Goal: Task Accomplishment & Management: Manage account settings

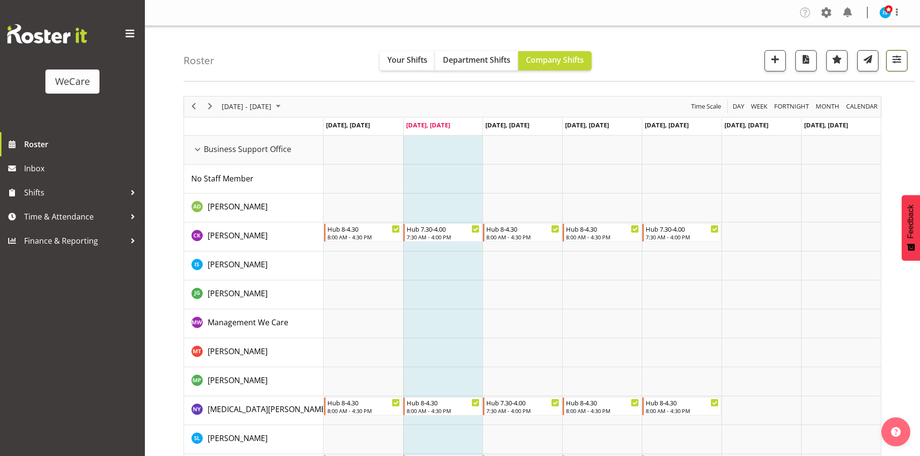
drag, startPoint x: 891, startPoint y: 53, endPoint x: 873, endPoint y: 103, distance: 53.3
click at [892, 53] on span "button" at bounding box center [896, 59] width 13 height 13
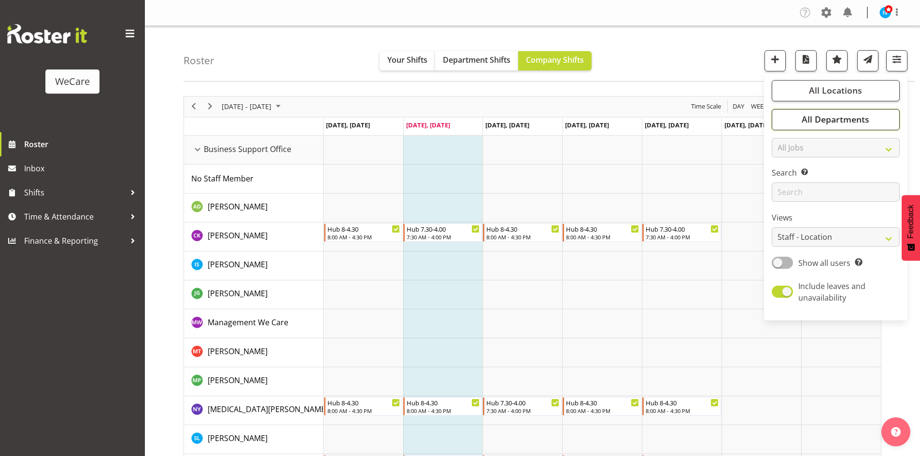
click at [851, 119] on span "All Departments" at bounding box center [835, 119] width 68 height 12
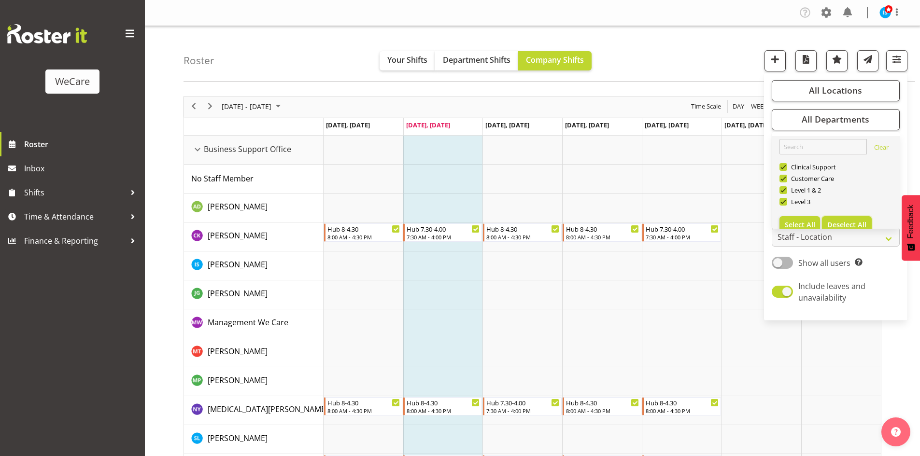
click at [843, 219] on button "Deselect All" at bounding box center [847, 224] width 50 height 17
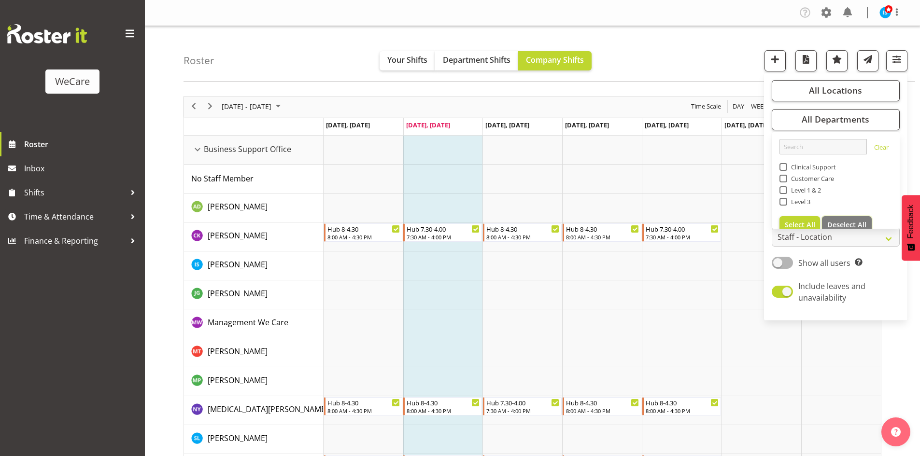
checkbox input "false"
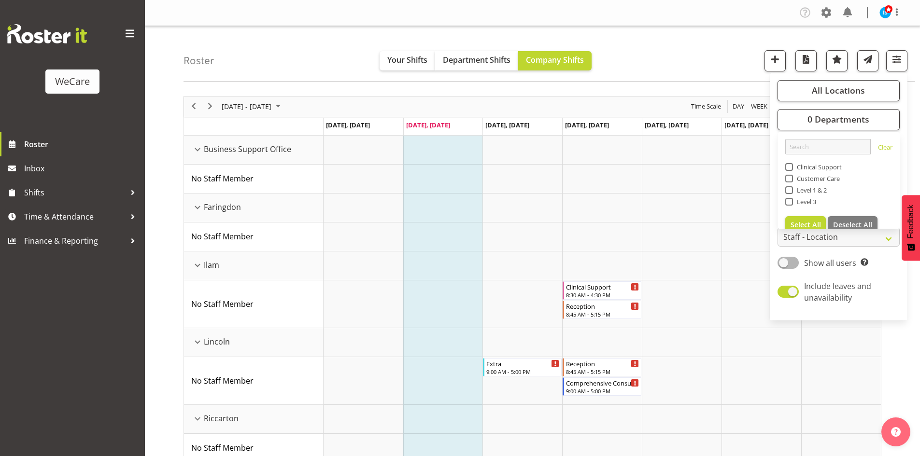
click at [801, 190] on span "Level 1 & 2" at bounding box center [810, 190] width 34 height 8
click at [791, 190] on input "Level 1 & 2" at bounding box center [788, 190] width 6 height 6
checkbox input "true"
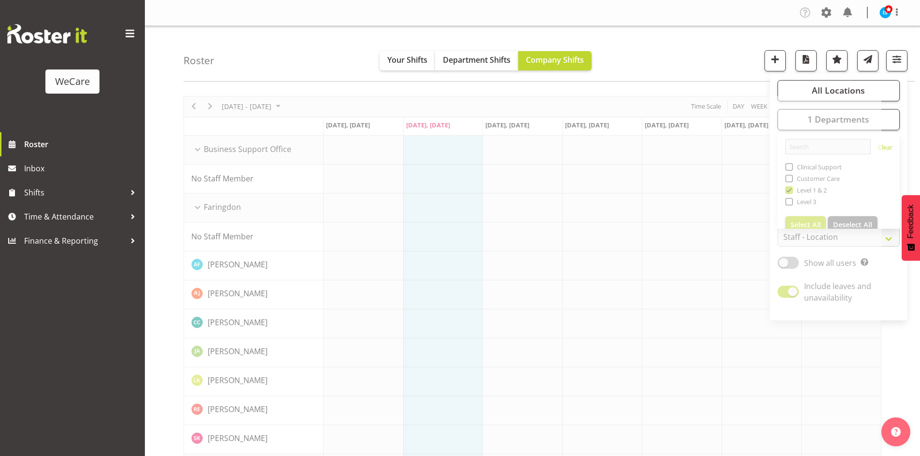
click at [672, 63] on div "Roster Your Shifts Department Shifts Company Shifts All Locations Clear Busines…" at bounding box center [548, 54] width 731 height 56
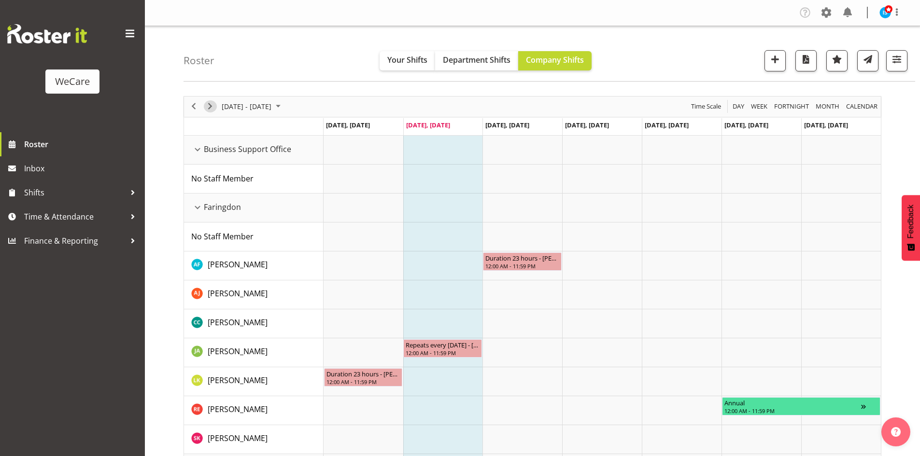
click at [208, 109] on span "Next" at bounding box center [210, 106] width 12 height 12
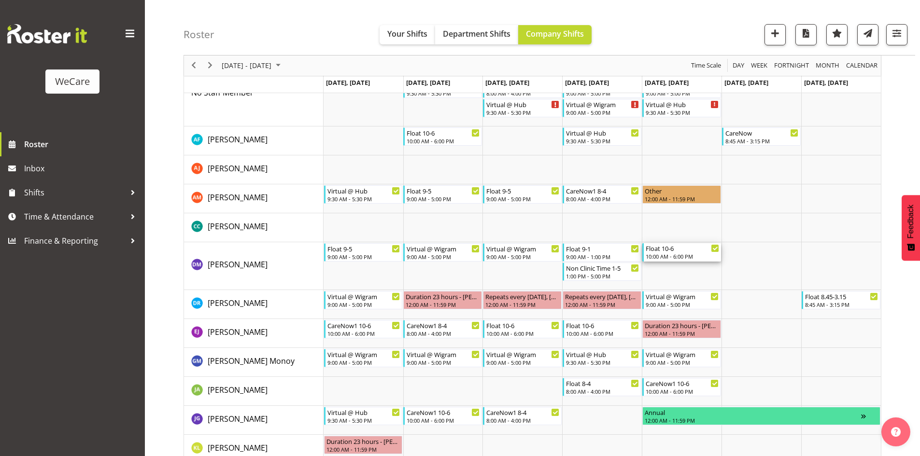
scroll to position [1424, 0]
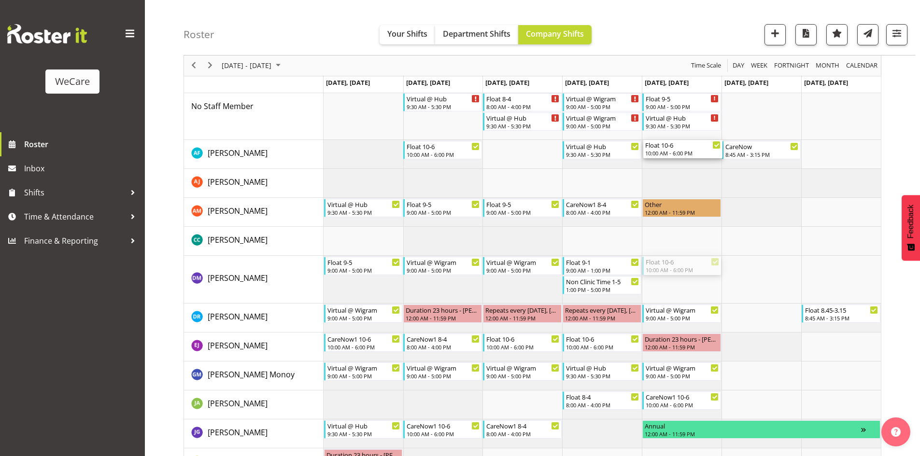
drag, startPoint x: 701, startPoint y: 212, endPoint x: 682, endPoint y: 143, distance: 71.7
drag, startPoint x: 678, startPoint y: 267, endPoint x: 672, endPoint y: 163, distance: 104.9
drag, startPoint x: 667, startPoint y: 265, endPoint x: 687, endPoint y: 164, distance: 103.5
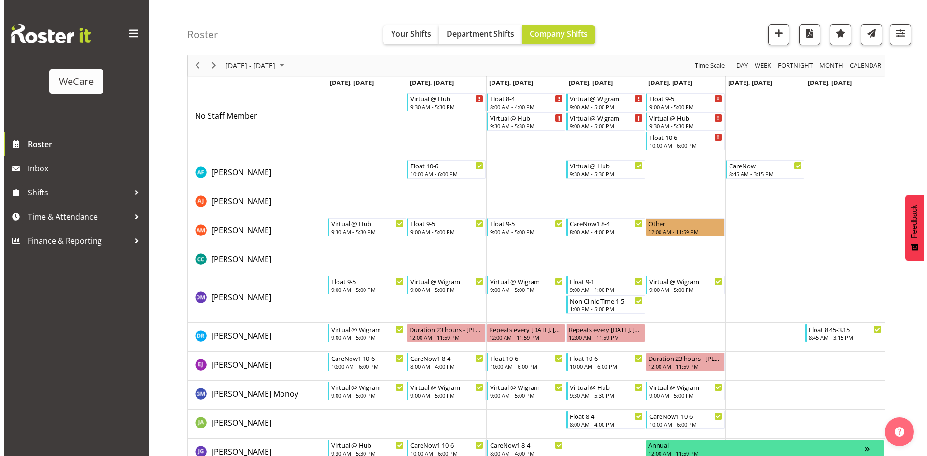
scroll to position [1376, 0]
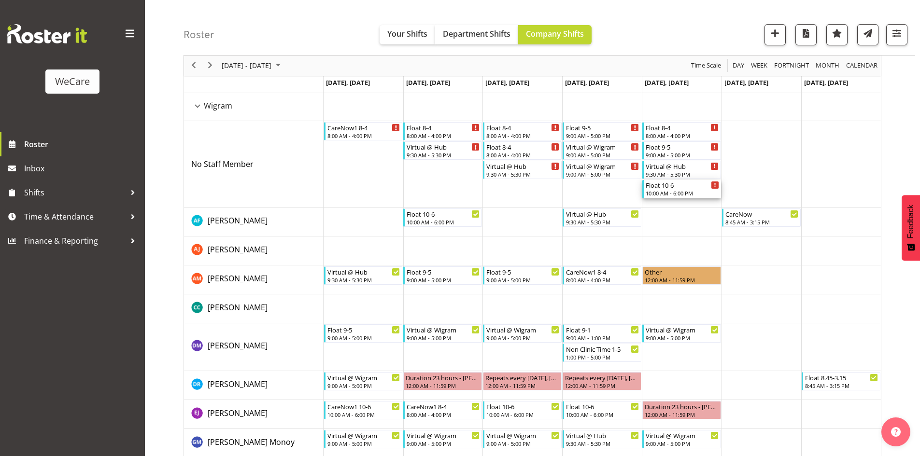
click at [692, 186] on div "Float 10-6" at bounding box center [681, 185] width 73 height 10
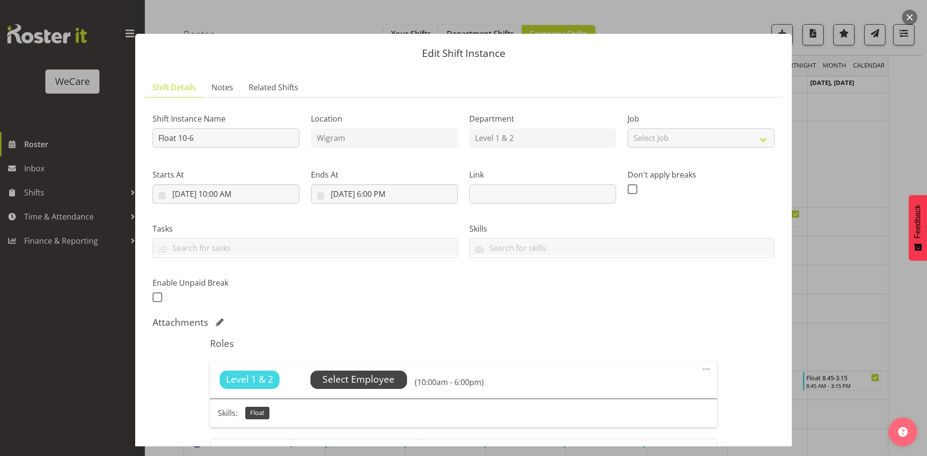
click at [370, 385] on span "Select Employee" at bounding box center [358, 380] width 97 height 18
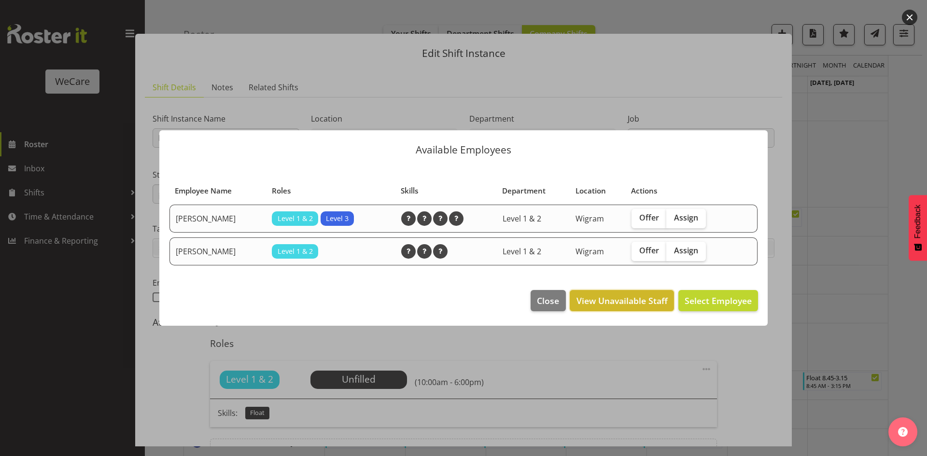
click at [629, 307] on button "View Unavailable Staff" at bounding box center [622, 300] width 104 height 21
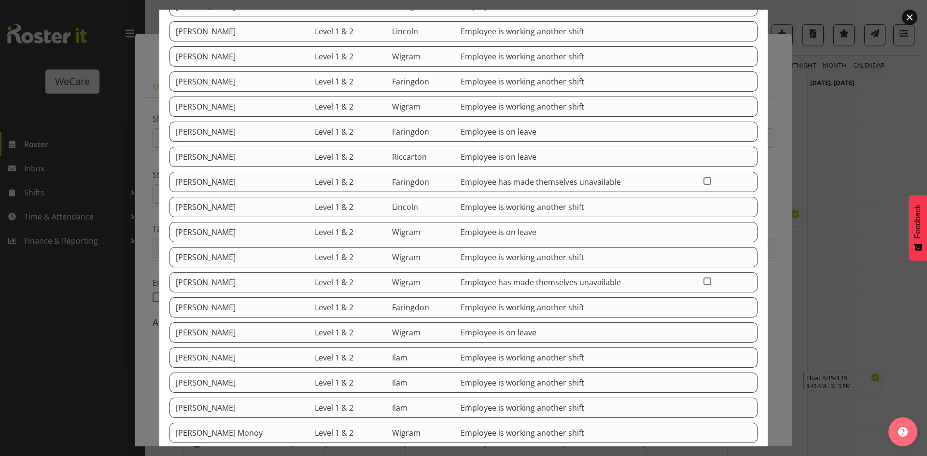
scroll to position [97, 0]
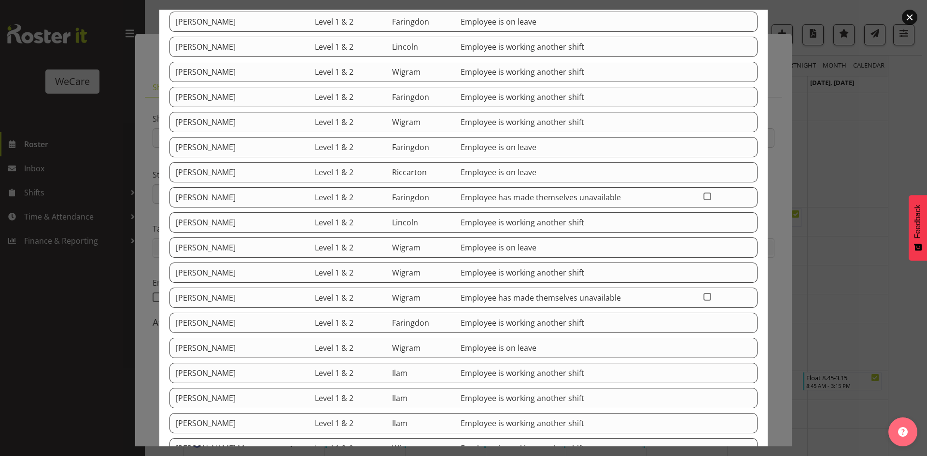
click at [698, 197] on td at bounding box center [728, 197] width 60 height 20
click at [704, 199] on span at bounding box center [707, 197] width 8 height 8
click at [704, 199] on input "checkbox" at bounding box center [706, 196] width 6 height 6
checkbox input "true"
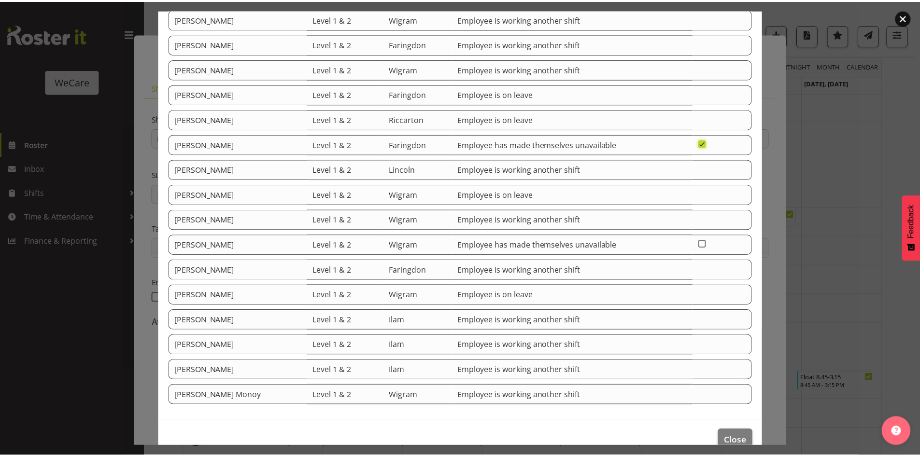
scroll to position [169, 0]
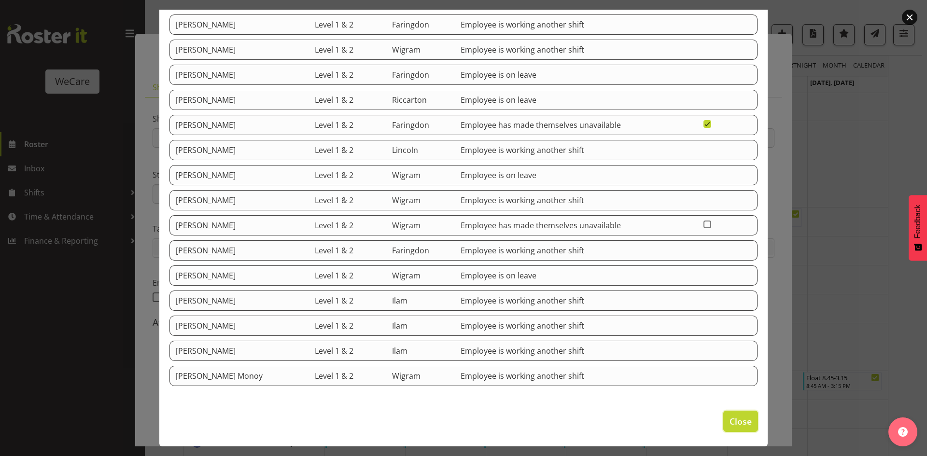
click at [734, 421] on span "Close" at bounding box center [740, 421] width 22 height 13
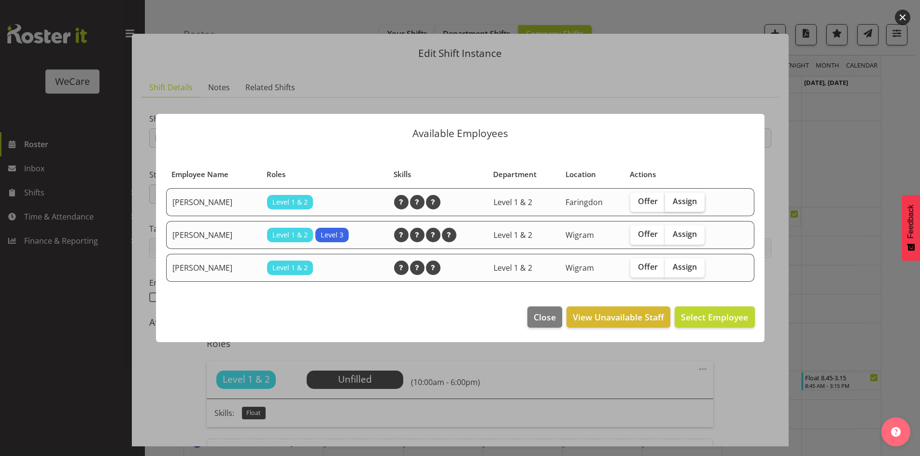
drag, startPoint x: 686, startPoint y: 194, endPoint x: 688, endPoint y: 208, distance: 13.7
click at [686, 195] on label "Assign" at bounding box center [685, 202] width 40 height 19
click at [671, 198] on input "Assign" at bounding box center [668, 201] width 6 height 6
checkbox input "true"
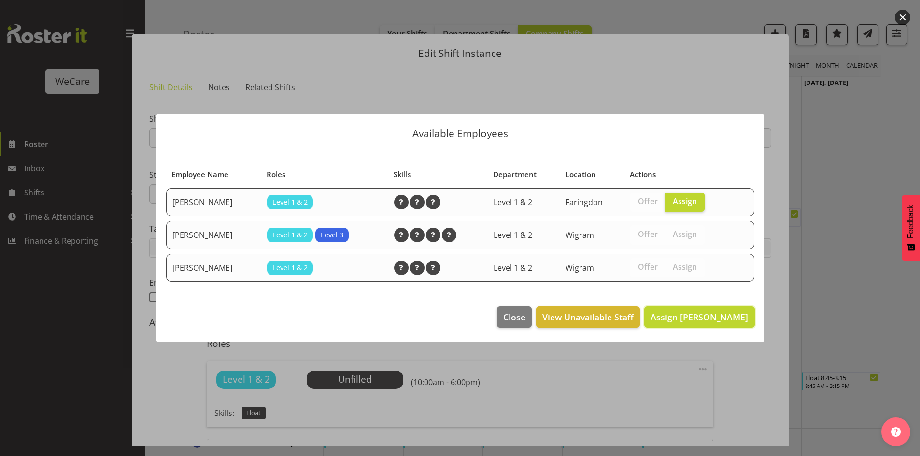
drag, startPoint x: 701, startPoint y: 308, endPoint x: 706, endPoint y: 336, distance: 28.5
click at [702, 311] on button "Assign Alex Ferguson" at bounding box center [699, 317] width 110 height 21
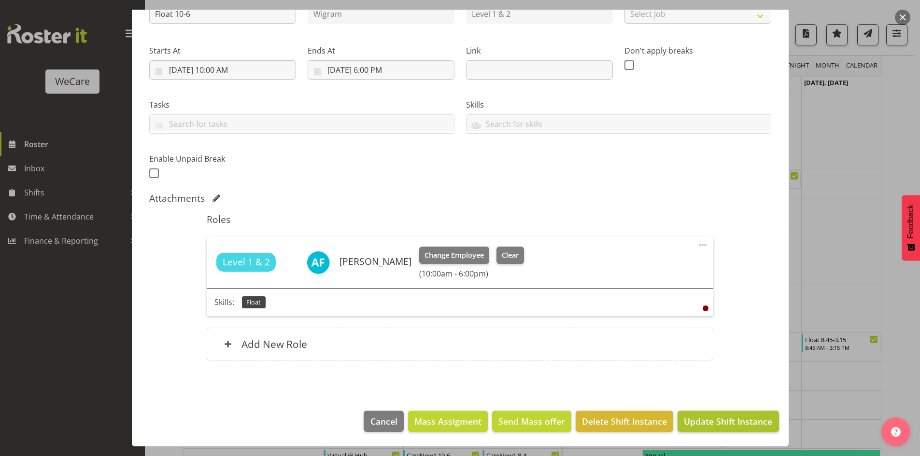
scroll to position [1424, 0]
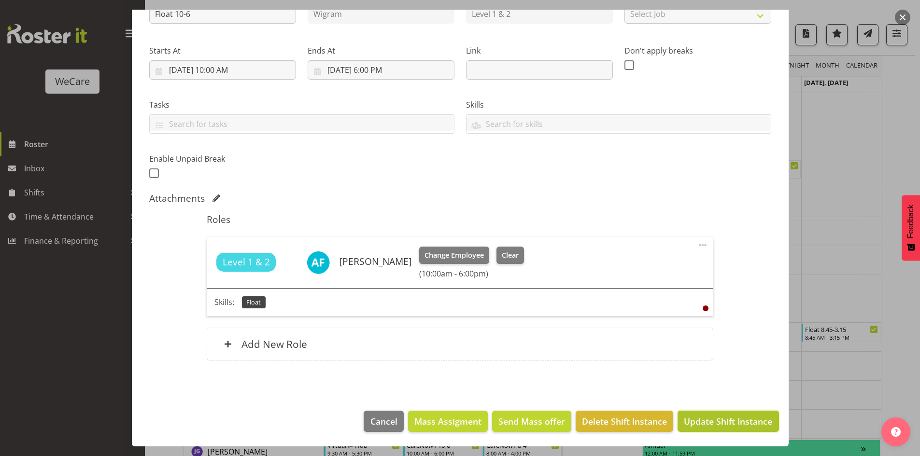
click at [726, 414] on button "Update Shift Instance" at bounding box center [727, 421] width 101 height 21
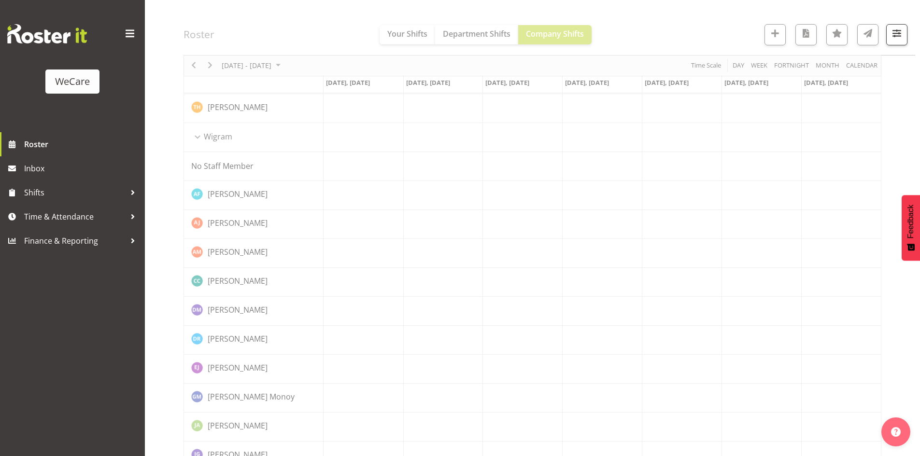
scroll to position [1327, 0]
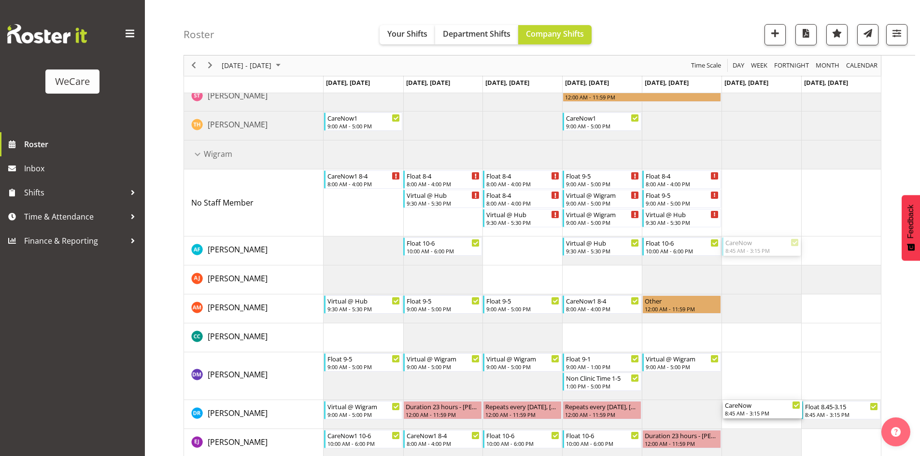
drag, startPoint x: 772, startPoint y: 238, endPoint x: 770, endPoint y: 402, distance: 163.7
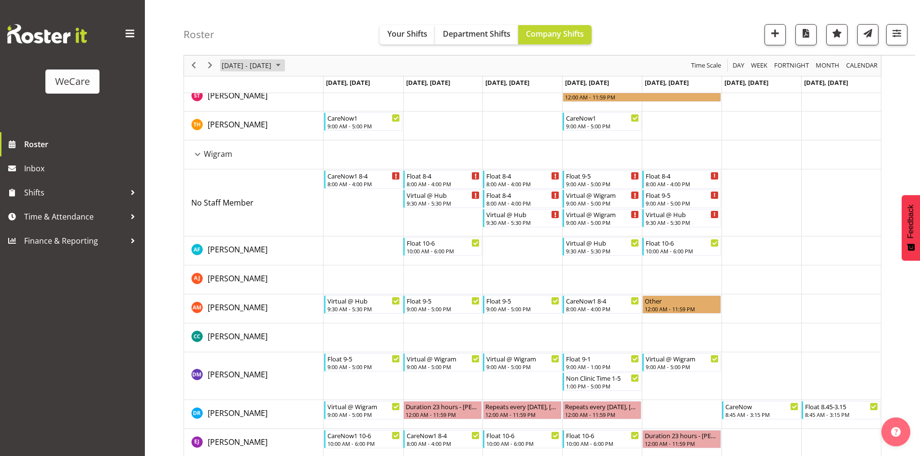
click at [263, 68] on span "[DATE] - [DATE]" at bounding box center [247, 66] width 52 height 12
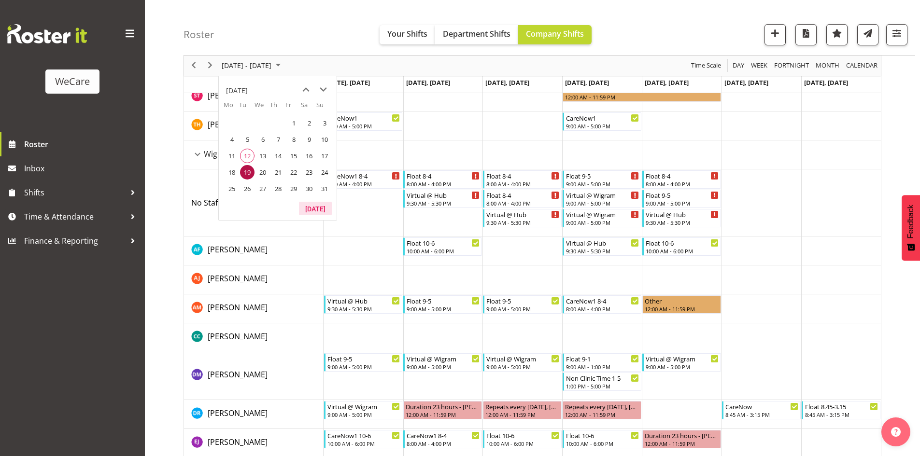
click at [317, 207] on button "[DATE]" at bounding box center [315, 209] width 33 height 14
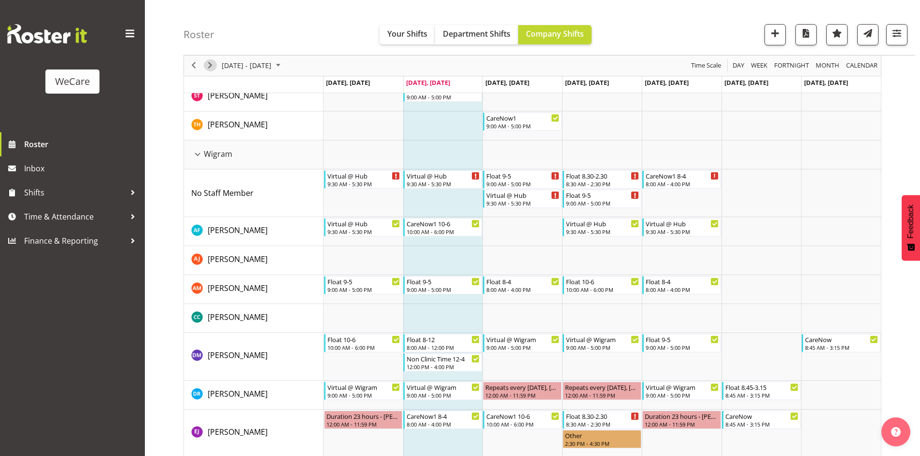
click at [216, 64] on button "Next" at bounding box center [210, 66] width 13 height 12
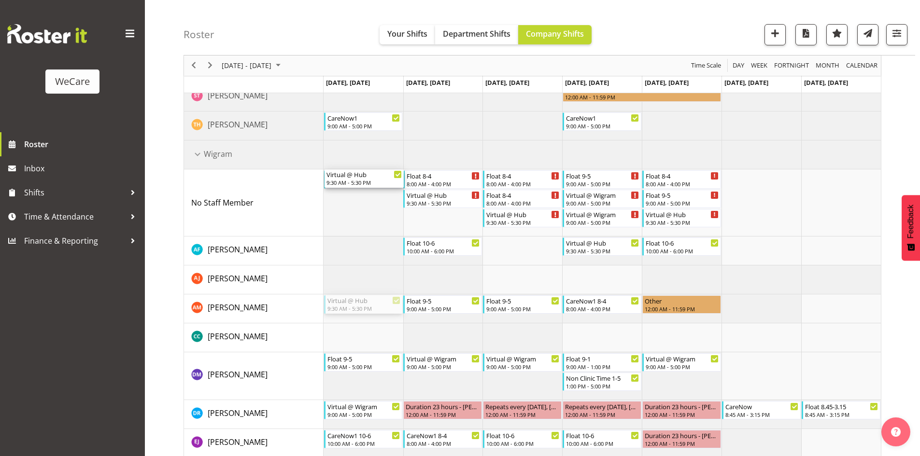
drag, startPoint x: 379, startPoint y: 307, endPoint x: 380, endPoint y: 215, distance: 91.7
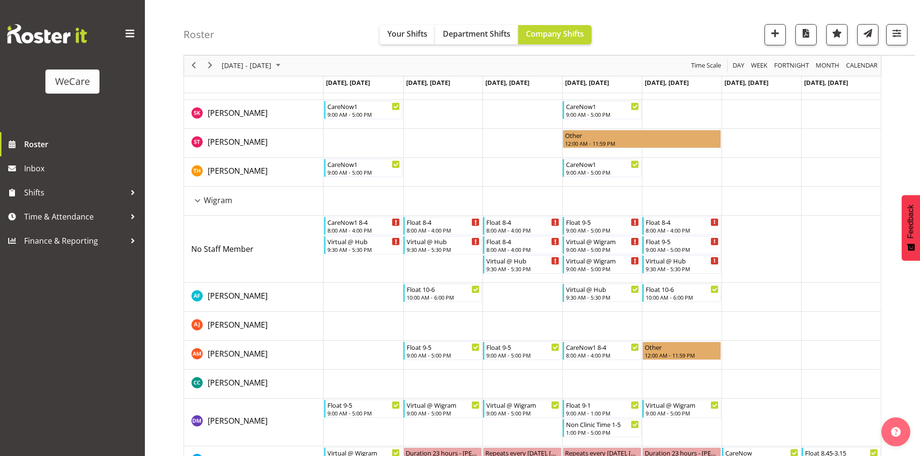
scroll to position [1279, 0]
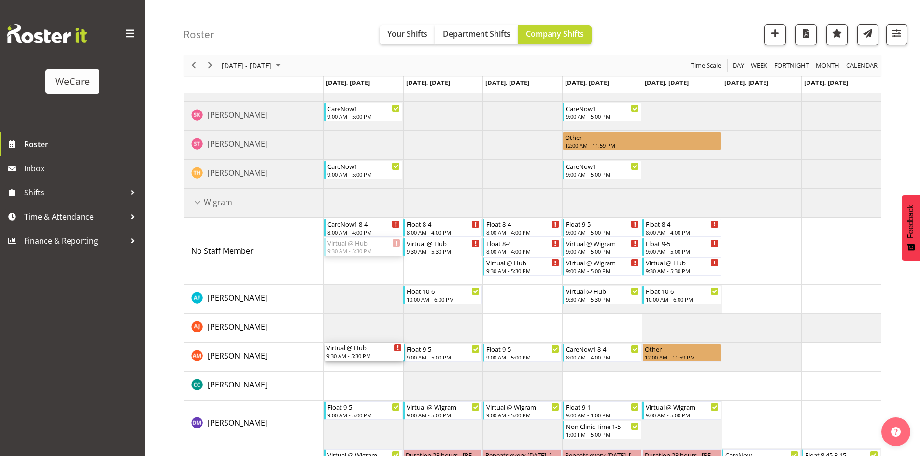
drag, startPoint x: 347, startPoint y: 241, endPoint x: 351, endPoint y: 353, distance: 111.6
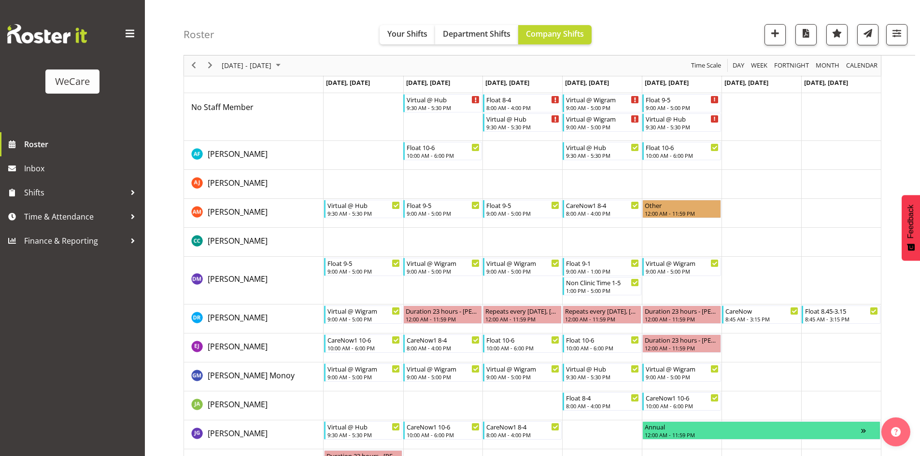
scroll to position [1424, 0]
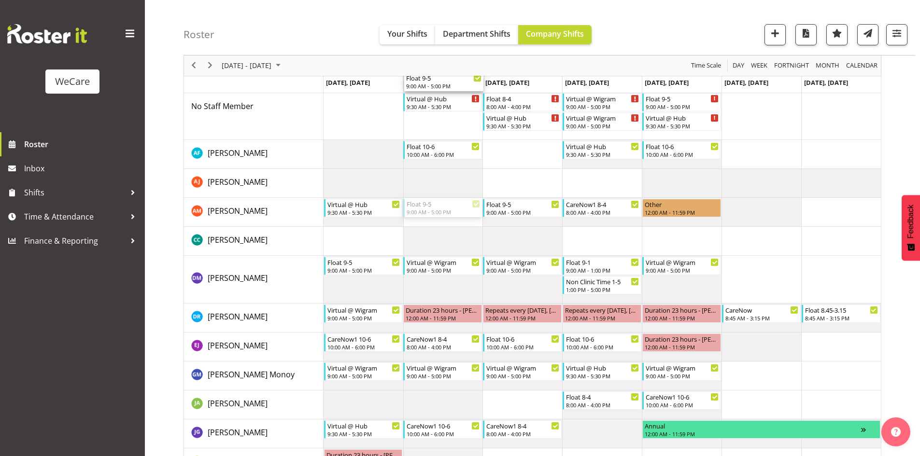
drag, startPoint x: 442, startPoint y: 205, endPoint x: 456, endPoint y: 117, distance: 89.0
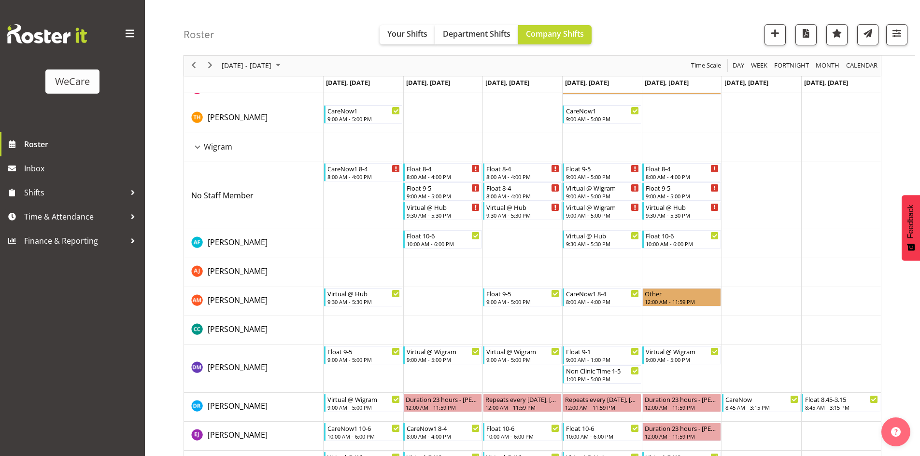
scroll to position [1327, 0]
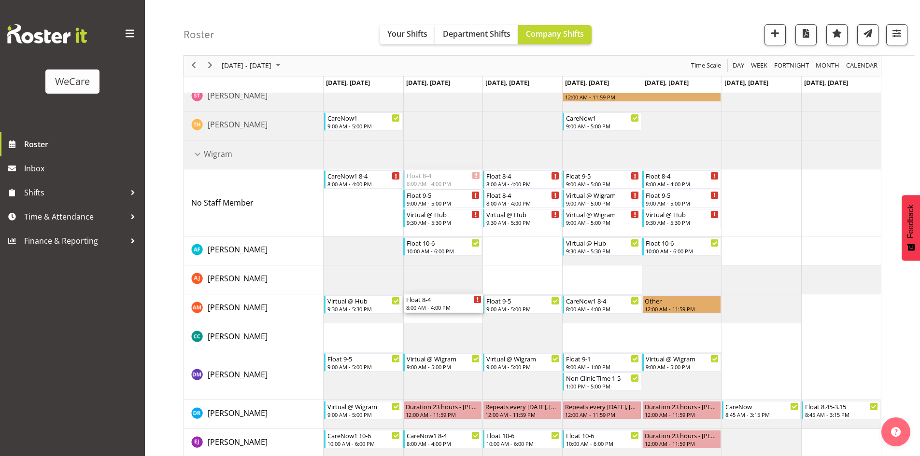
drag, startPoint x: 438, startPoint y: 178, endPoint x: 457, endPoint y: 317, distance: 140.7
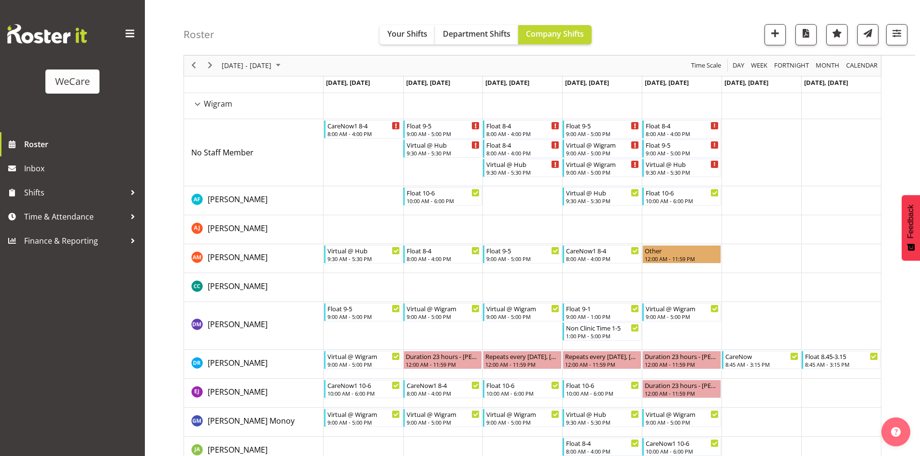
scroll to position [1376, 0]
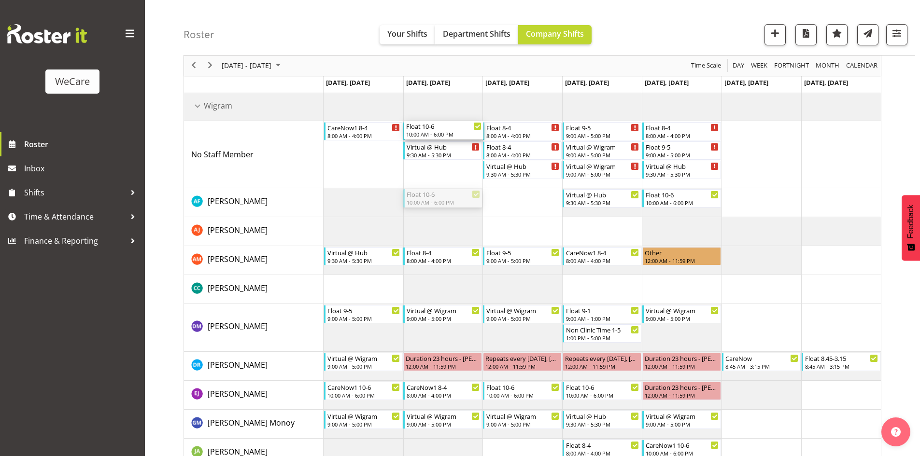
drag, startPoint x: 427, startPoint y: 195, endPoint x: 435, endPoint y: 160, distance: 35.7
drag, startPoint x: 442, startPoint y: 333, endPoint x: 450, endPoint y: 164, distance: 169.1
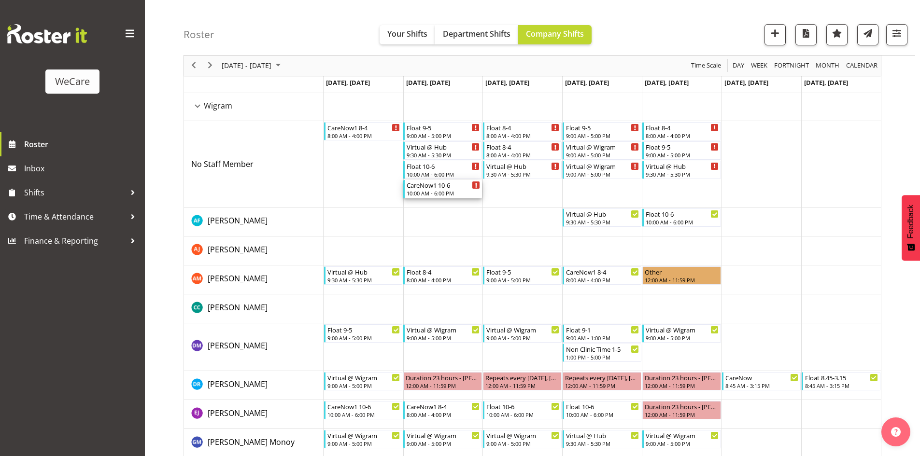
click at [430, 191] on div "10:00 AM - 6:00 PM" at bounding box center [442, 193] width 73 height 8
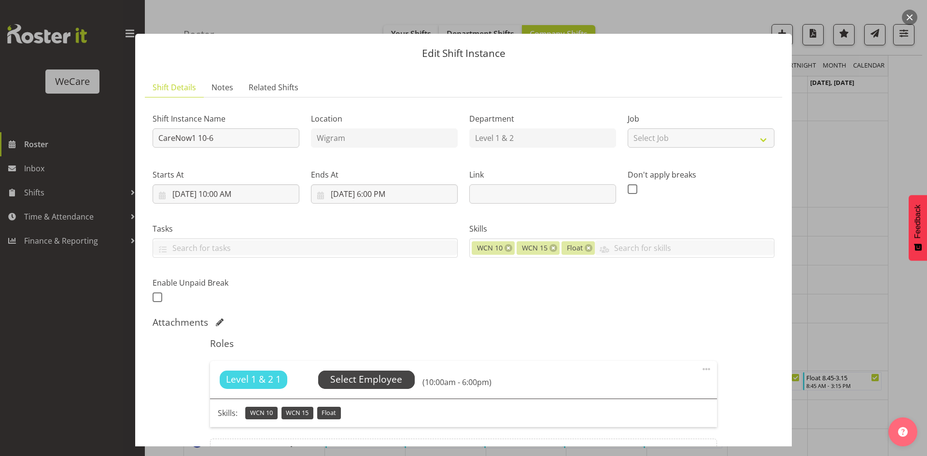
click at [369, 388] on span "Select Employee" at bounding box center [366, 380] width 97 height 18
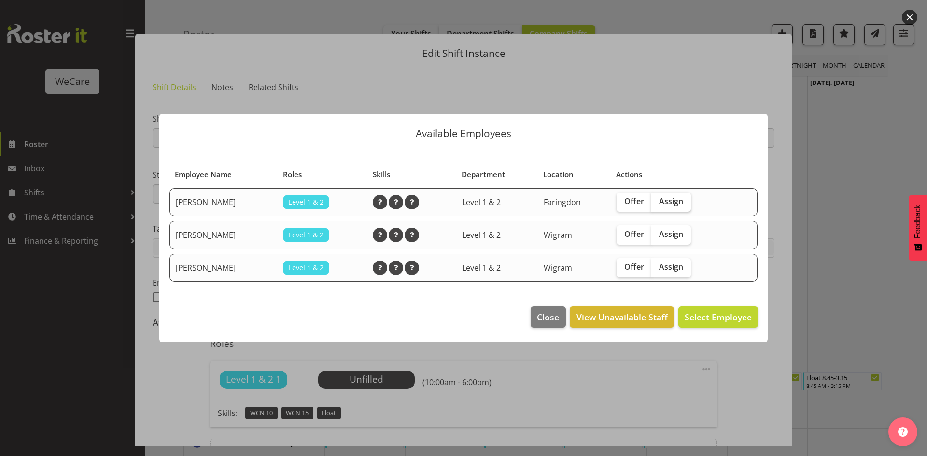
click at [672, 200] on span "Assign" at bounding box center [671, 201] width 24 height 10
click at [657, 200] on input "Assign" at bounding box center [654, 201] width 6 height 6
checkbox input "true"
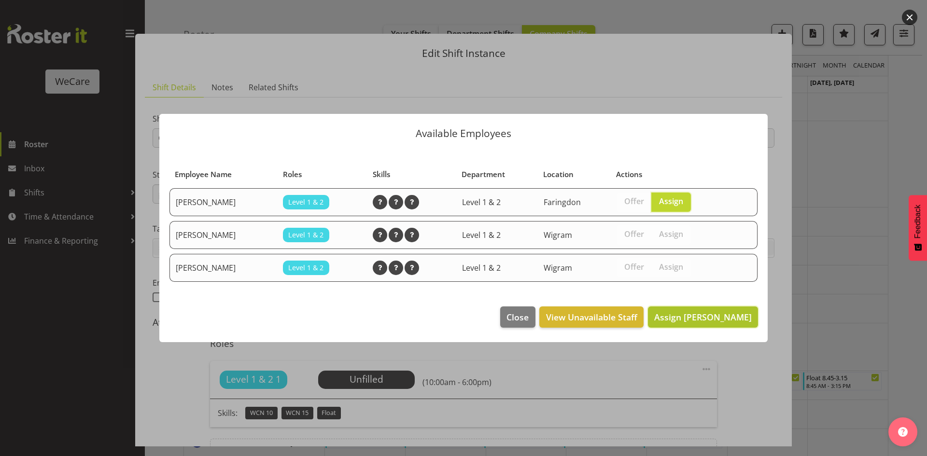
click at [700, 315] on span "Assign Alex Ferguson" at bounding box center [703, 317] width 98 height 12
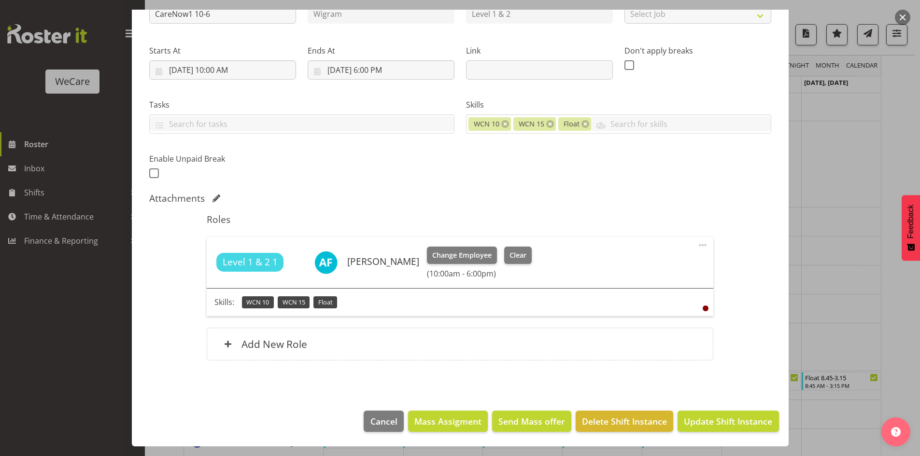
click at [722, 433] on footer "Cancel Mass Assigment Send Mass offer Delete Shift Instance Update Shift Instan…" at bounding box center [460, 423] width 656 height 45
click at [722, 428] on button "Update Shift Instance" at bounding box center [727, 421] width 101 height 21
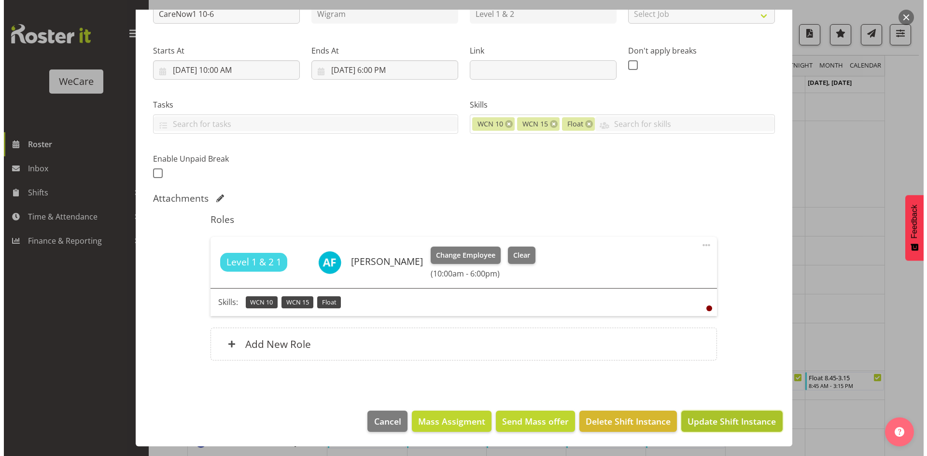
scroll to position [85, 0]
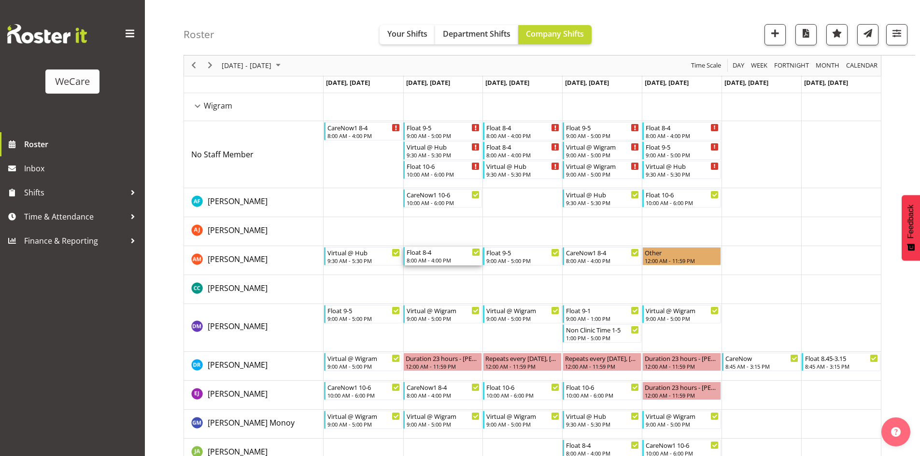
click at [451, 261] on div "8:00 AM - 4:00 PM" at bounding box center [442, 260] width 73 height 8
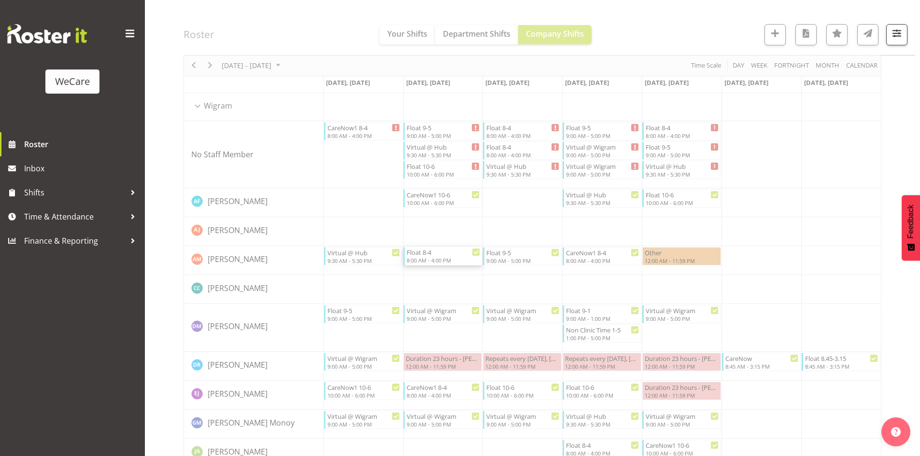
select select "7"
select select "2025"
select select "16"
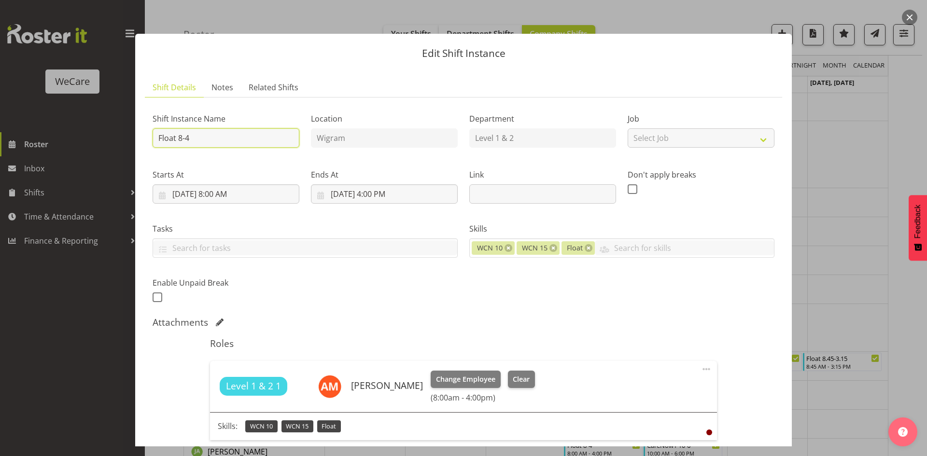
click at [230, 143] on input "Float 8-4" at bounding box center [226, 137] width 147 height 19
type input "Float 8.30-4.30"
click at [232, 191] on input "8/19/2025, 8:00 AM" at bounding box center [226, 193] width 147 height 19
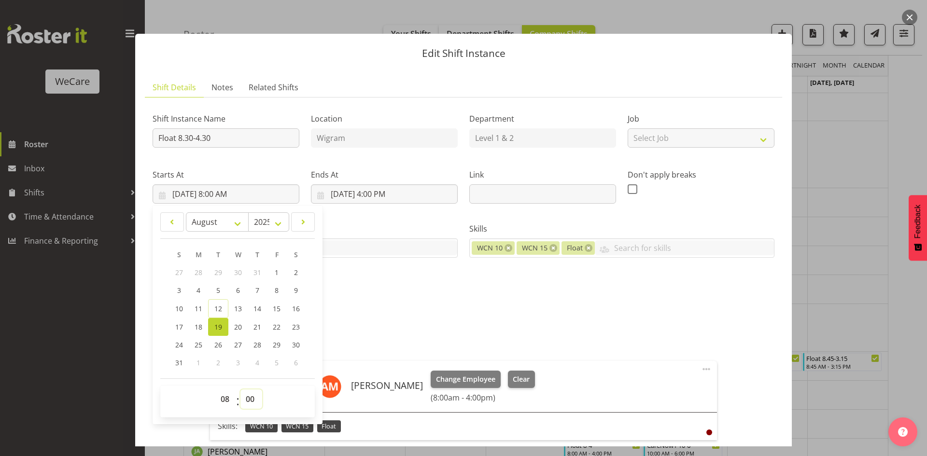
click at [242, 401] on select "00 01 02 03 04 05 06 07 08 09 10 11 12 13 14 15 16 17 18 19 20 21 22 23 24 25 2…" at bounding box center [251, 399] width 22 height 19
select select "30"
type input "8/19/2025, 8:30 AM"
drag, startPoint x: 386, startPoint y: 191, endPoint x: 388, endPoint y: 197, distance: 6.6
click at [388, 192] on input "8/19/2025, 4:00 PM" at bounding box center [384, 193] width 147 height 19
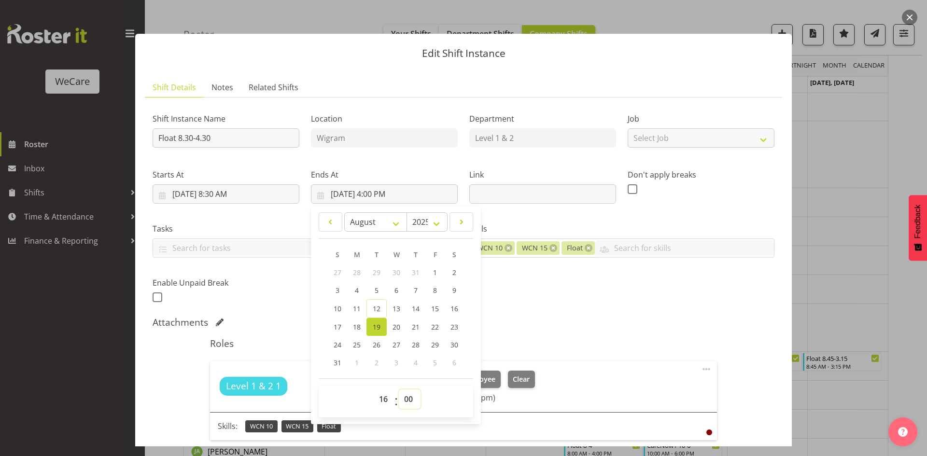
click at [412, 403] on select "00 01 02 03 04 05 06 07 08 09 10 11 12 13 14 15 16 17 18 19 20 21 22 23 24 25 2…" at bounding box center [410, 399] width 22 height 19
select select "30"
click at [757, 288] on div "Shift Instance Name Float 8.30-4.30 Location Wigram Department Level 1 & 2 Job …" at bounding box center [463, 204] width 633 height 211
type input "8/19/2025, 4:30 PM"
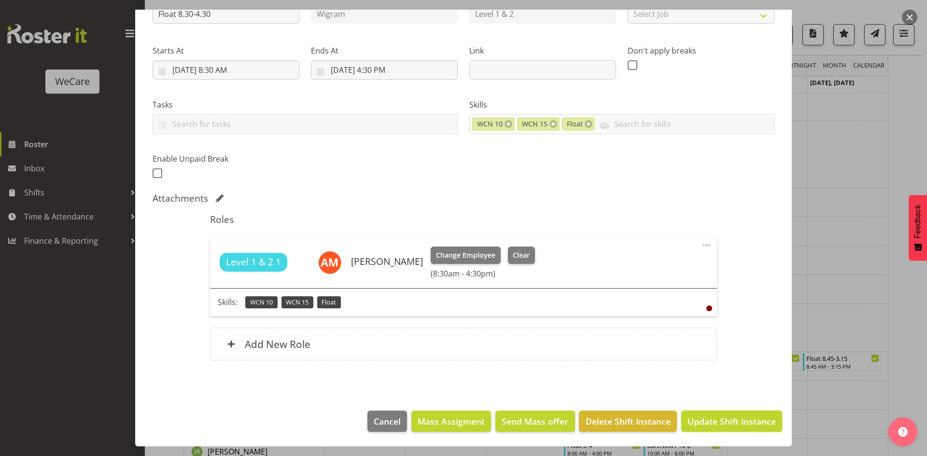
click at [728, 416] on span "Update Shift Instance" at bounding box center [731, 421] width 88 height 13
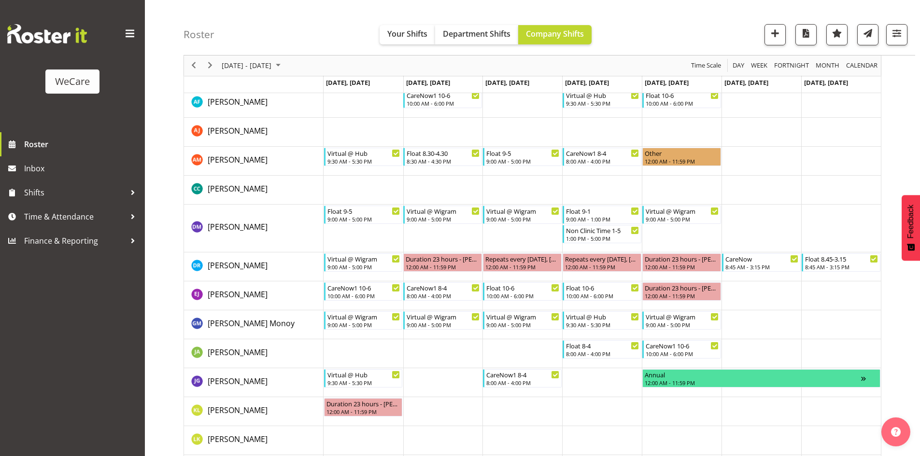
scroll to position [1376, 0]
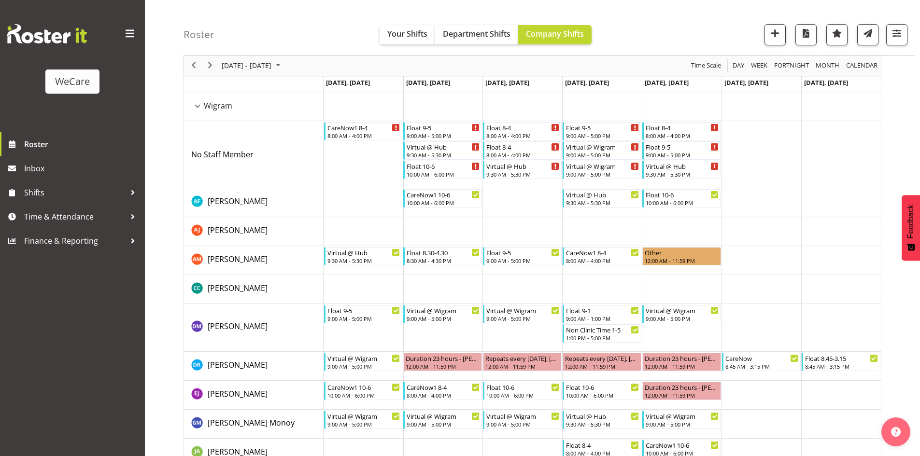
drag, startPoint x: 528, startPoint y: 242, endPoint x: 522, endPoint y: 180, distance: 62.5
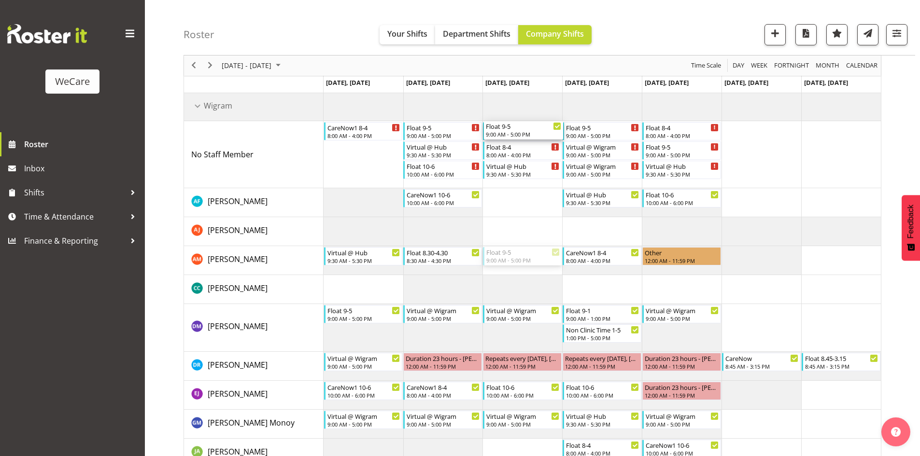
drag, startPoint x: 497, startPoint y: 255, endPoint x: 430, endPoint y: 255, distance: 67.1
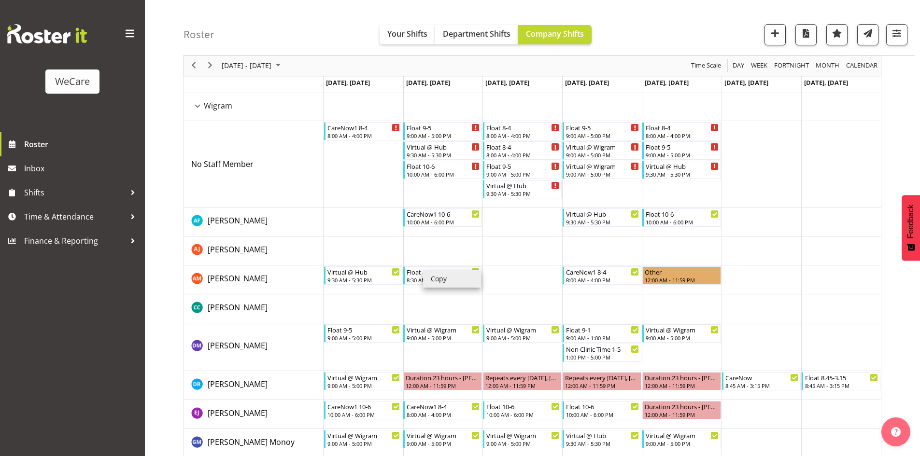
click at [434, 281] on li "Copy" at bounding box center [452, 278] width 58 height 17
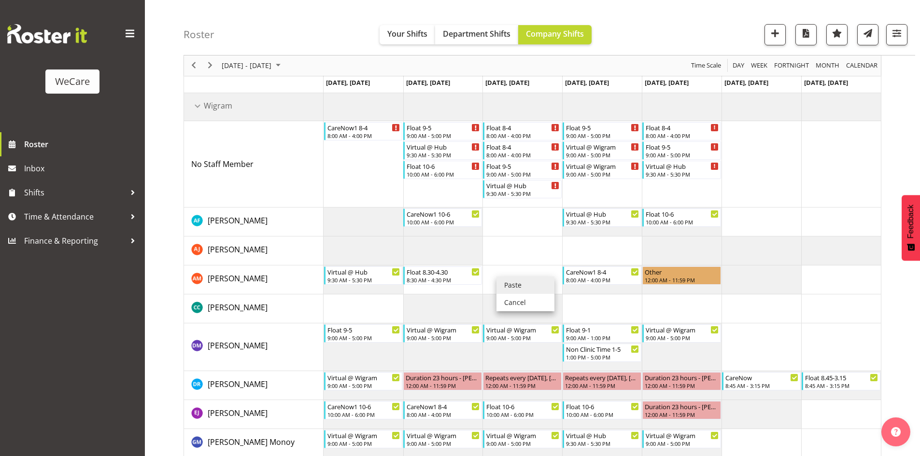
click at [508, 282] on li "Paste" at bounding box center [525, 285] width 58 height 17
drag, startPoint x: 519, startPoint y: 409, endPoint x: 518, endPoint y: 181, distance: 228.3
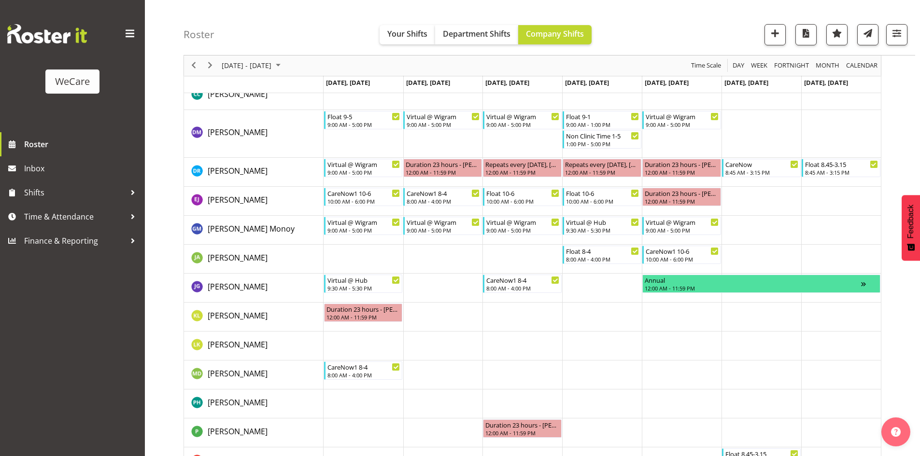
scroll to position [1617, 0]
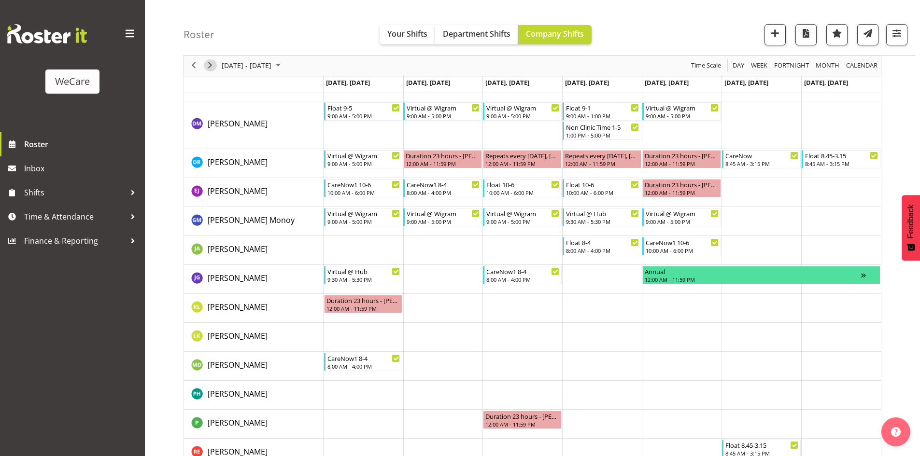
click at [213, 65] on span "Next" at bounding box center [210, 66] width 12 height 12
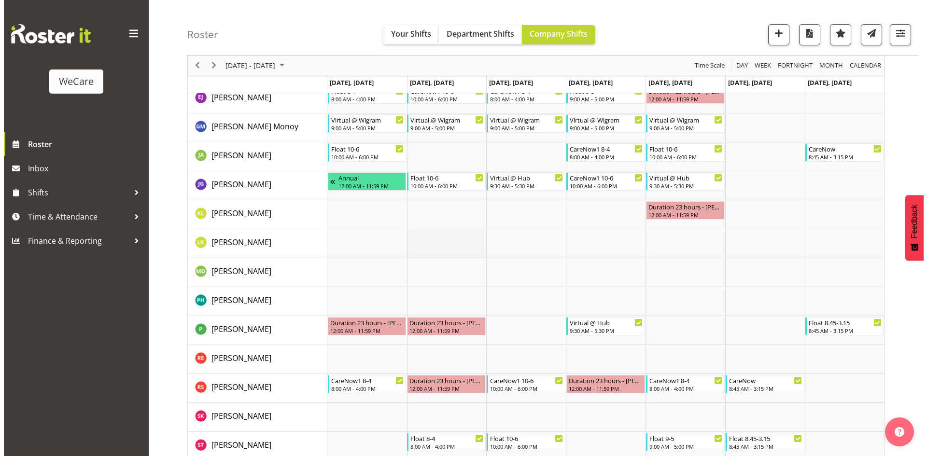
scroll to position [1703, 0]
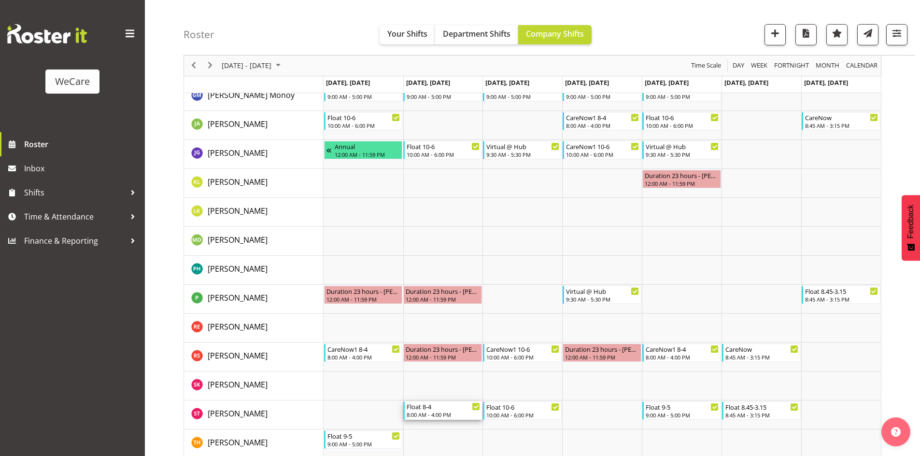
click at [460, 406] on div "Float 8-4" at bounding box center [442, 407] width 73 height 10
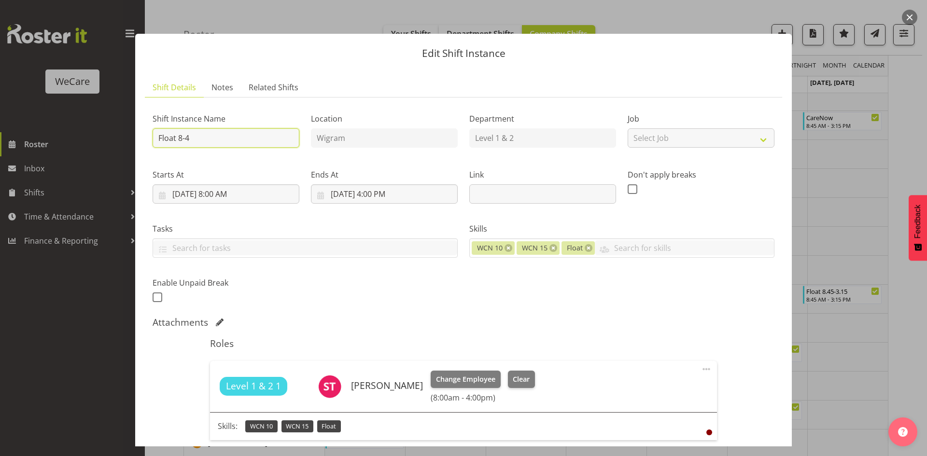
click at [250, 138] on input "Float 8-4" at bounding box center [226, 137] width 147 height 19
type input "Float 8-.30-4.30"
click at [229, 193] on input "8/26/2025, 8:00 AM" at bounding box center [226, 193] width 147 height 19
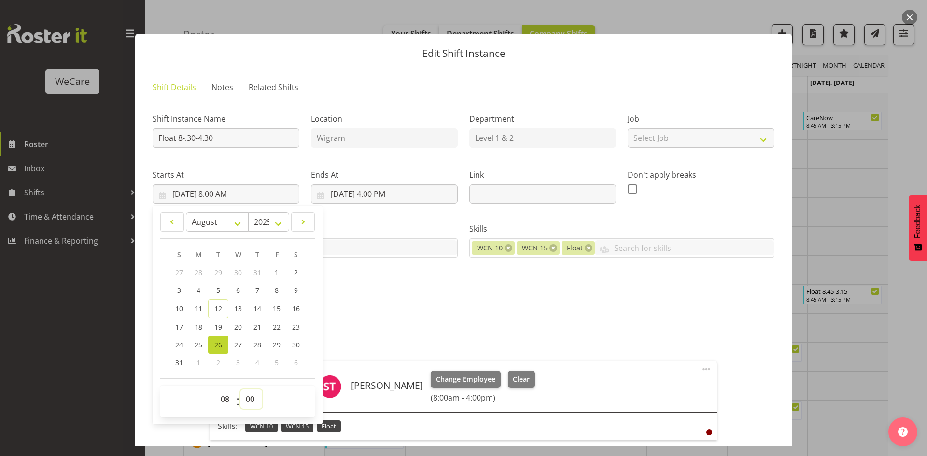
click at [251, 397] on select "00 01 02 03 04 05 06 07 08 09 10 11 12 13 14 15 16 17 18 19 20 21 22 23 24 25 2…" at bounding box center [251, 399] width 22 height 19
select select "30"
type input "8/26/2025, 8:30 AM"
click at [383, 196] on input "8/26/2025, 4:00 PM" at bounding box center [384, 193] width 147 height 19
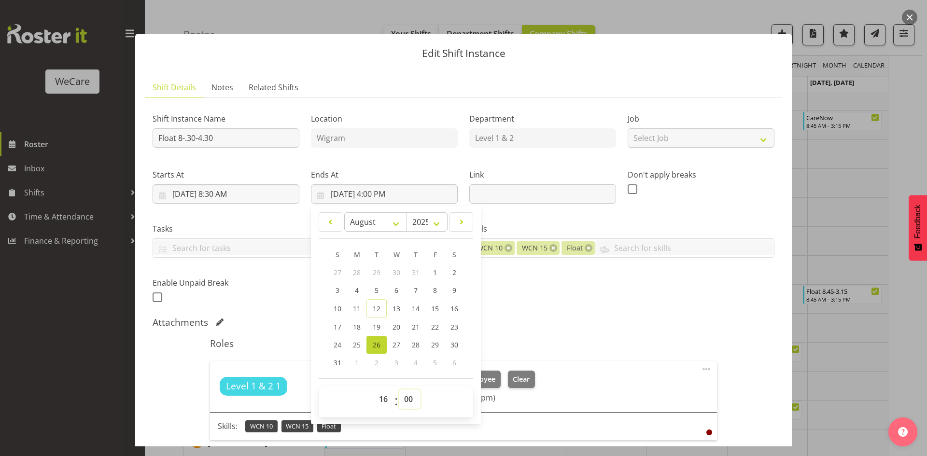
click at [415, 404] on select "00 01 02 03 04 05 06 07 08 09 10 11 12 13 14 15 16 17 18 19 20 21 22 23 24 25 2…" at bounding box center [410, 399] width 22 height 19
drag, startPoint x: 415, startPoint y: 404, endPoint x: 408, endPoint y: 400, distance: 7.6
click at [408, 400] on select "00 01 02 03 04 05 06 07 08 09 10 11 12 13 14 15 16 17 18 19 20 21 22 23 24 25 2…" at bounding box center [410, 399] width 22 height 19
select select "30"
click at [537, 349] on div "Roles Level 1 & 2 1 Simone Turner Change Employee Clear (8:30am - 4:00pm) Skill…" at bounding box center [463, 414] width 518 height 165
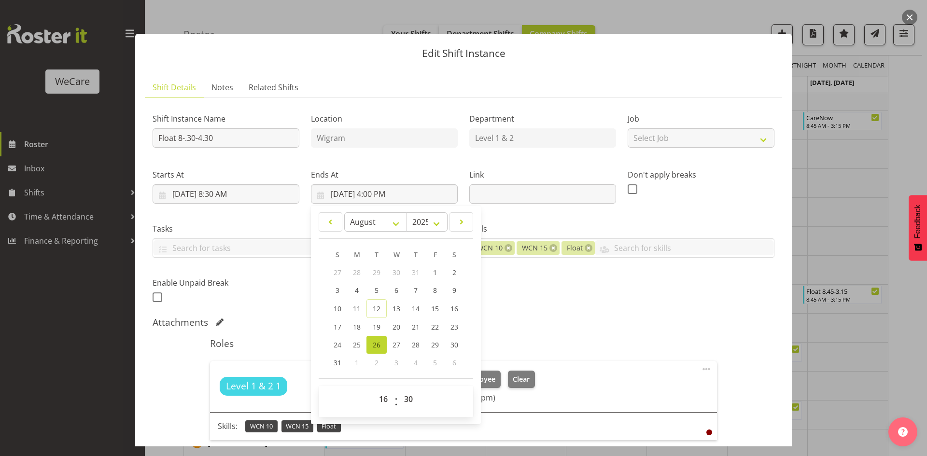
type input "8/26/2025, 4:30 PM"
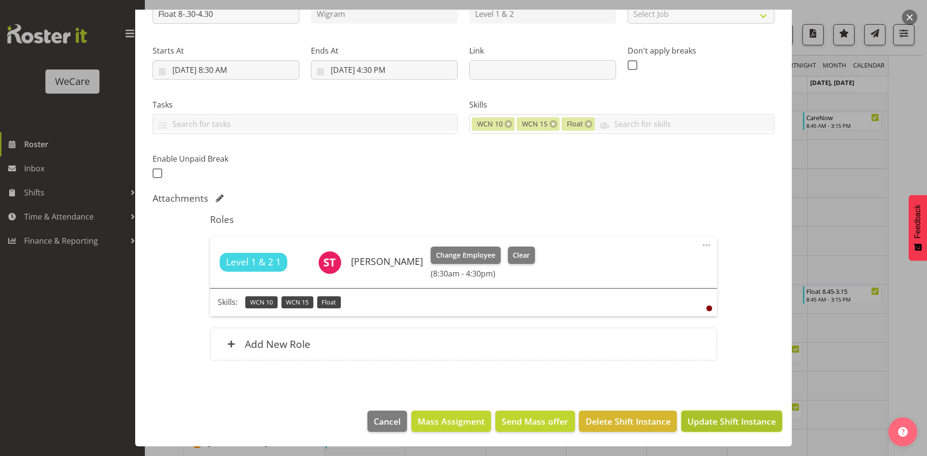
click at [751, 422] on span "Update Shift Instance" at bounding box center [731, 421] width 88 height 13
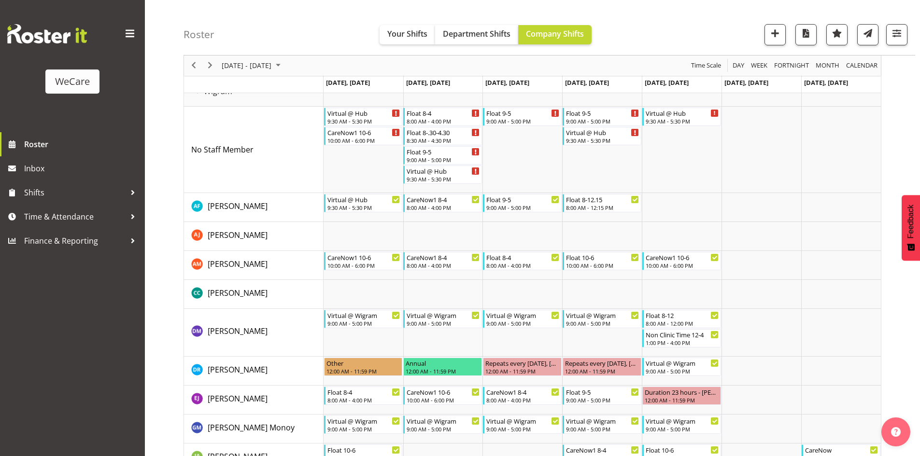
scroll to position [1328, 0]
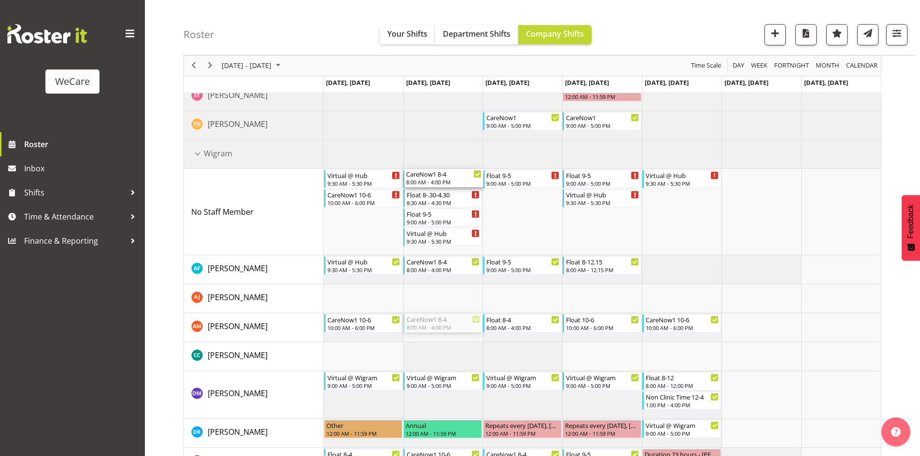
drag, startPoint x: 444, startPoint y: 321, endPoint x: 451, endPoint y: 216, distance: 105.0
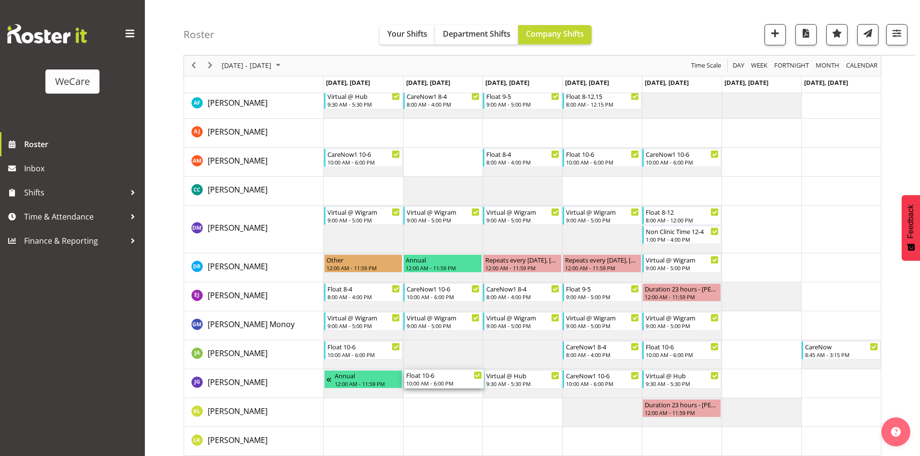
scroll to position [1473, 0]
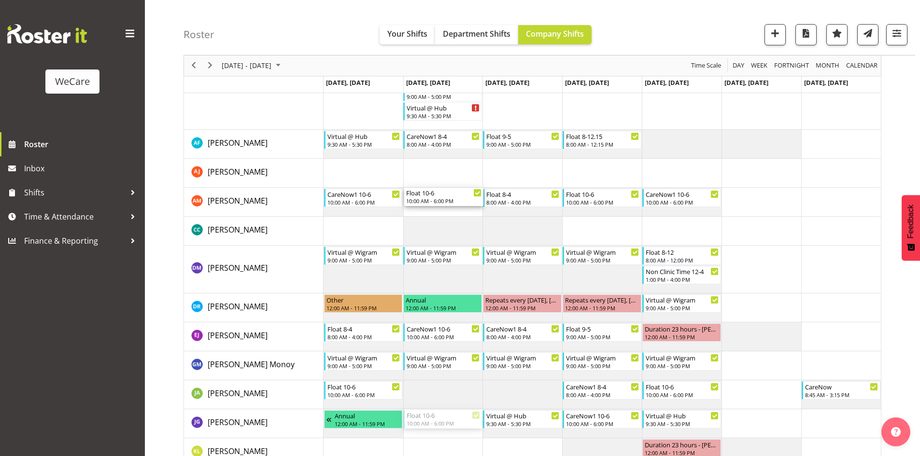
drag, startPoint x: 435, startPoint y: 323, endPoint x: 434, endPoint y: 200, distance: 123.6
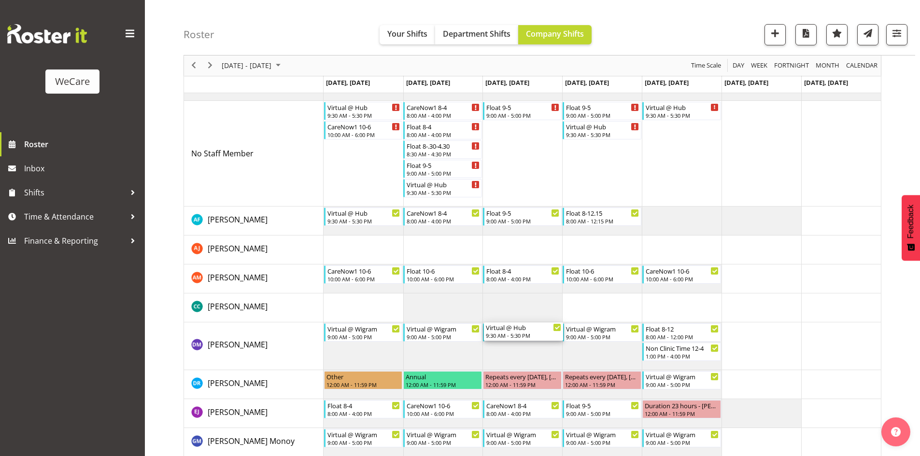
scroll to position [1328, 0]
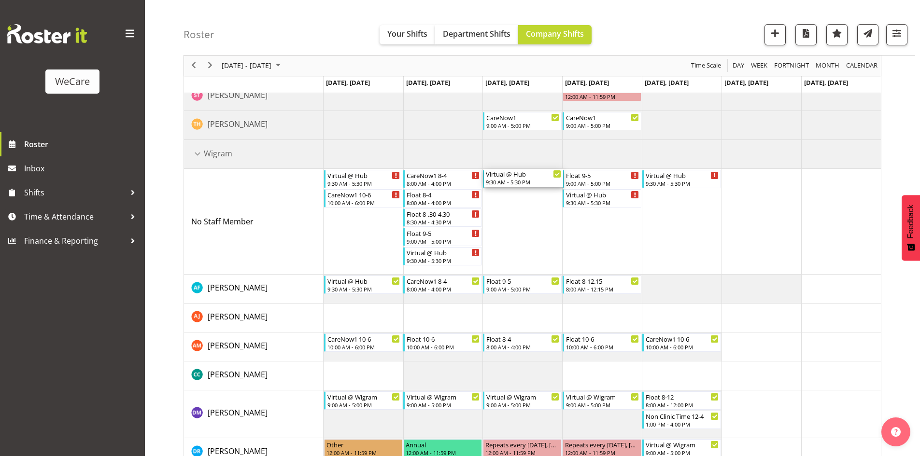
drag, startPoint x: 526, startPoint y: 423, endPoint x: 527, endPoint y: 224, distance: 198.4
drag, startPoint x: 700, startPoint y: 275, endPoint x: 679, endPoint y: 232, distance: 48.6
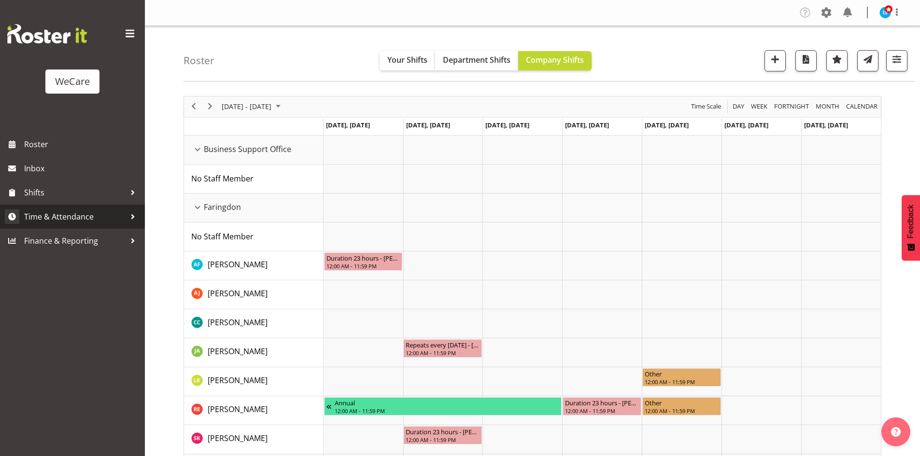
scroll to position [1327, 0]
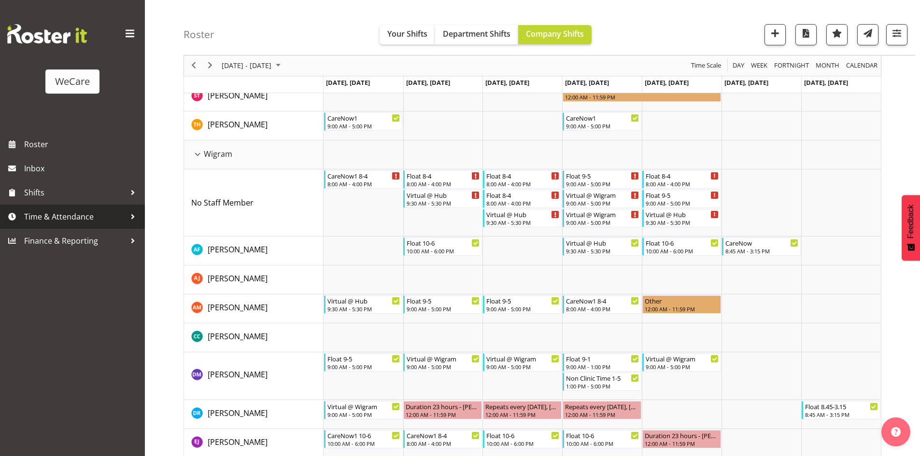
drag, startPoint x: 68, startPoint y: 211, endPoint x: 80, endPoint y: 309, distance: 98.7
click at [68, 211] on span "Time & Attendance" at bounding box center [74, 216] width 101 height 14
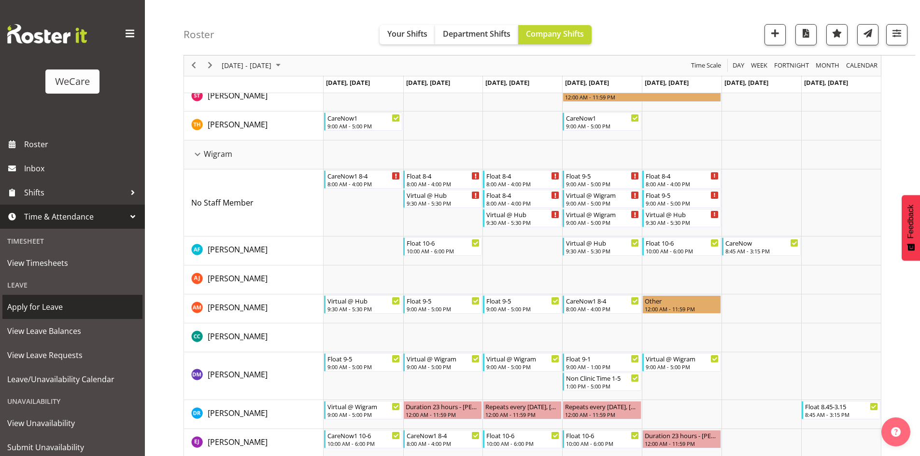
scroll to position [23, 0]
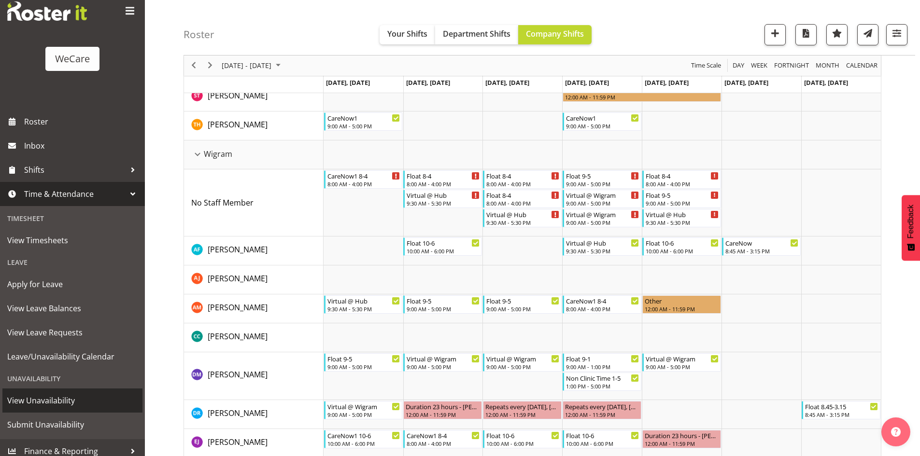
click at [70, 400] on span "View Unavailability" at bounding box center [72, 400] width 130 height 14
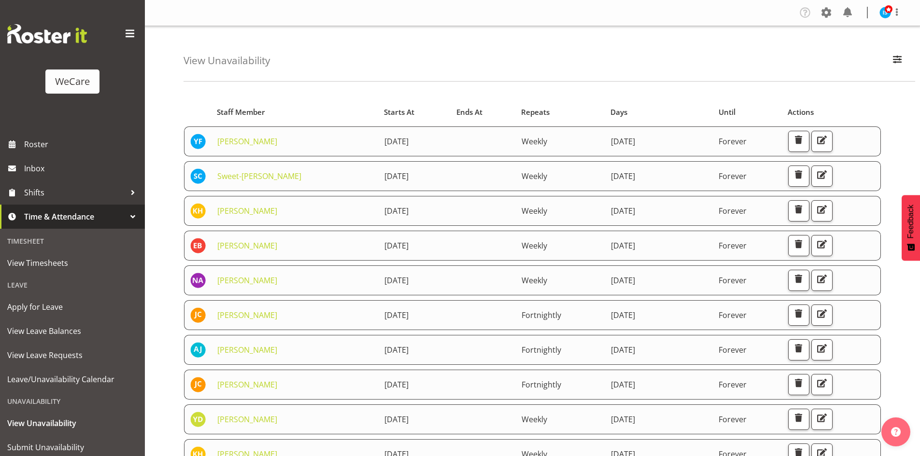
click at [910, 59] on div "View Unavailability Search Search for a particular employee Showing current una…" at bounding box center [548, 54] width 731 height 56
click at [900, 63] on span "button" at bounding box center [897, 59] width 13 height 13
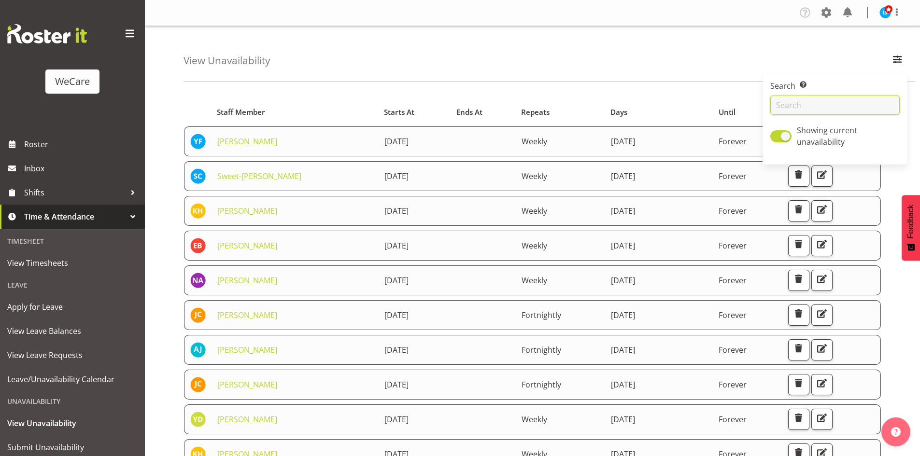
click at [873, 106] on input "text" at bounding box center [834, 105] width 129 height 19
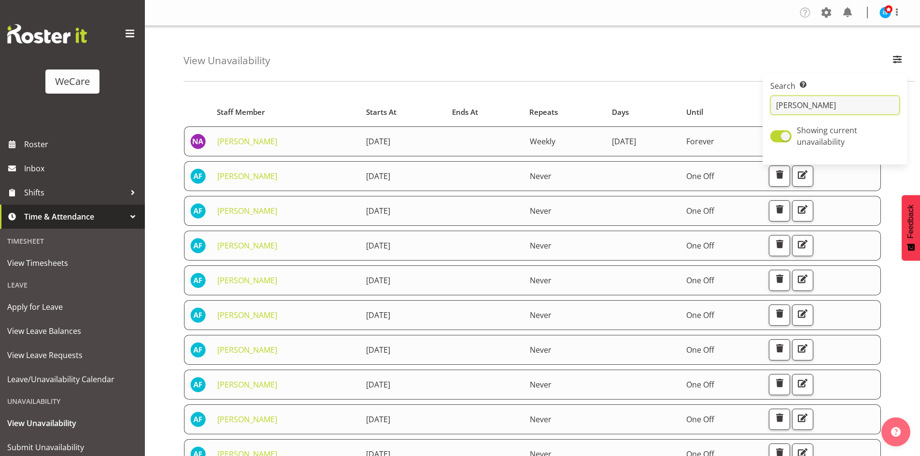
type input "alex"
click at [492, 60] on div "View Unavailability Search Search for a particular employee alex Showing curren…" at bounding box center [548, 54] width 731 height 56
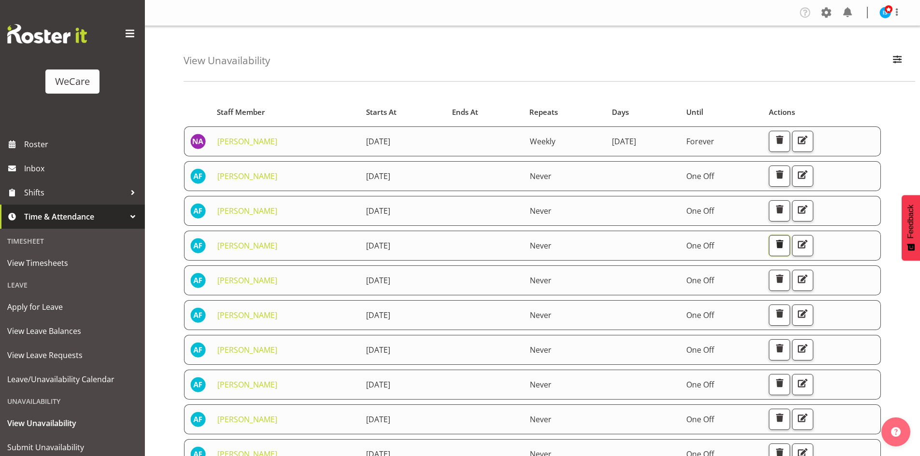
click at [785, 250] on span "button" at bounding box center [779, 244] width 13 height 13
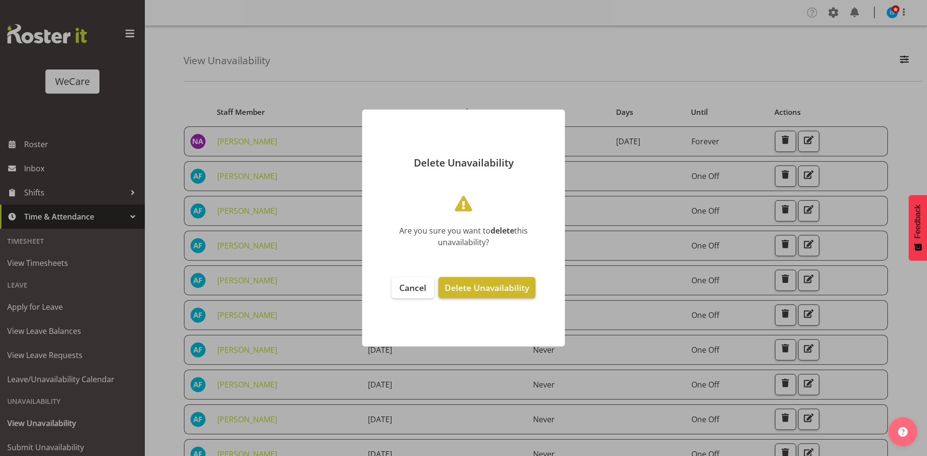
click at [506, 281] on button "Delete Unavailability" at bounding box center [486, 287] width 97 height 21
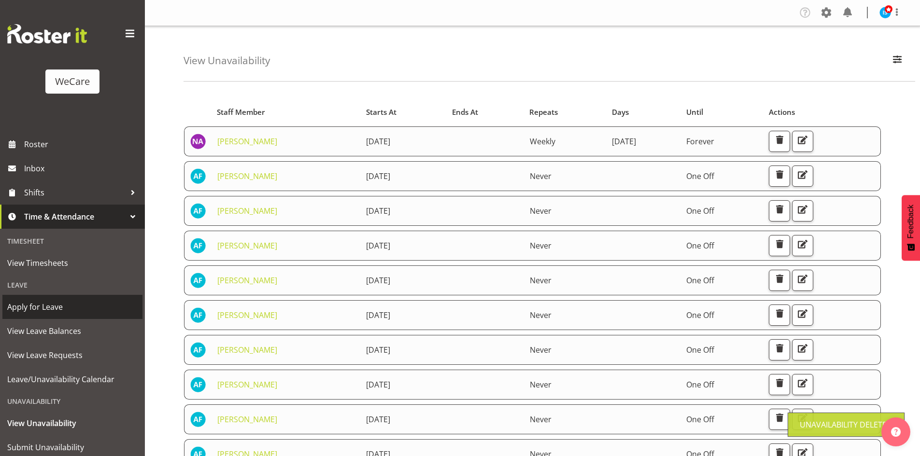
scroll to position [30, 0]
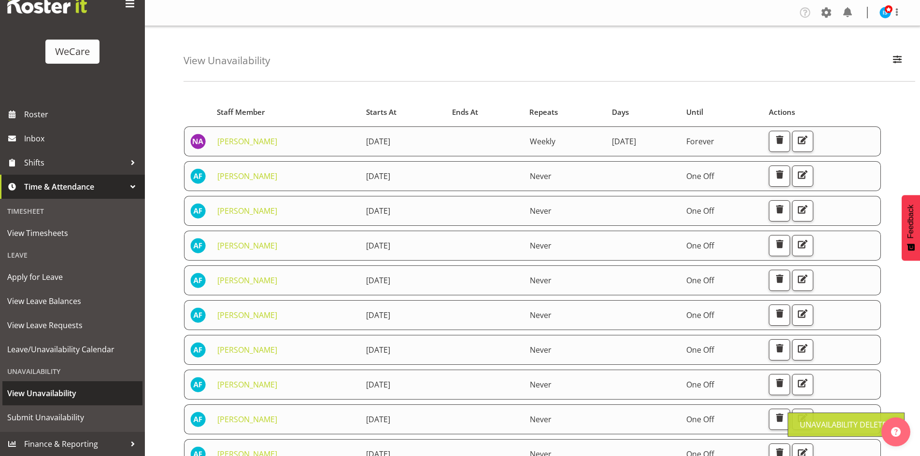
click at [54, 404] on link "View Unavailability" at bounding box center [72, 393] width 140 height 24
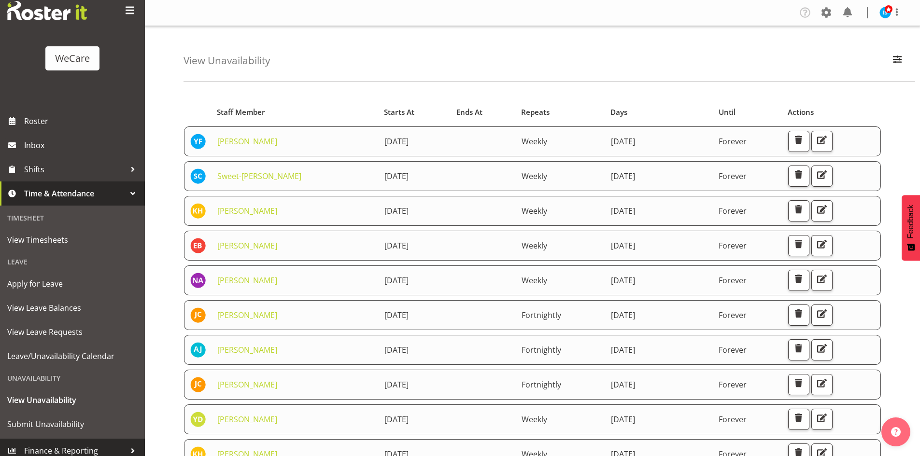
scroll to position [30, 0]
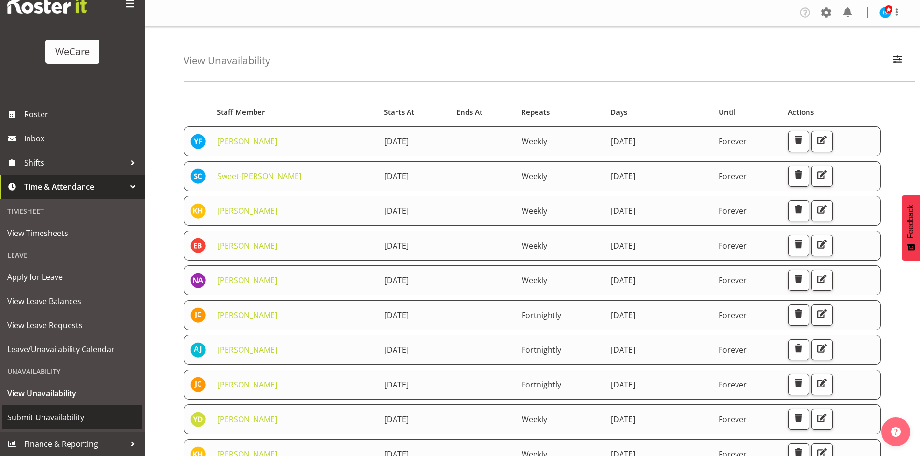
click at [55, 416] on span "Submit Unavailability" at bounding box center [72, 417] width 130 height 14
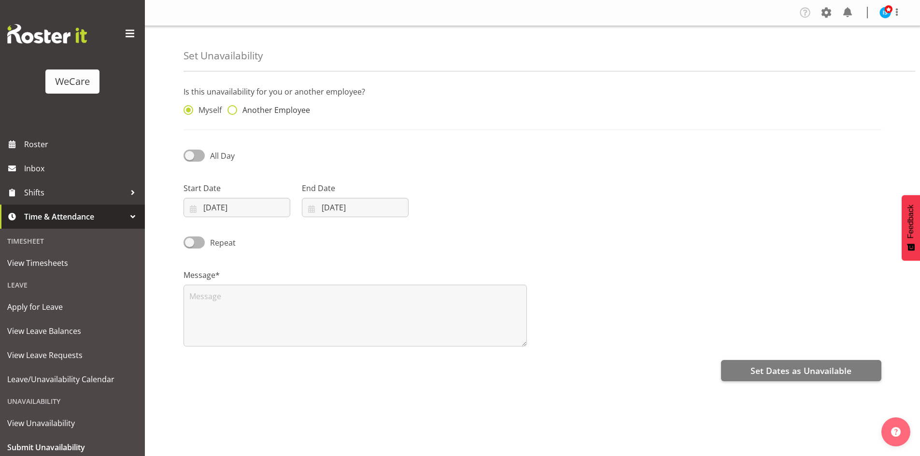
click at [258, 107] on span "Another Employee" at bounding box center [273, 110] width 73 height 10
click at [234, 107] on input "Another Employee" at bounding box center [230, 110] width 6 height 6
radio input "true"
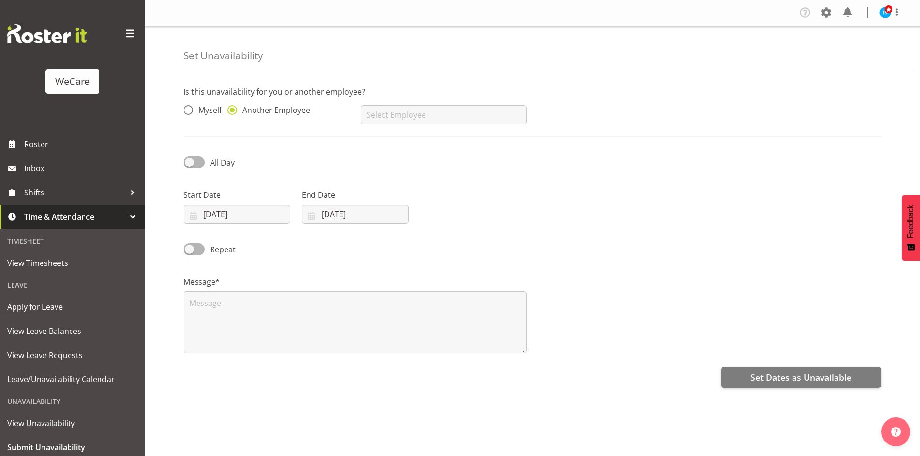
click at [468, 128] on div "AJ Jones Aleea Devenport Alex Ferguson Amy Johannsen Andrea Ramirez Andrew Casb…" at bounding box center [443, 111] width 177 height 39
click at [473, 121] on input "text" at bounding box center [444, 114] width 166 height 19
type input "[PERSON_NAME]"
click at [212, 218] on input "[DATE]" at bounding box center [236, 214] width 107 height 19
click at [293, 350] on link "22" at bounding box center [299, 347] width 19 height 18
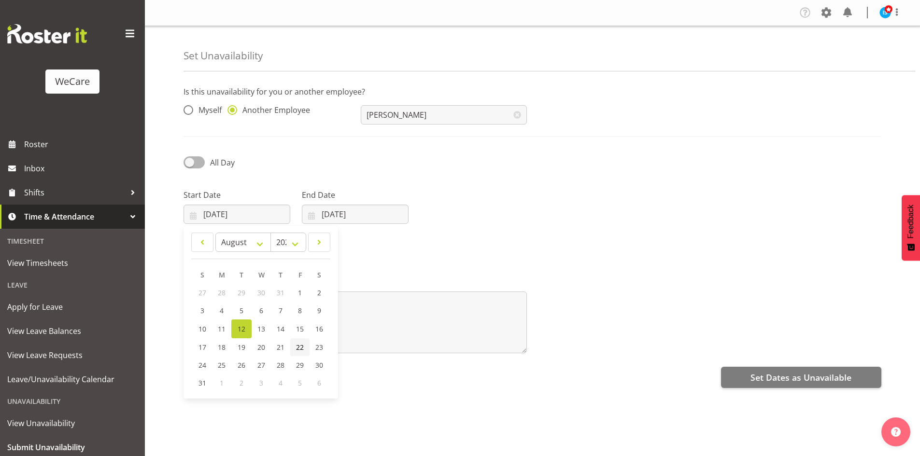
type input "22/08/2025"
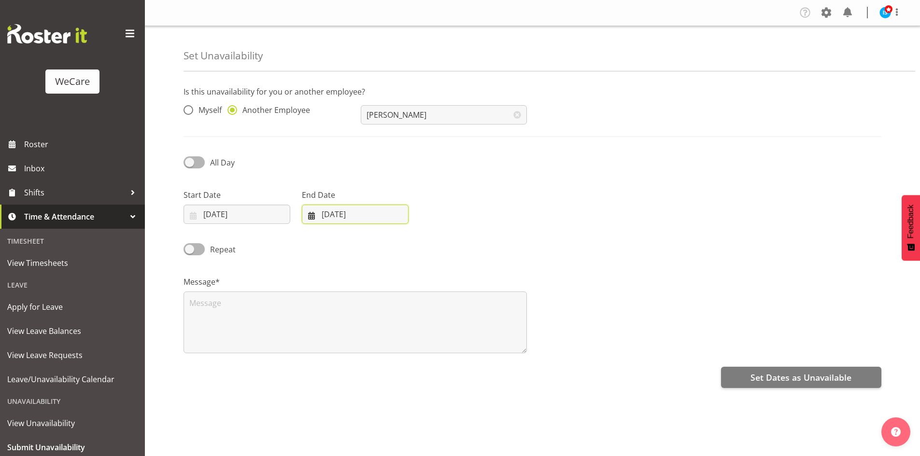
click at [343, 218] on input "[DATE]" at bounding box center [355, 214] width 107 height 19
click at [415, 349] on span "22" at bounding box center [418, 347] width 8 height 9
type input "22/08/2025"
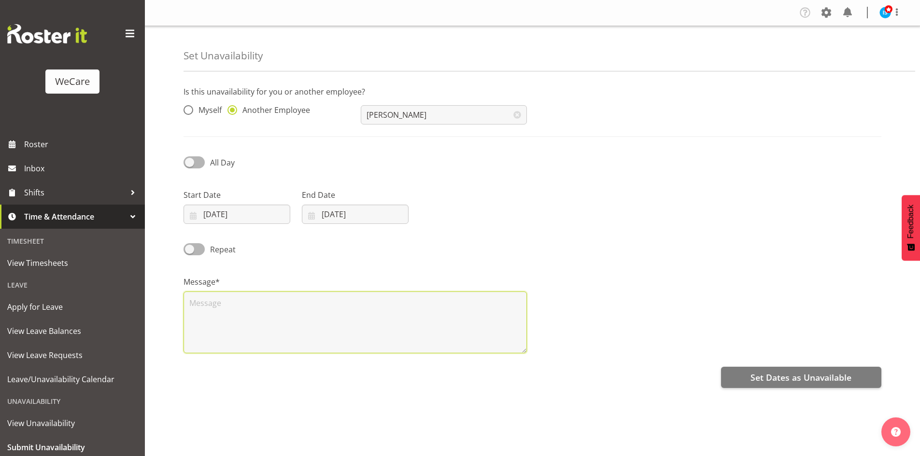
click at [256, 327] on textarea at bounding box center [354, 323] width 343 height 62
type textarea "RDO"
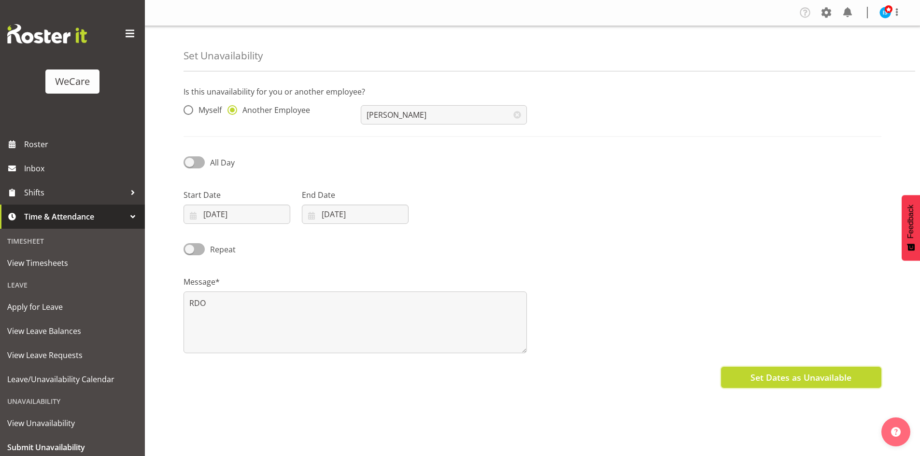
click at [826, 378] on span "Set Dates as Unavailable" at bounding box center [800, 377] width 101 height 13
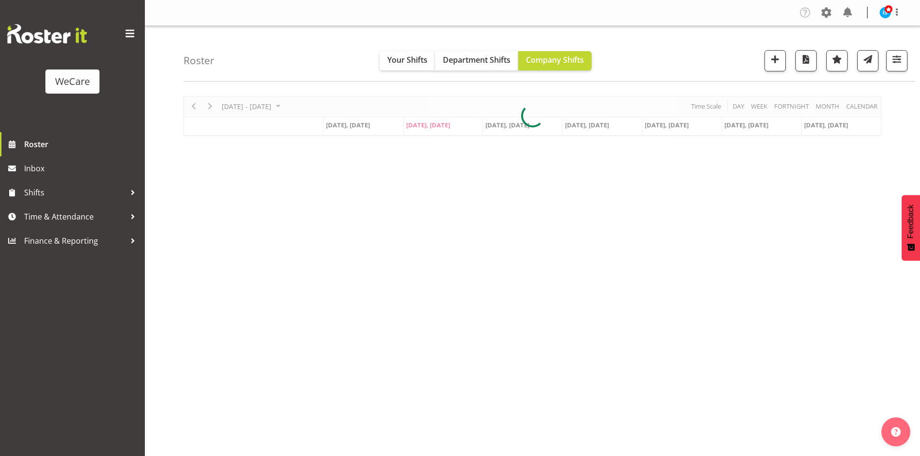
click at [260, 103] on div at bounding box center [532, 116] width 698 height 40
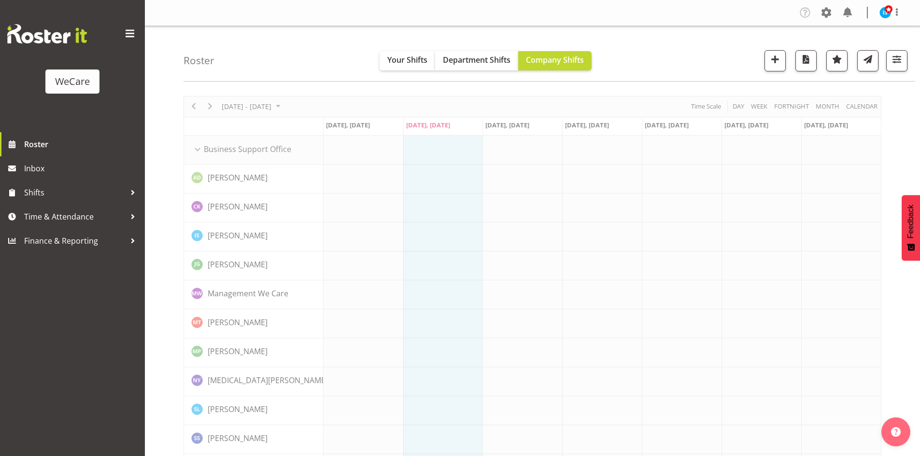
click at [0, 0] on div "Timeline Week of August 12, 2025" at bounding box center [0, 0] width 0 height 0
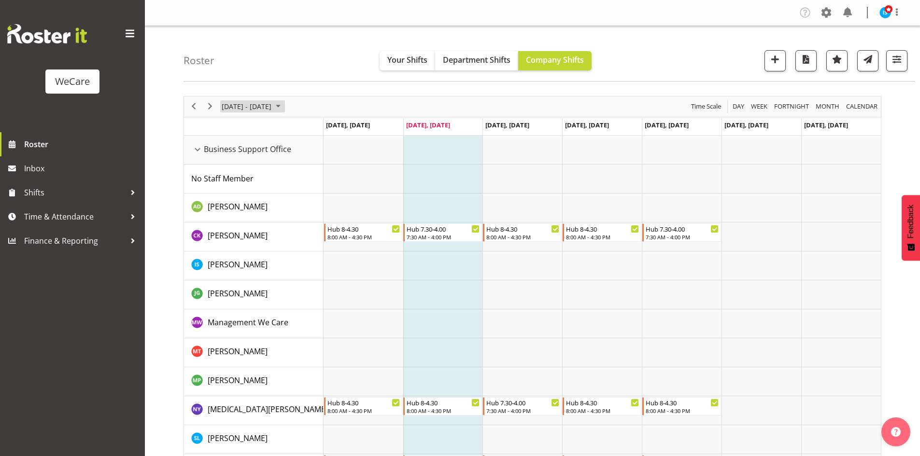
click at [258, 107] on span "[DATE] - [DATE]" at bounding box center [247, 106] width 52 height 12
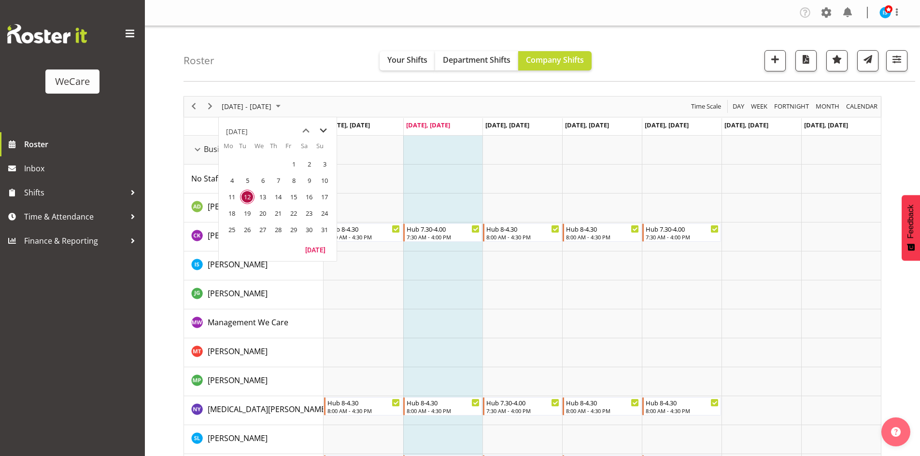
click at [320, 132] on span "next month" at bounding box center [323, 130] width 17 height 17
click at [235, 210] on span "22" at bounding box center [231, 213] width 14 height 14
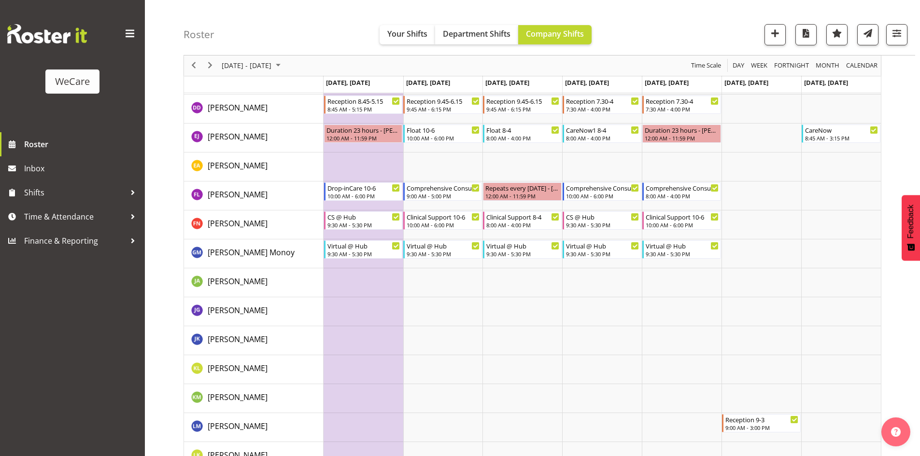
scroll to position [3536, 0]
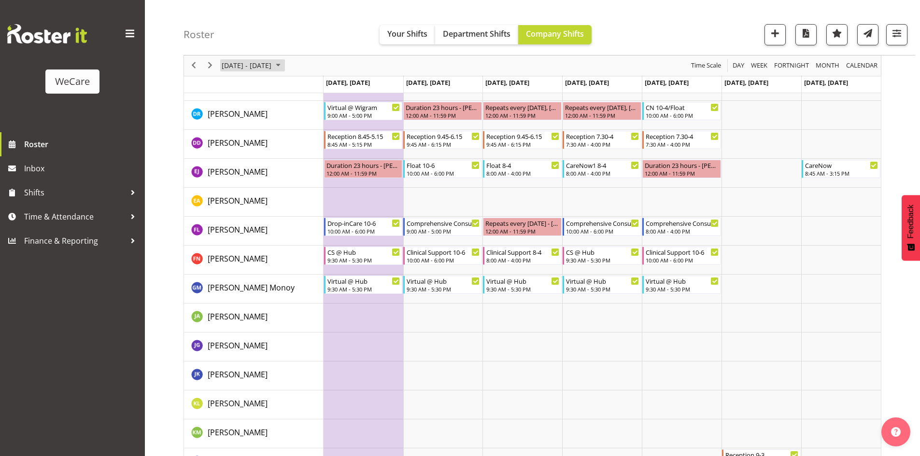
click at [272, 70] on span "[DATE] - [DATE]" at bounding box center [247, 66] width 52 height 12
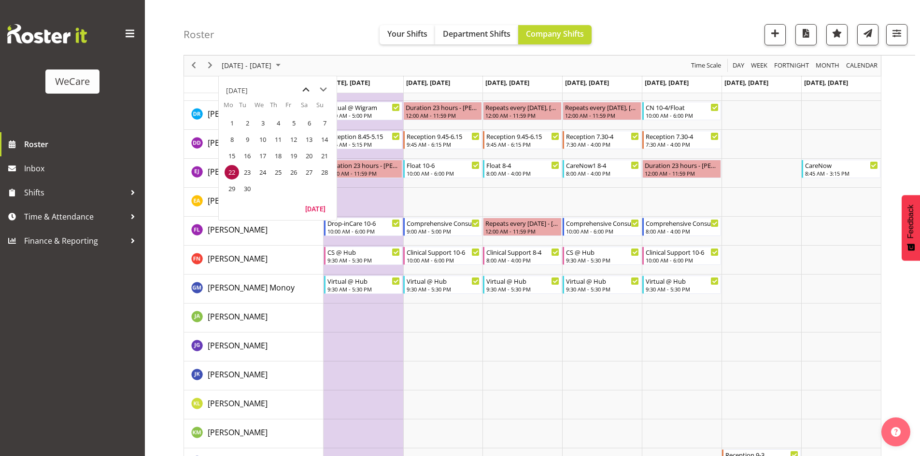
click at [306, 94] on span "previous month" at bounding box center [305, 89] width 17 height 17
click at [234, 173] on span "18" at bounding box center [231, 172] width 14 height 14
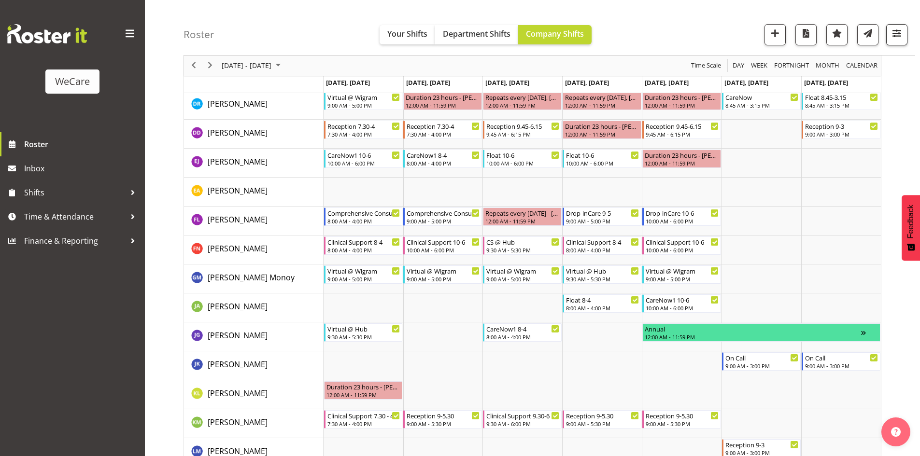
scroll to position [3832, 0]
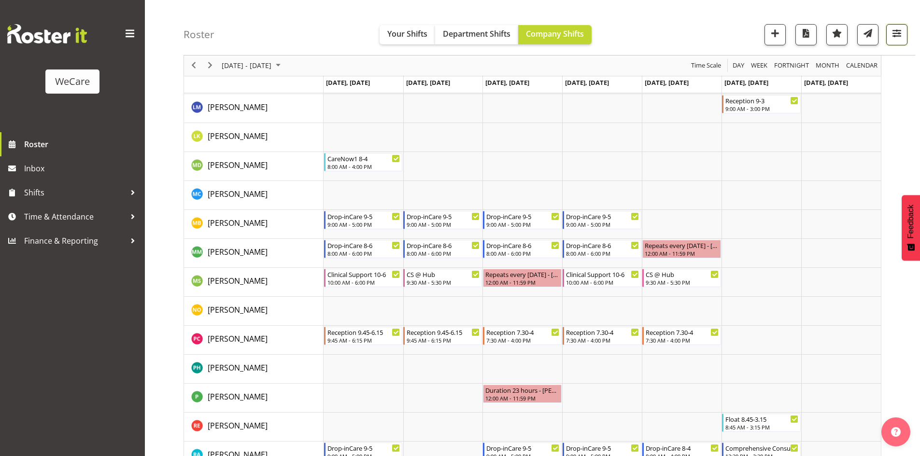
click at [900, 38] on span "button" at bounding box center [896, 33] width 13 height 13
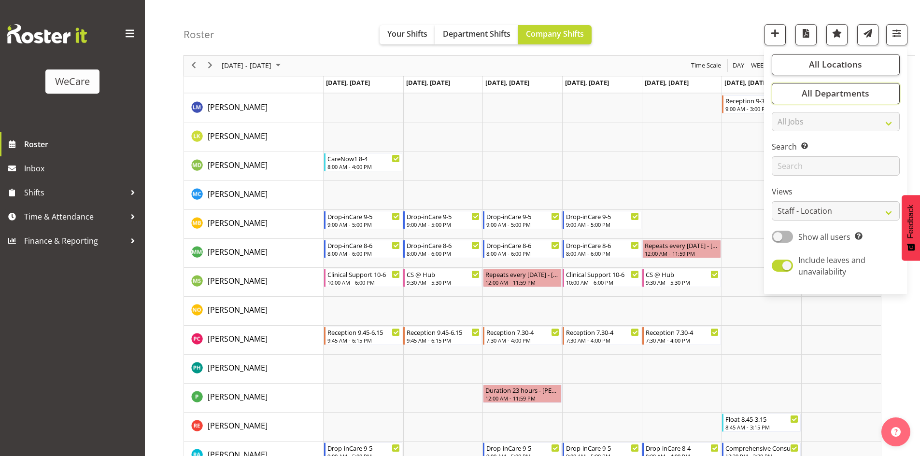
click at [857, 106] on div "All Locations Clear Business Support Office [GEOGRAPHIC_DATA] Ilam [GEOGRAPHIC_…" at bounding box center [835, 170] width 143 height 239
click at [855, 97] on span "All Departments" at bounding box center [835, 94] width 68 height 12
click at [0, 0] on div "Timeline Week of August 18, 2025" at bounding box center [0, 0] width 0 height 0
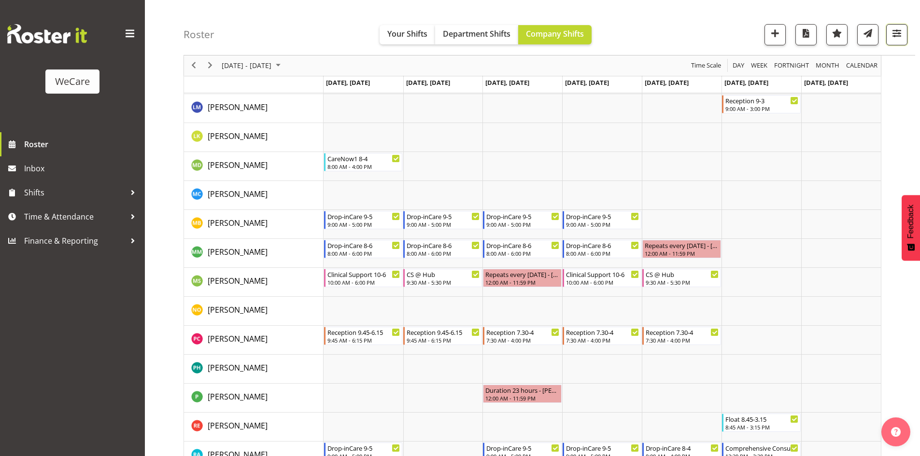
click at [891, 36] on span "button" at bounding box center [896, 33] width 13 height 13
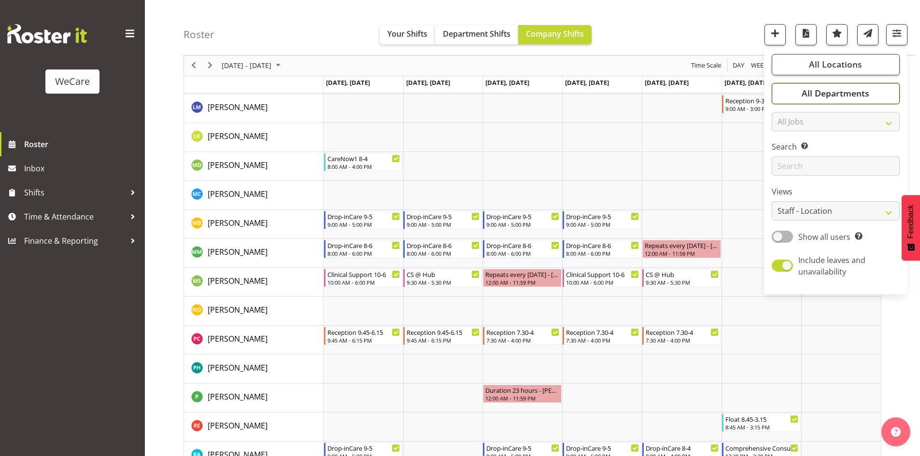
click at [873, 86] on button "All Departments" at bounding box center [835, 93] width 128 height 21
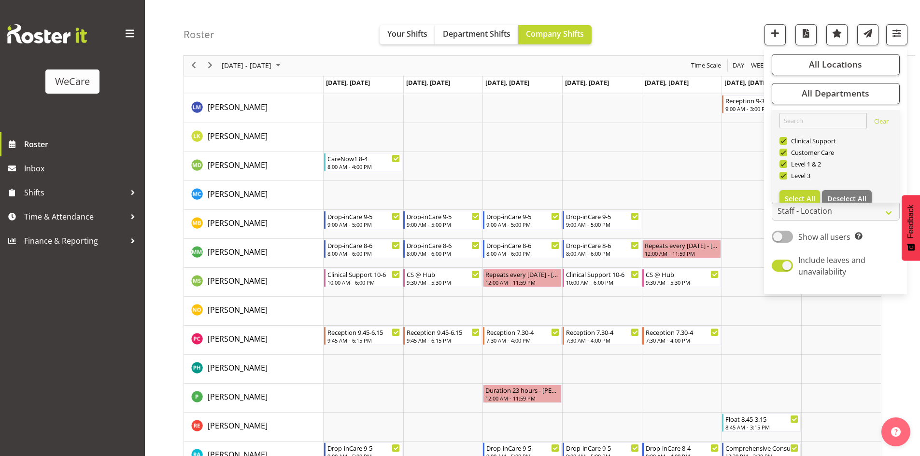
click at [845, 190] on link "Clear Clinical Support Customer Care Level 1 & 2 Level 3 Select All Deselect All" at bounding box center [835, 160] width 128 height 100
drag, startPoint x: 845, startPoint y: 190, endPoint x: 869, endPoint y: 185, distance: 25.1
click at [875, 182] on div "Level 3" at bounding box center [835, 177] width 113 height 12
click at [860, 194] on span "Deselect All" at bounding box center [846, 198] width 39 height 9
checkbox input "false"
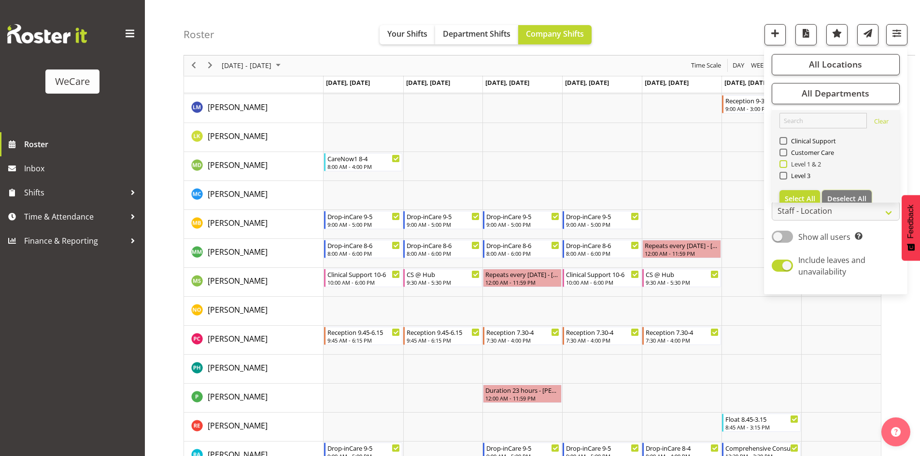
checkbox input "false"
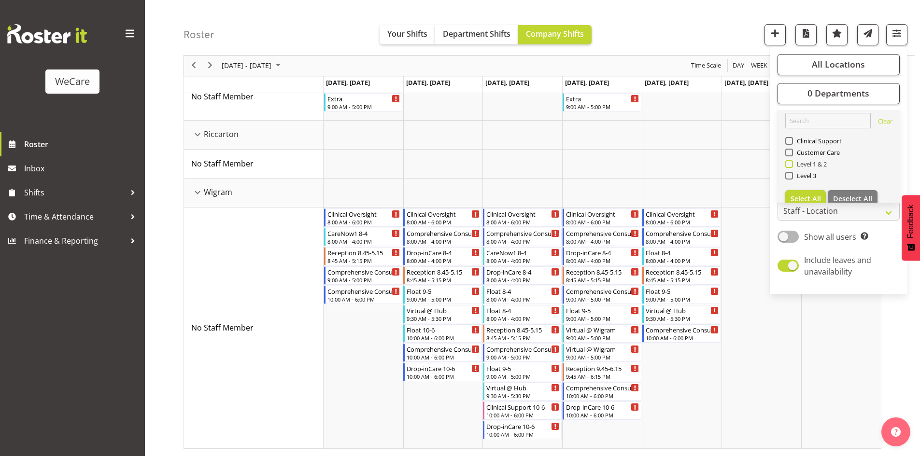
click at [815, 161] on span "Level 1 & 2" at bounding box center [810, 164] width 34 height 8
click at [791, 161] on input "Level 1 & 2" at bounding box center [788, 164] width 6 height 6
checkbox input "true"
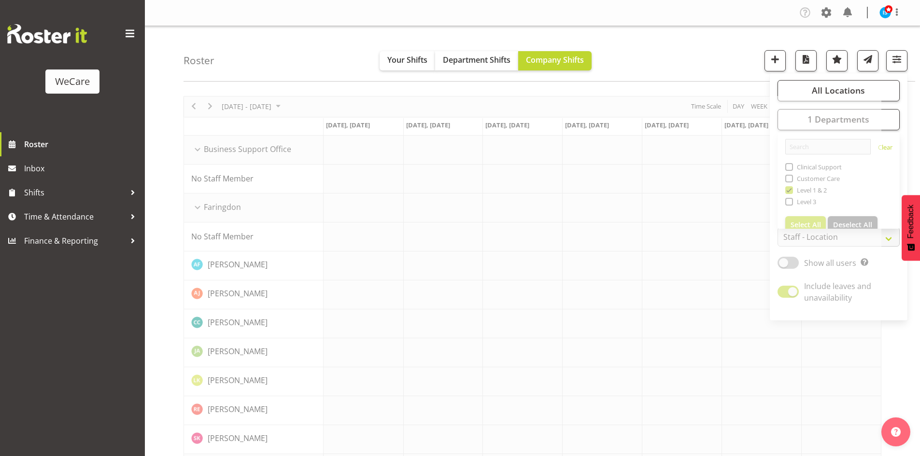
click at [654, 56] on div "Roster Your Shifts Department Shifts Company Shifts All Locations Clear Busines…" at bounding box center [548, 54] width 731 height 56
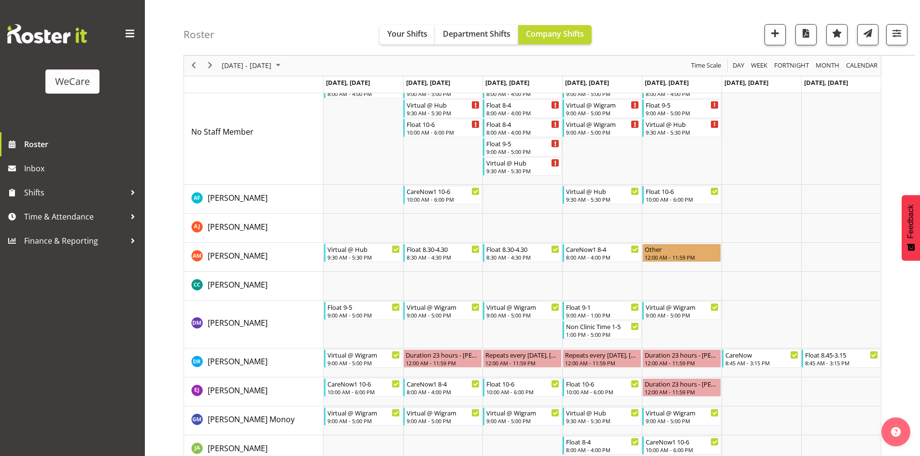
scroll to position [1752, 0]
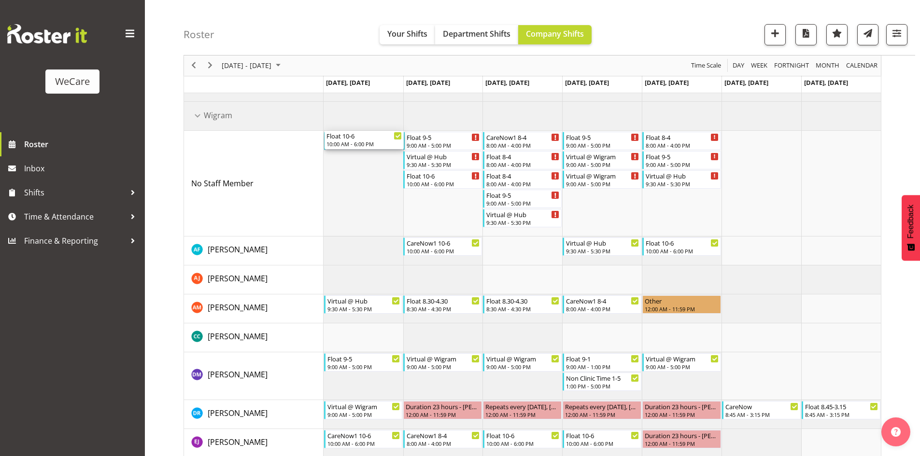
drag, startPoint x: 342, startPoint y: 341, endPoint x: 348, endPoint y: 171, distance: 170.0
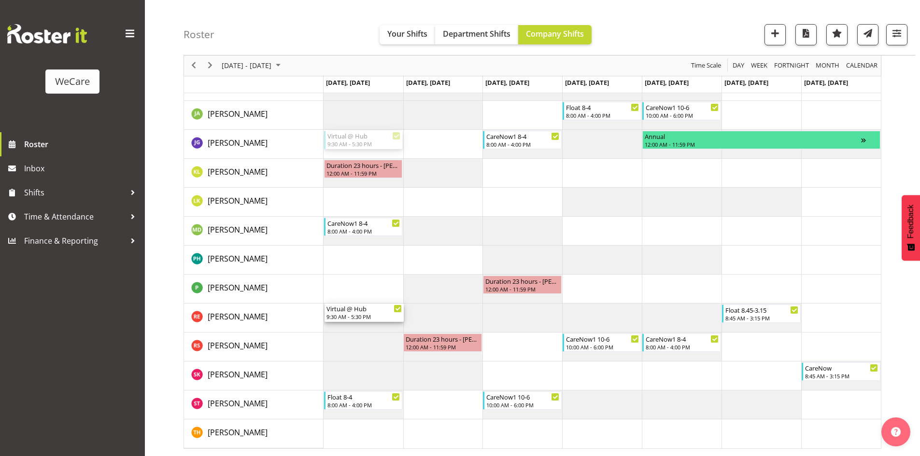
scroll to position [1511, 0]
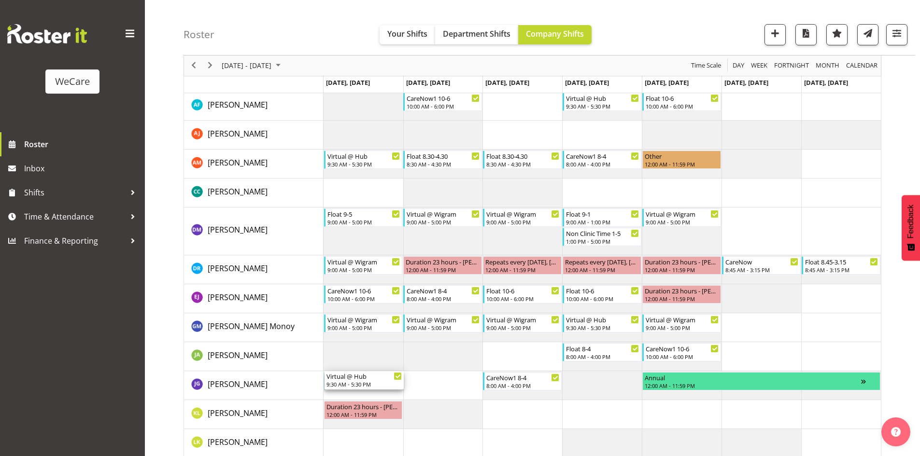
drag, startPoint x: 362, startPoint y: 331, endPoint x: 361, endPoint y: 369, distance: 38.1
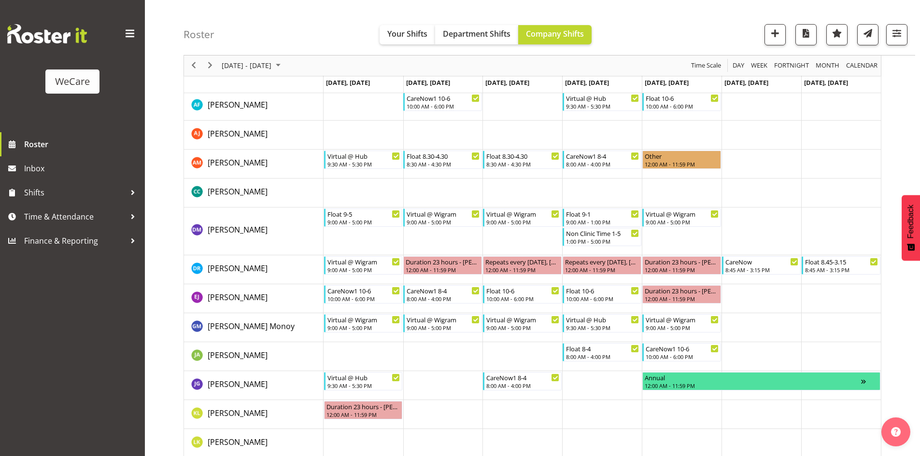
click at [361, 369] on td "Timeline Week of August 18, 2025" at bounding box center [363, 356] width 80 height 29
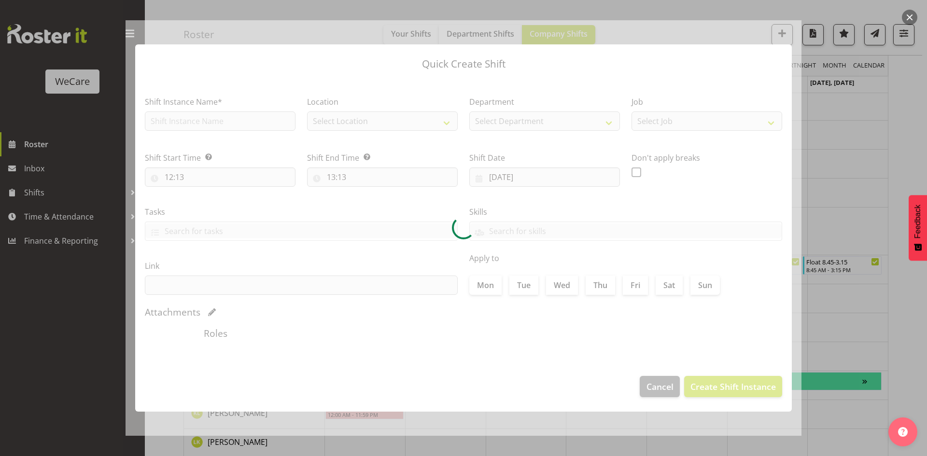
type input "[DATE]"
checkbox input "true"
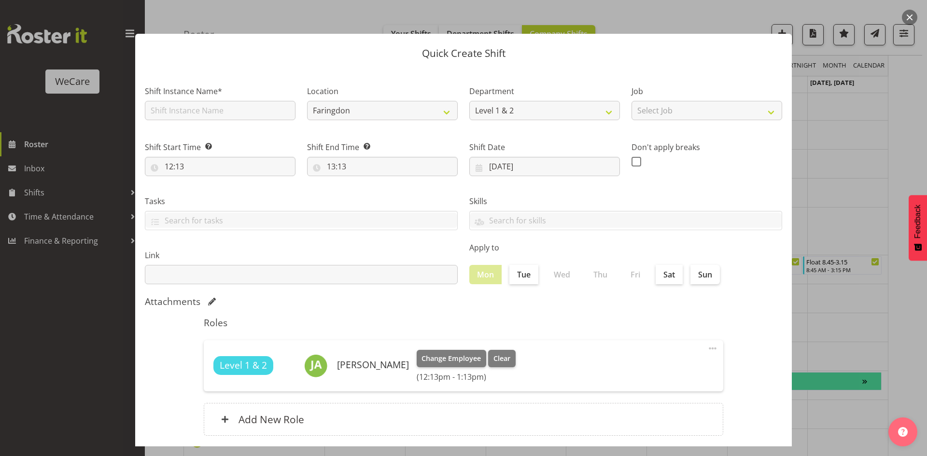
click at [875, 254] on div at bounding box center [463, 228] width 927 height 456
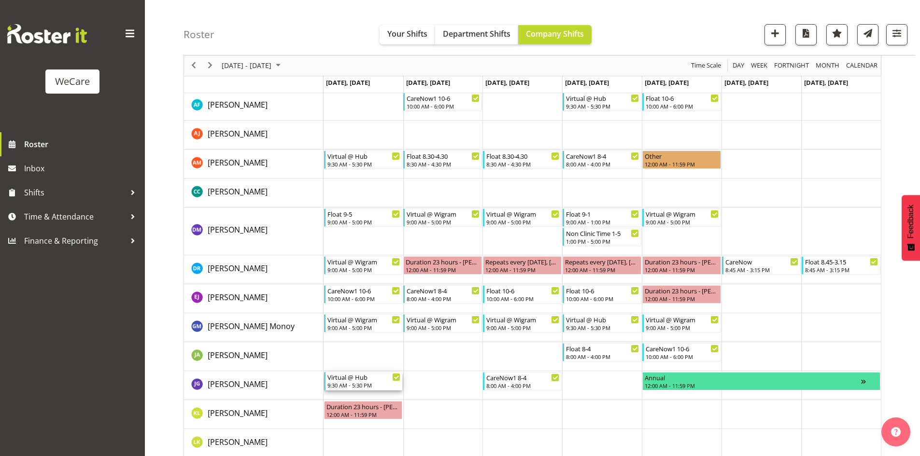
click at [342, 380] on div "Virtual @ Hub" at bounding box center [363, 377] width 73 height 10
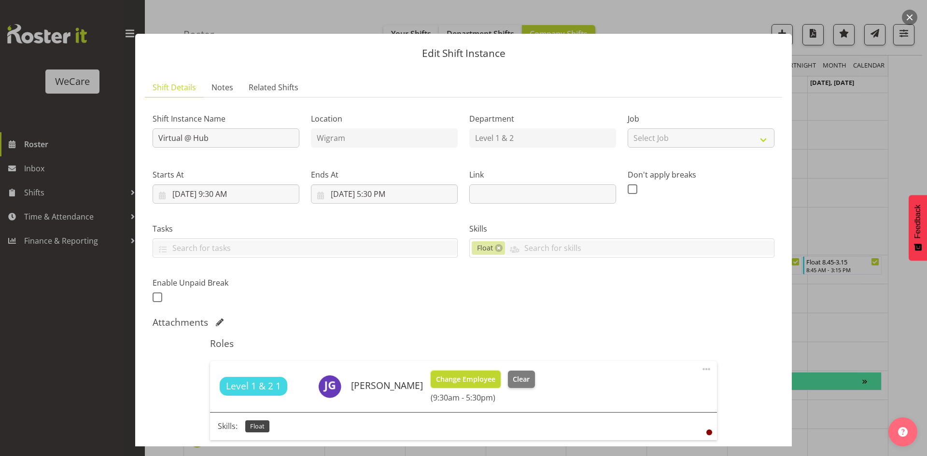
click at [474, 378] on span "Change Employee" at bounding box center [465, 379] width 59 height 11
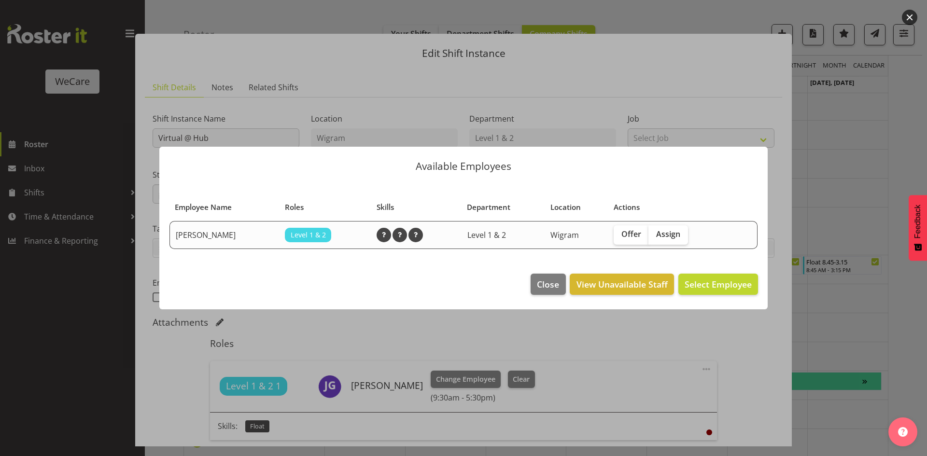
click at [683, 233] on label "Assign" at bounding box center [668, 234] width 40 height 19
click at [655, 233] on input "Assign" at bounding box center [651, 234] width 6 height 6
checkbox input "true"
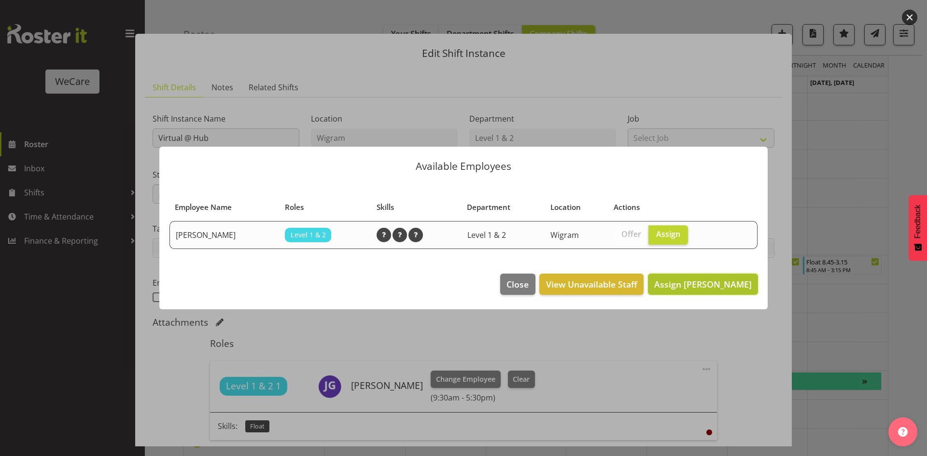
click at [725, 284] on span "Assign [PERSON_NAME]" at bounding box center [703, 285] width 98 height 12
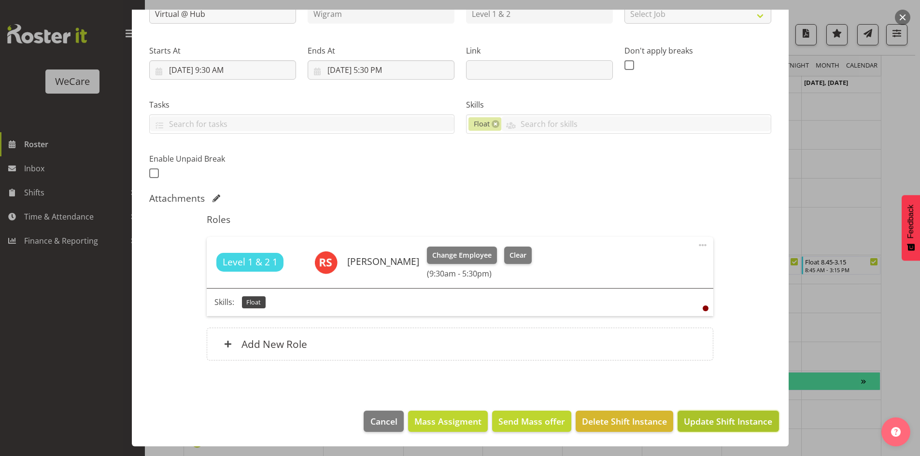
click at [701, 418] on span "Update Shift Instance" at bounding box center [728, 421] width 88 height 13
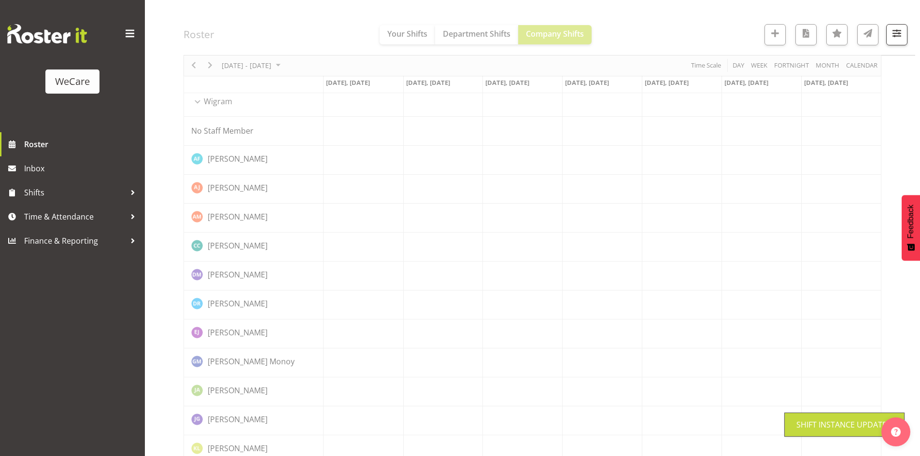
scroll to position [1366, 0]
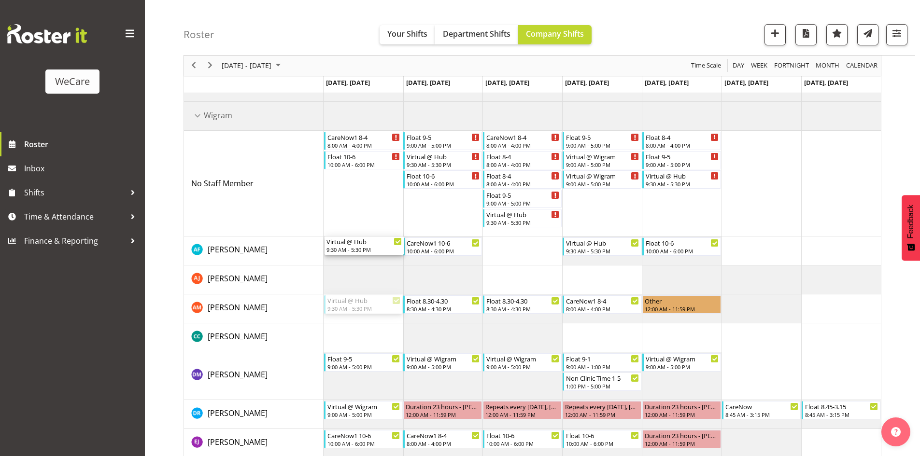
drag, startPoint x: 345, startPoint y: 310, endPoint x: 365, endPoint y: 224, distance: 88.8
drag, startPoint x: 347, startPoint y: 178, endPoint x: 364, endPoint y: 314, distance: 137.2
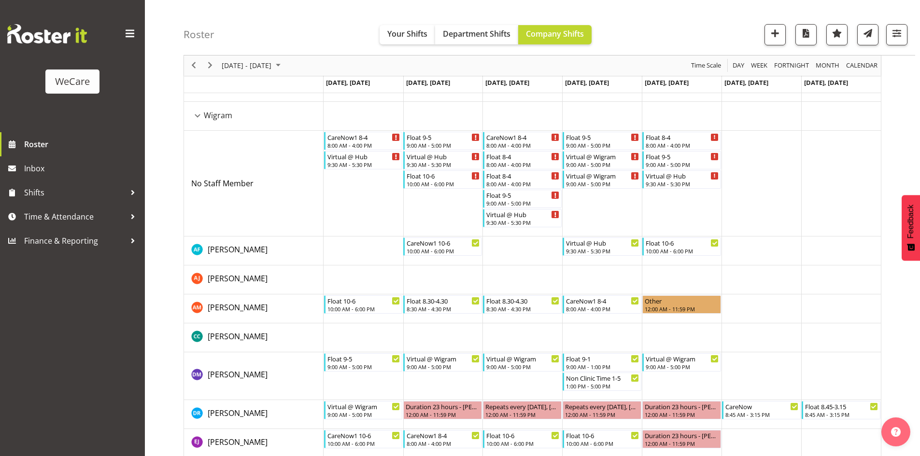
click at [263, 72] on div "[DATE] - [DATE]" at bounding box center [252, 66] width 68 height 20
click at [275, 189] on span "28" at bounding box center [278, 189] width 14 height 14
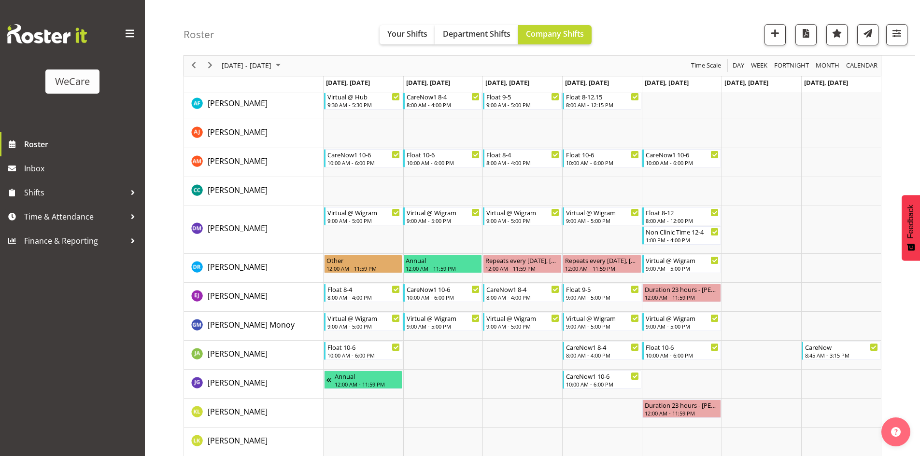
scroll to position [1511, 0]
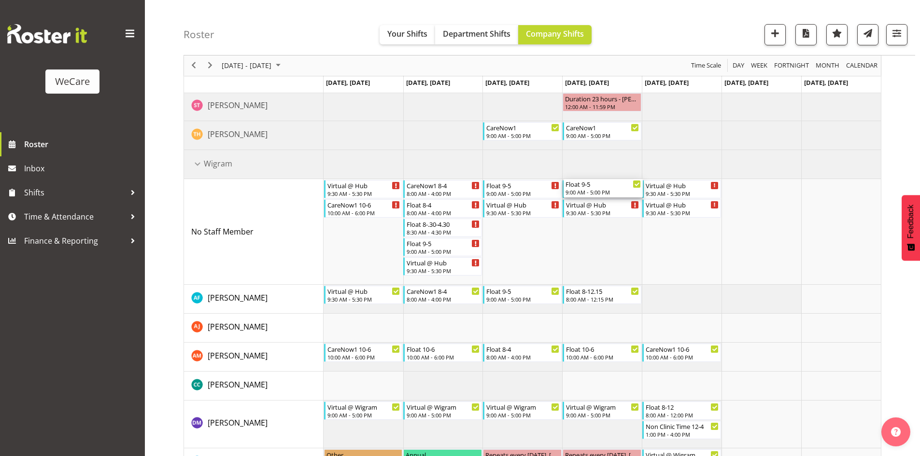
drag, startPoint x: 607, startPoint y: 293, endPoint x: 606, endPoint y: 234, distance: 59.4
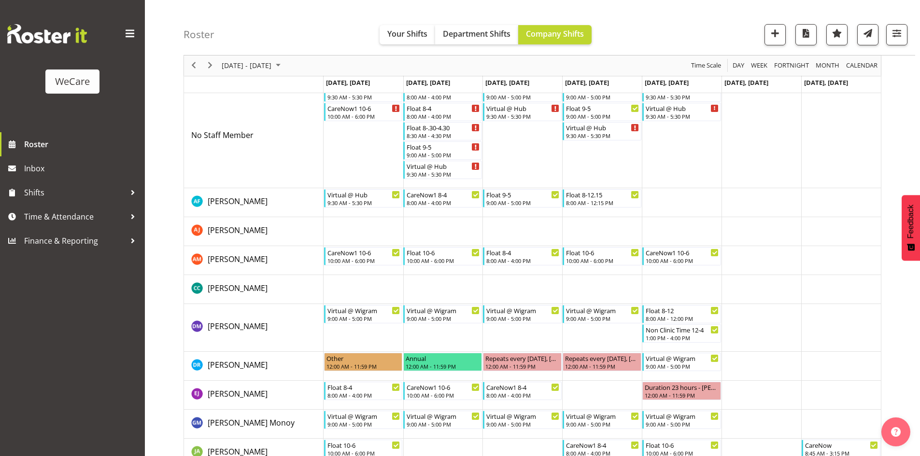
scroll to position [1559, 0]
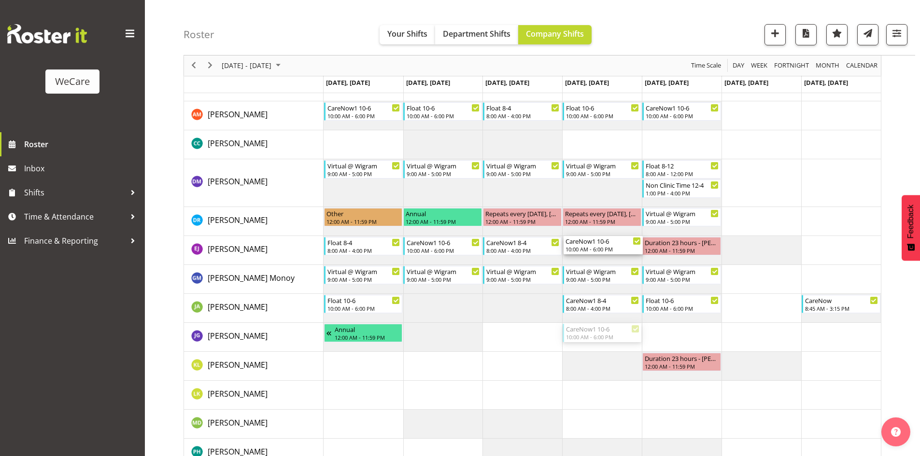
drag, startPoint x: 607, startPoint y: 327, endPoint x: 606, endPoint y: 249, distance: 78.7
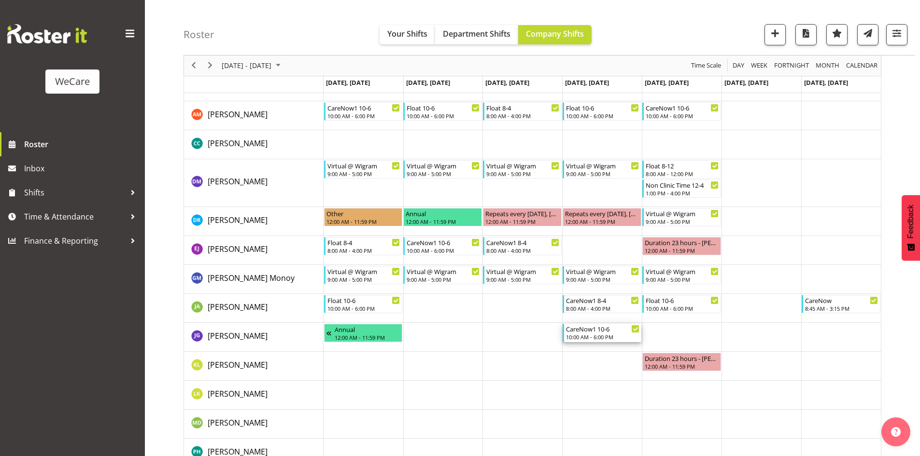
click at [606, 331] on div "CareNow1 10-6" at bounding box center [602, 329] width 73 height 10
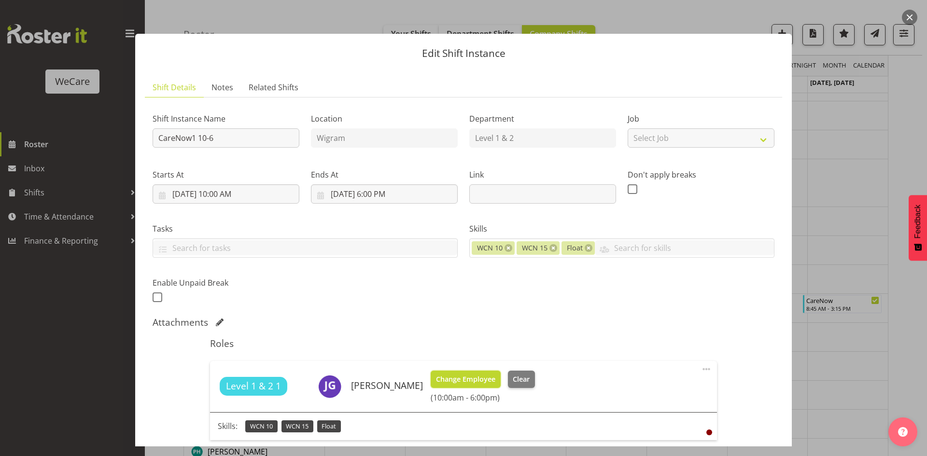
click at [474, 373] on button "Change Employee" at bounding box center [466, 379] width 70 height 17
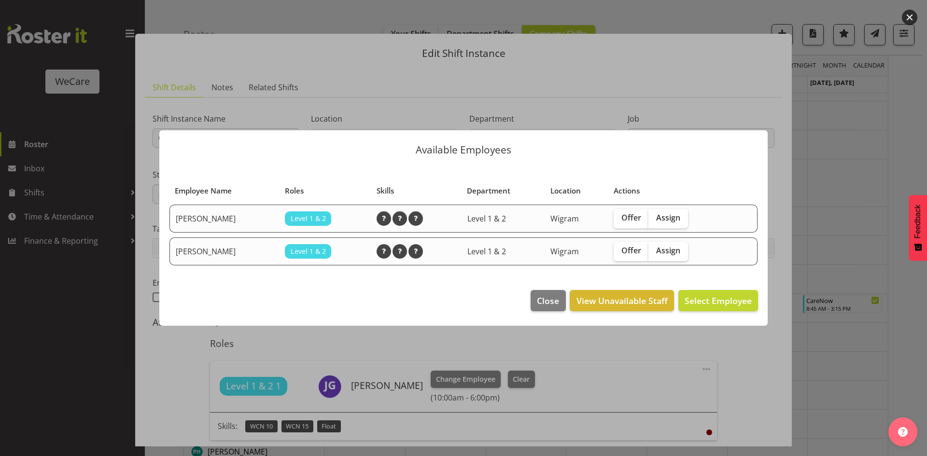
click at [665, 206] on td "Offer Assign" at bounding box center [673, 219] width 131 height 28
click at [665, 214] on span "Assign" at bounding box center [668, 218] width 24 height 10
click at [655, 215] on input "Assign" at bounding box center [651, 218] width 6 height 6
checkbox input "true"
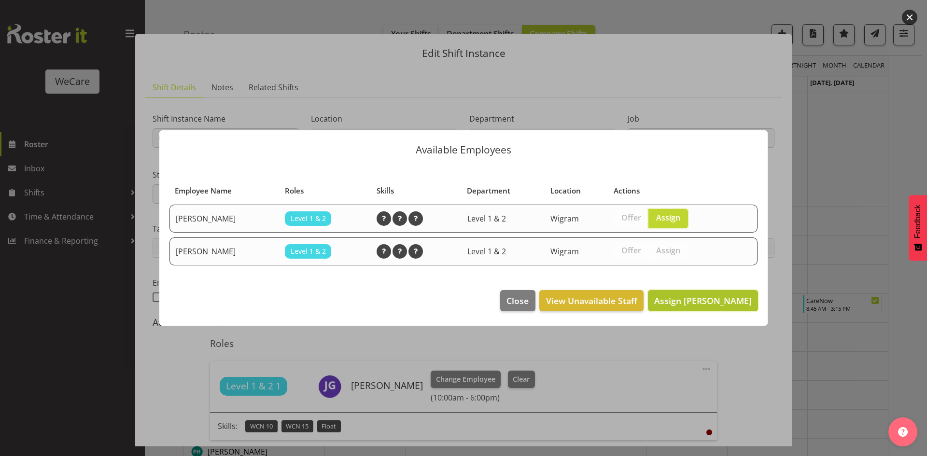
click at [715, 294] on span "Assign [PERSON_NAME]" at bounding box center [703, 300] width 98 height 13
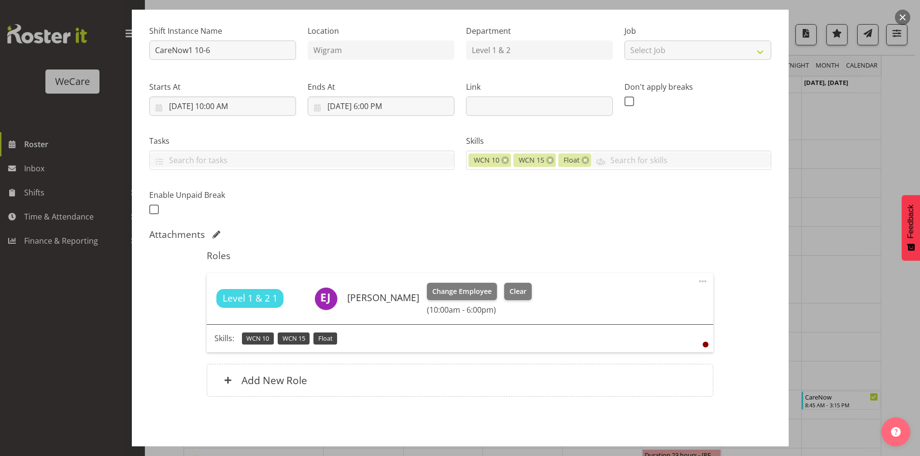
scroll to position [1752, 0]
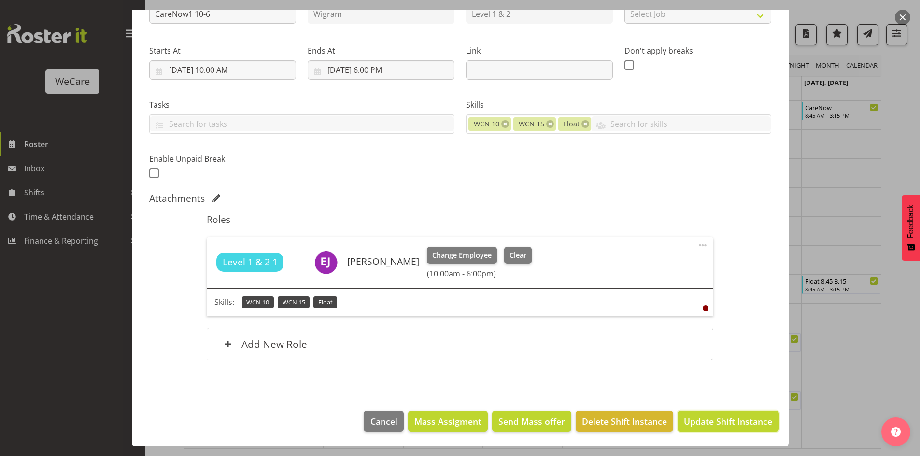
drag, startPoint x: 726, startPoint y: 428, endPoint x: 722, endPoint y: 415, distance: 14.1
click at [724, 420] on button "Update Shift Instance" at bounding box center [727, 421] width 101 height 21
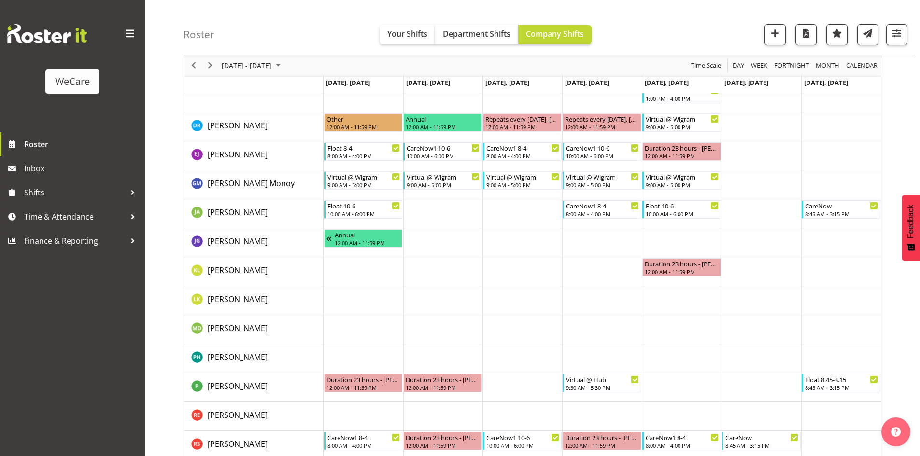
scroll to position [1637, 0]
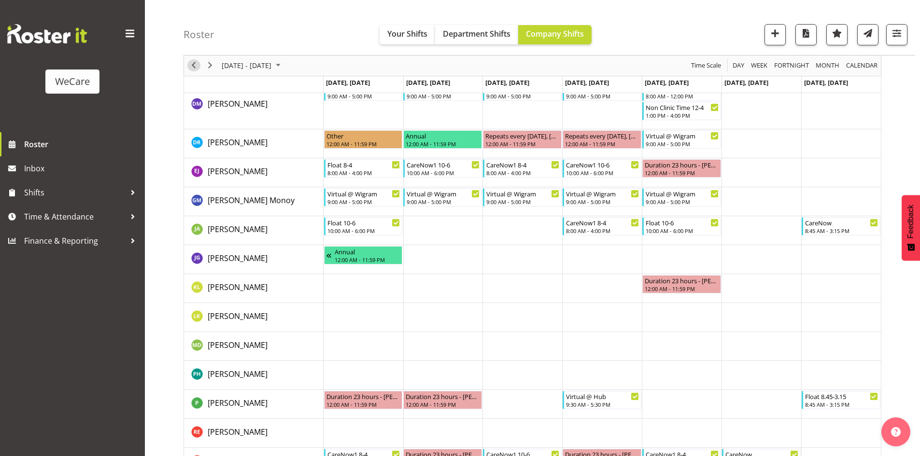
click at [195, 64] on span "Previous" at bounding box center [194, 66] width 12 height 12
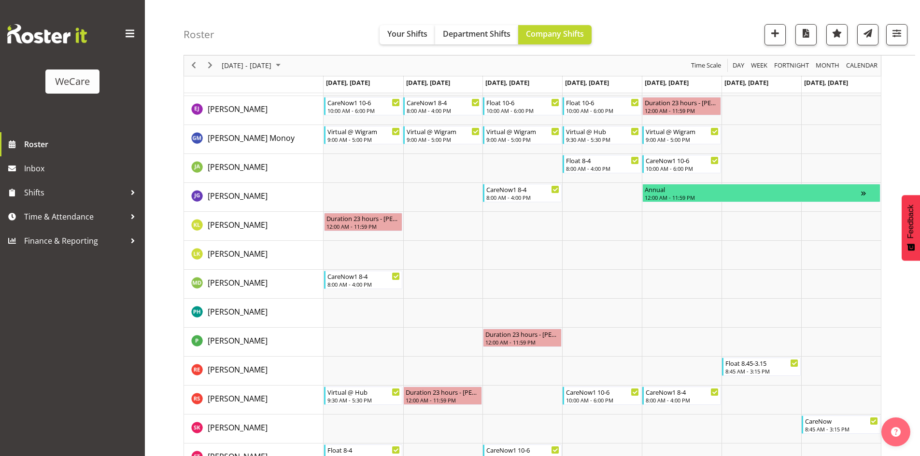
scroll to position [1752, 0]
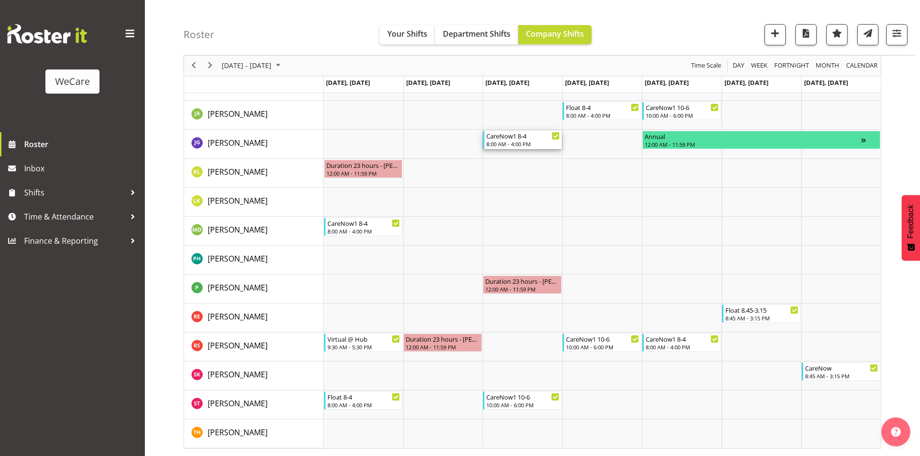
click at [518, 139] on div "CareNow1 8-4" at bounding box center [522, 136] width 73 height 10
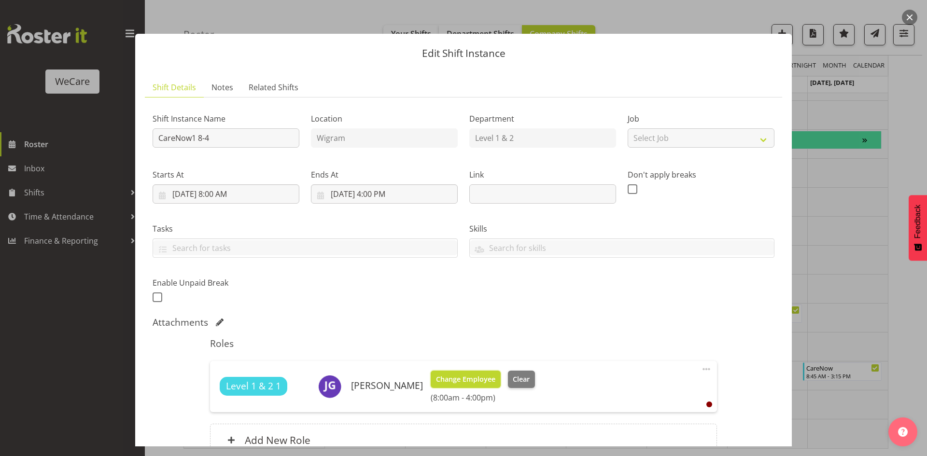
click at [460, 380] on span "Change Employee" at bounding box center [465, 379] width 59 height 11
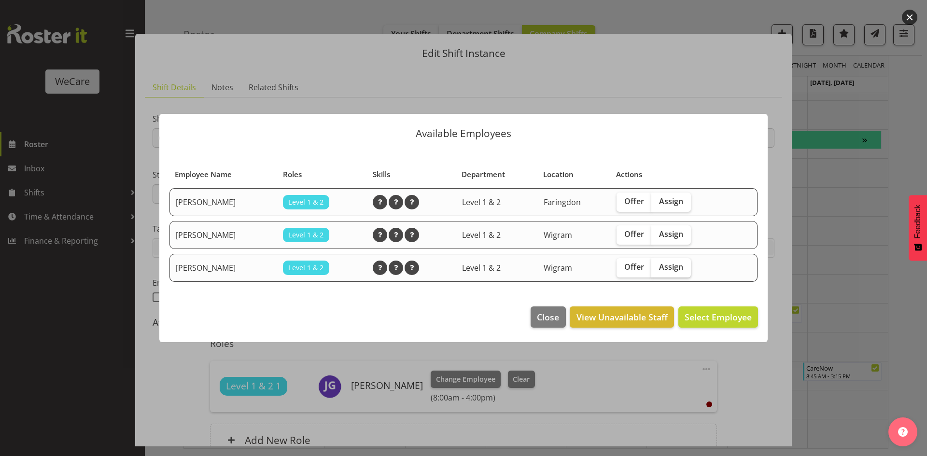
click at [679, 266] on span "Assign" at bounding box center [671, 267] width 24 height 10
click at [657, 266] on input "Assign" at bounding box center [654, 267] width 6 height 6
checkbox input "true"
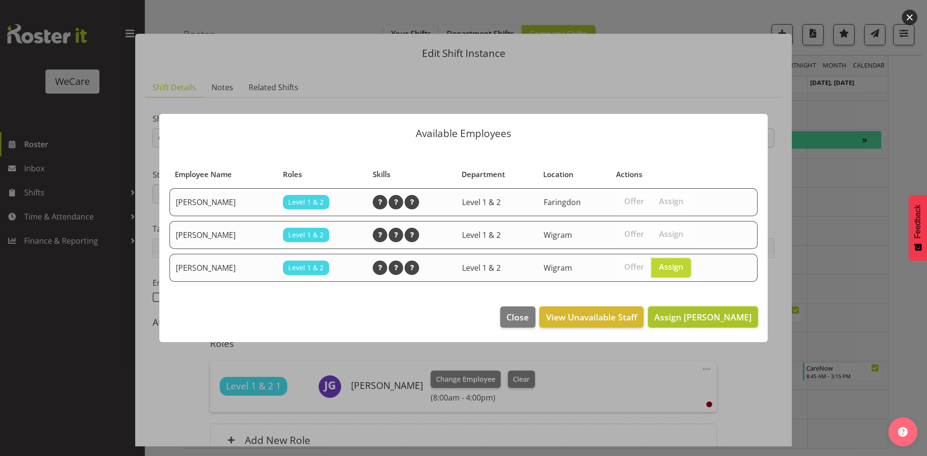
click at [702, 309] on button "Assign [PERSON_NAME]" at bounding box center [703, 317] width 110 height 21
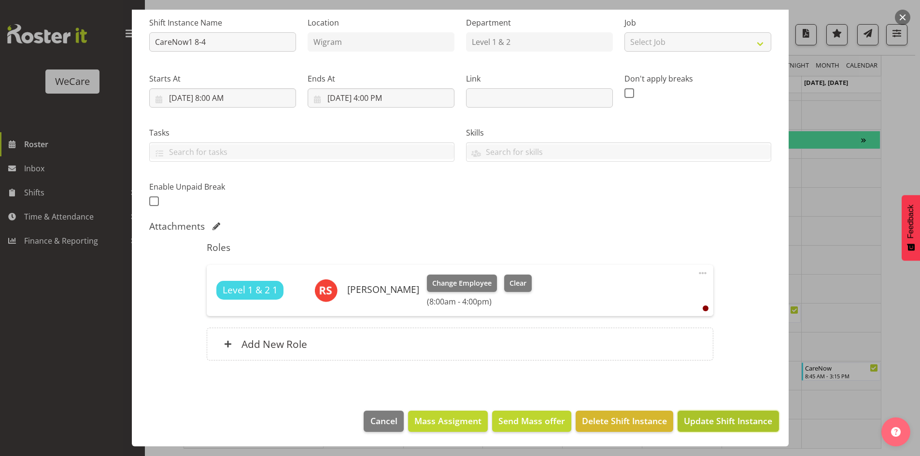
click at [691, 422] on span "Update Shift Instance" at bounding box center [728, 421] width 88 height 13
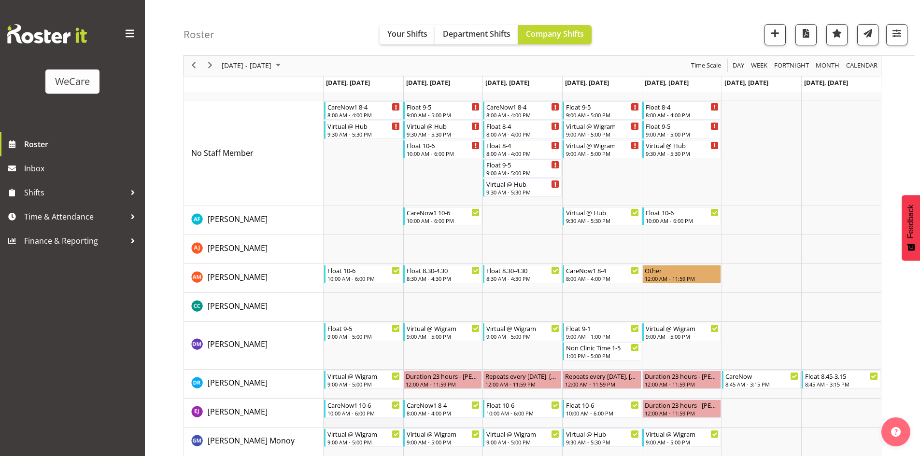
scroll to position [1396, 0]
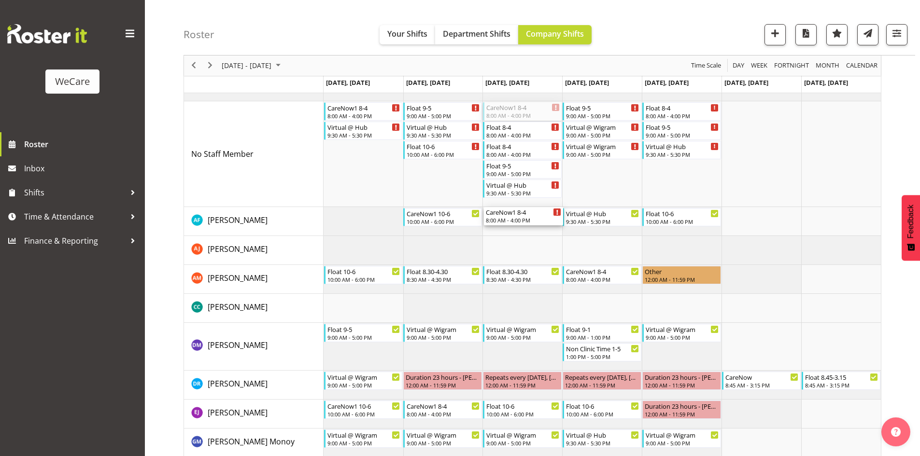
drag, startPoint x: 516, startPoint y: 126, endPoint x: 517, endPoint y: 212, distance: 85.9
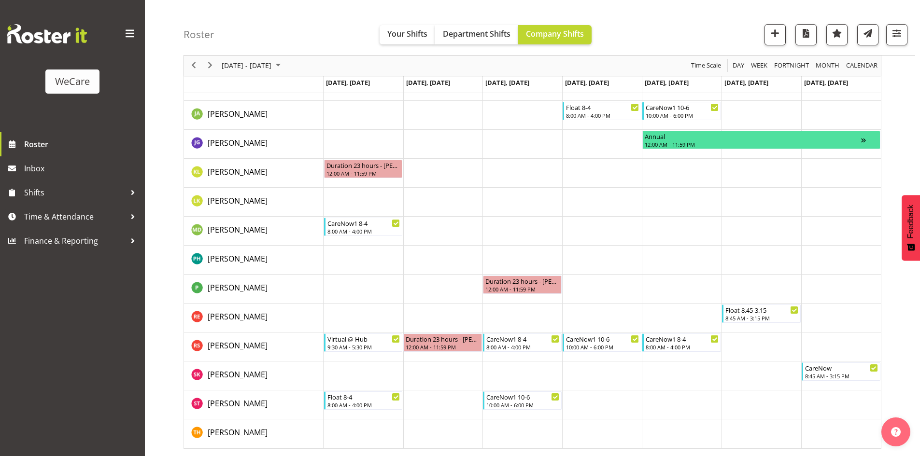
scroll to position [1395, 0]
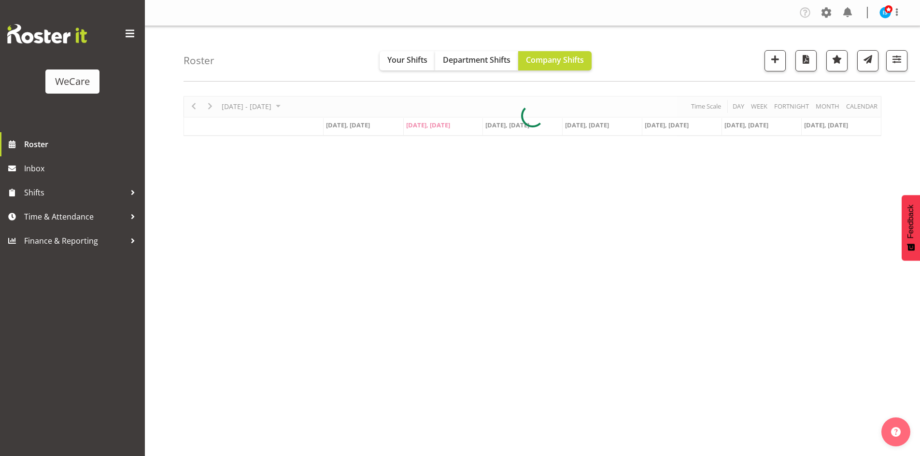
select select "location"
click at [896, 66] on span "button" at bounding box center [896, 59] width 13 height 13
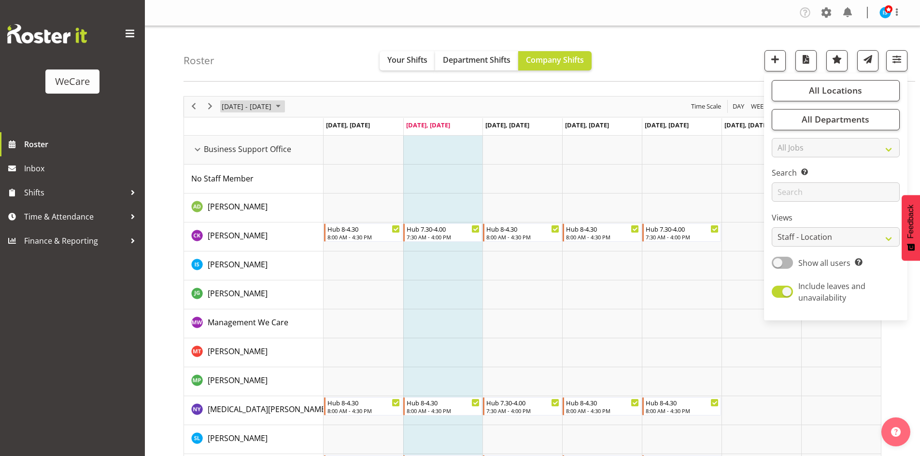
click at [229, 107] on span "[DATE] - [DATE]" at bounding box center [247, 106] width 52 height 12
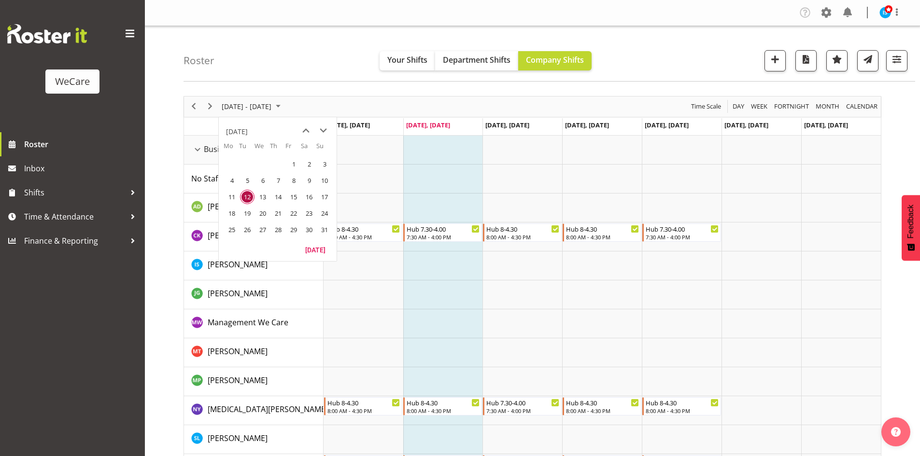
click at [332, 126] on div "[DATE]" at bounding box center [278, 129] width 118 height 24
click at [329, 126] on span "next month" at bounding box center [323, 130] width 17 height 17
click at [235, 164] on span "1" at bounding box center [231, 164] width 14 height 14
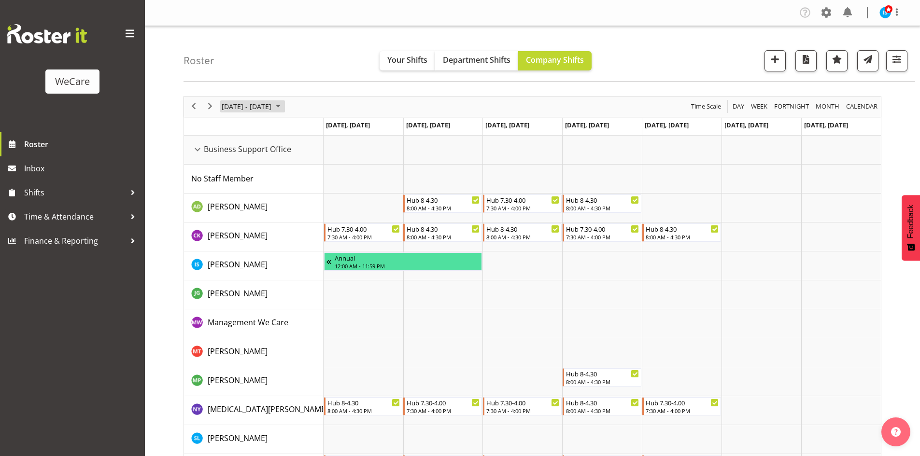
click at [272, 112] on span "September 01 - 07, 2025" at bounding box center [247, 106] width 52 height 12
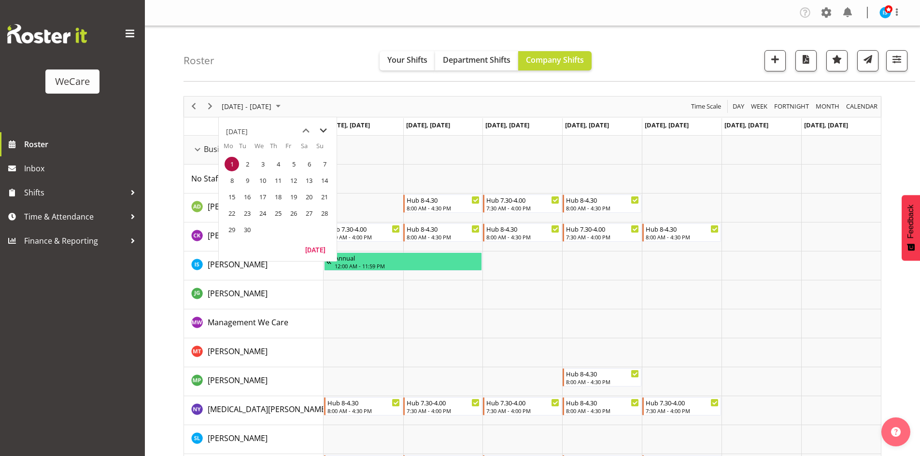
click at [325, 134] on span "next month" at bounding box center [323, 130] width 17 height 17
click at [244, 178] on span "7" at bounding box center [247, 180] width 14 height 14
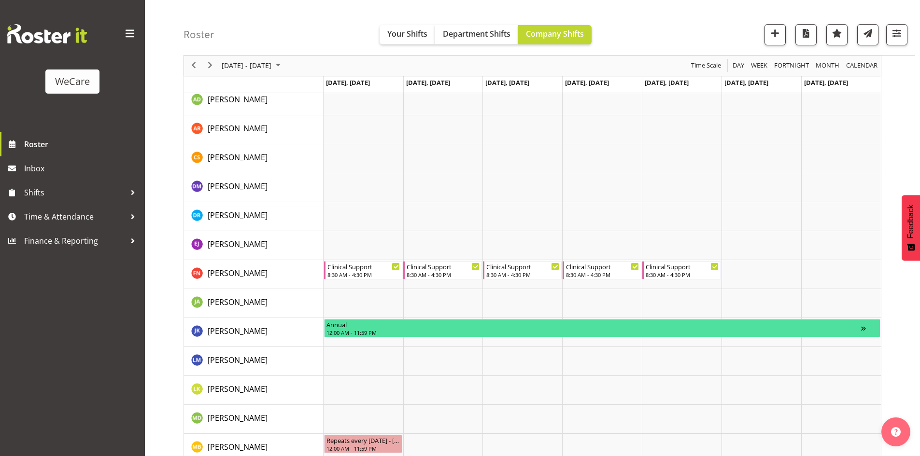
scroll to position [1593, 0]
click at [721, 218] on td "Timeline Week of October 7, 2025" at bounding box center [682, 216] width 80 height 29
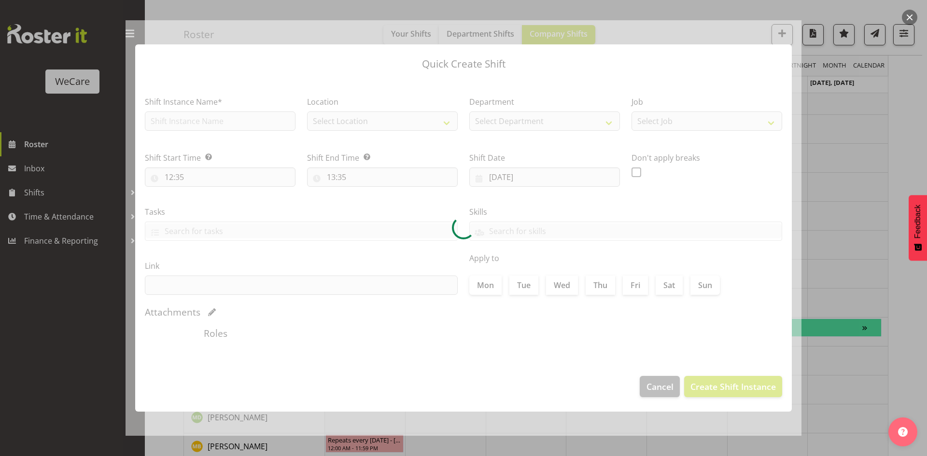
click at [904, 311] on div at bounding box center [463, 228] width 927 height 456
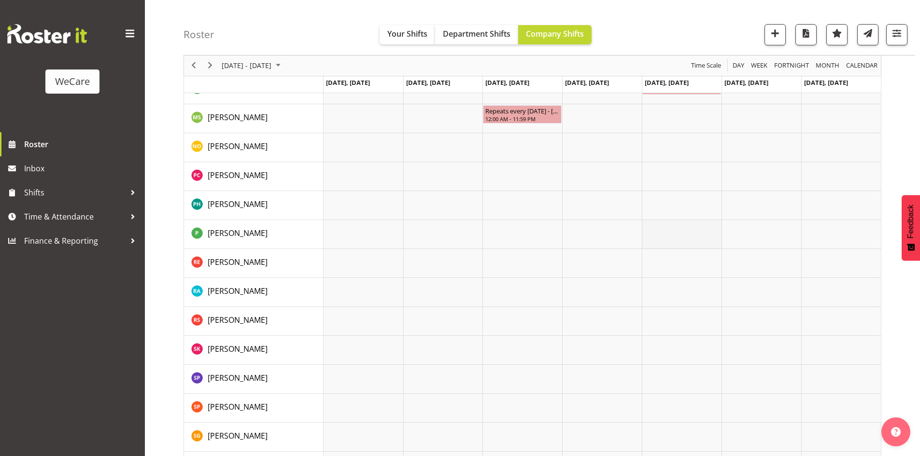
scroll to position [4965, 0]
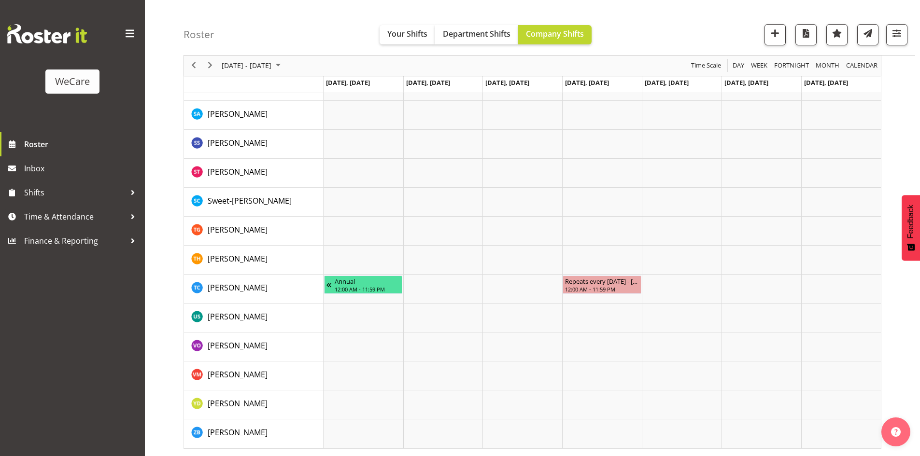
drag, startPoint x: 112, startPoint y: 30, endPoint x: 182, endPoint y: 66, distance: 78.8
click at [119, 43] on div at bounding box center [72, 33] width 130 height 19
click at [211, 68] on span "Next" at bounding box center [210, 66] width 12 height 12
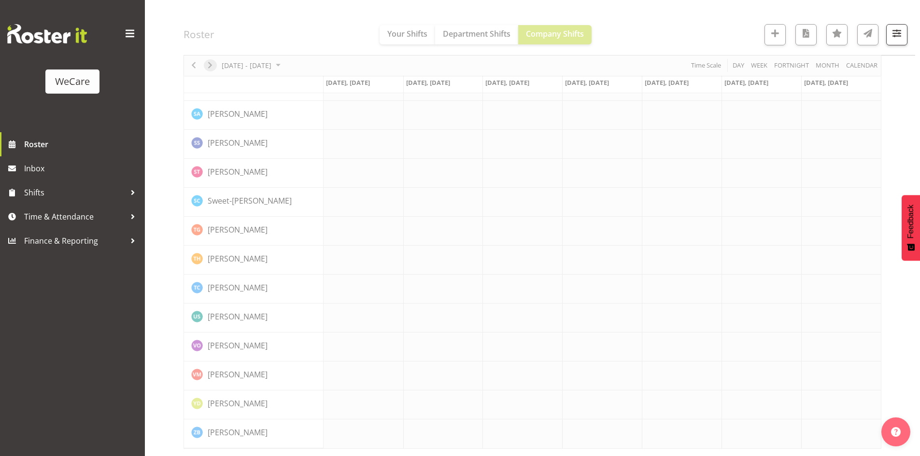
scroll to position [4003, 0]
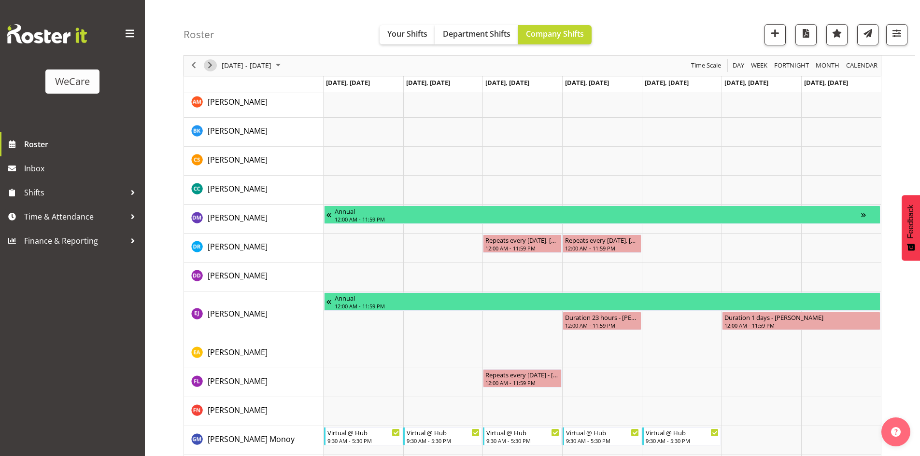
scroll to position [3903, 0]
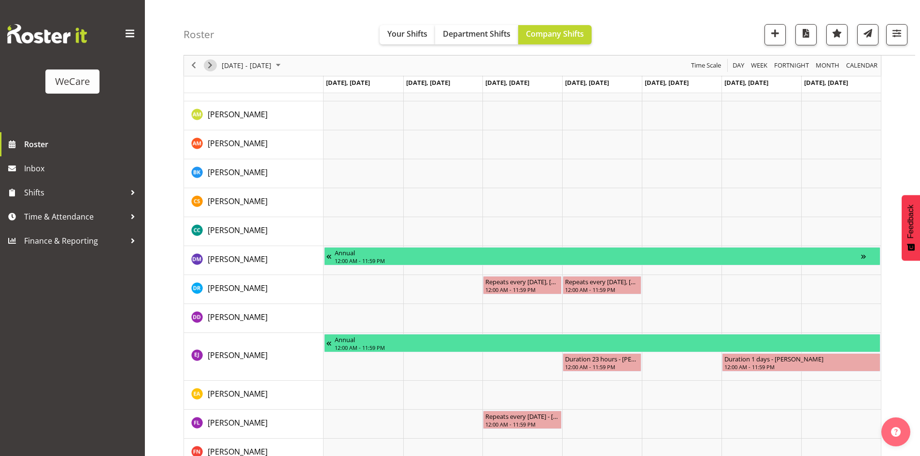
click at [211, 67] on span "Next" at bounding box center [210, 66] width 12 height 12
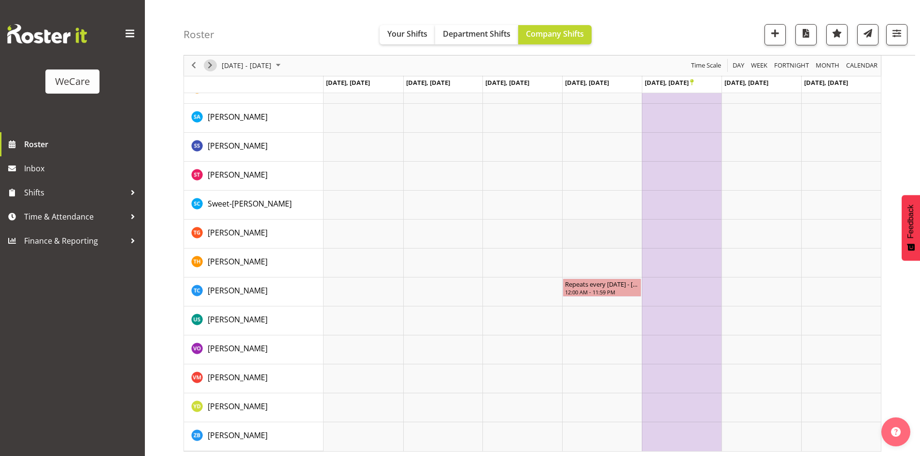
scroll to position [4946, 0]
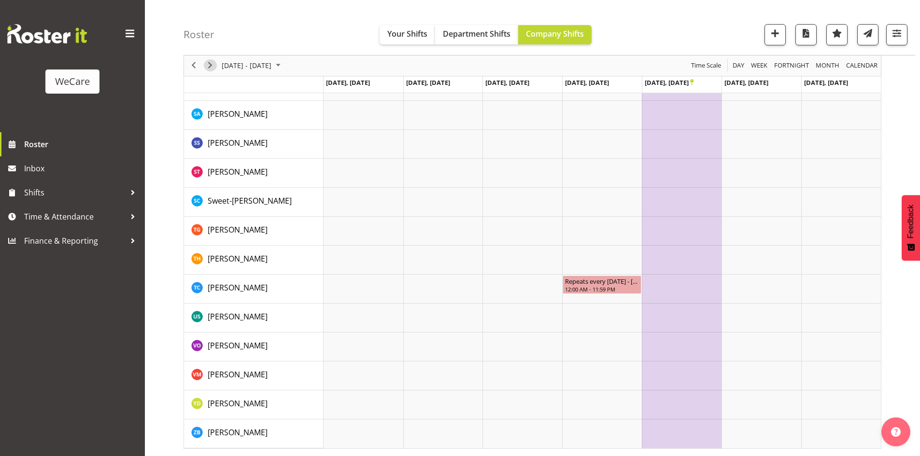
click at [209, 62] on span "Next" at bounding box center [210, 66] width 12 height 12
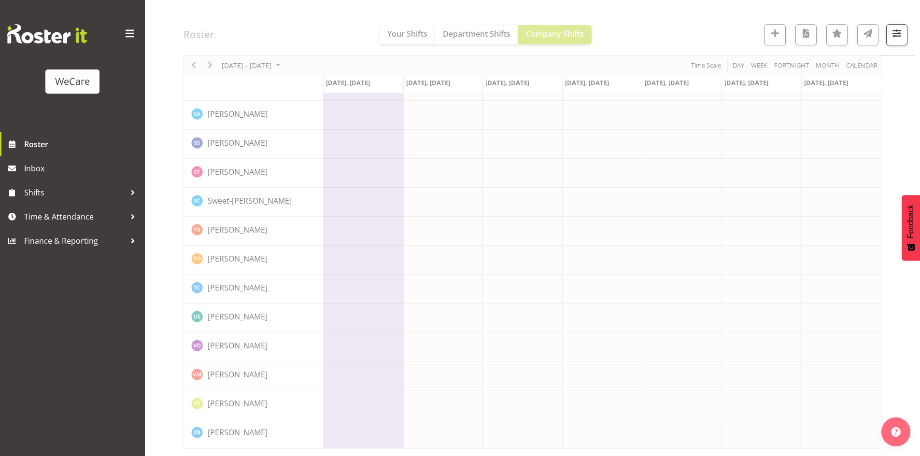
scroll to position [4003, 0]
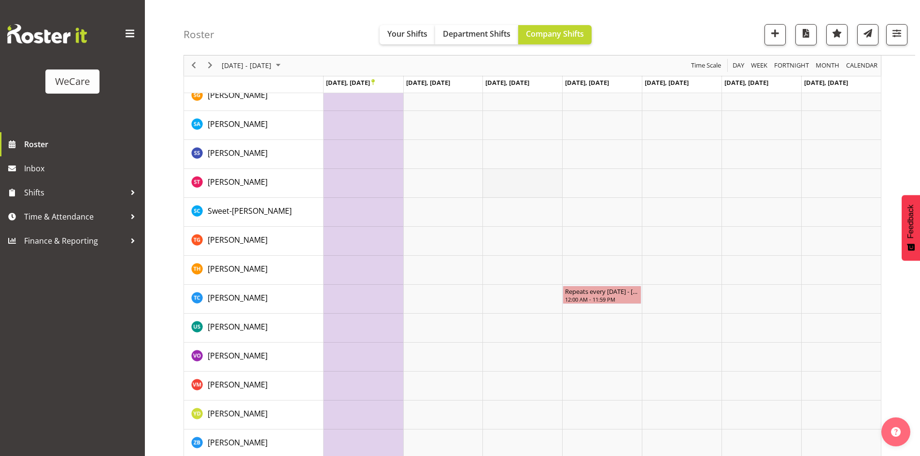
scroll to position [5004, 0]
